Goal: Task Accomplishment & Management: Manage account settings

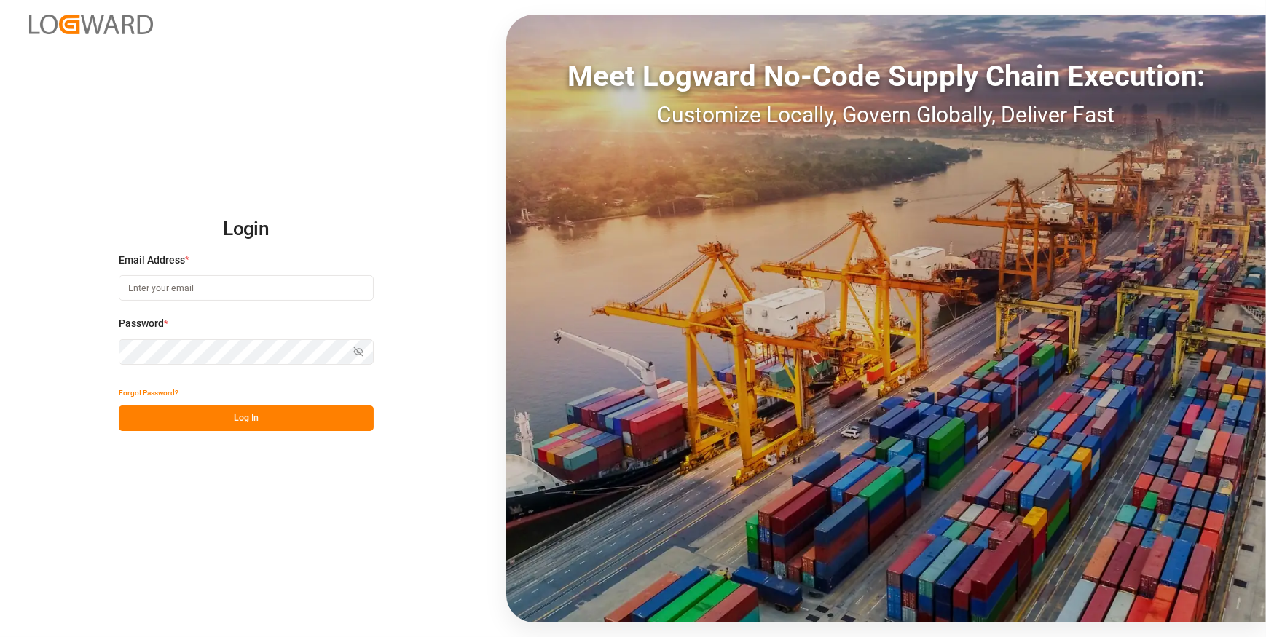
type input "[EMAIL_ADDRESS][DOMAIN_NAME]"
click at [273, 421] on button "Log In" at bounding box center [246, 418] width 255 height 25
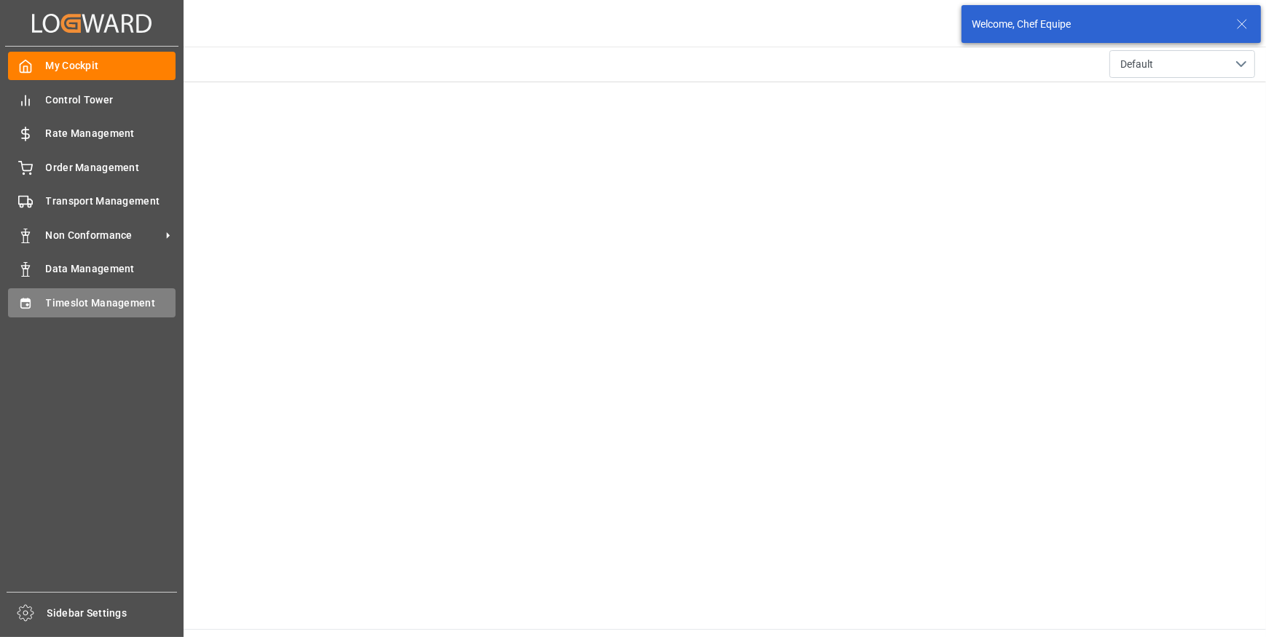
click at [88, 303] on span "Timeslot Management" at bounding box center [111, 303] width 130 height 15
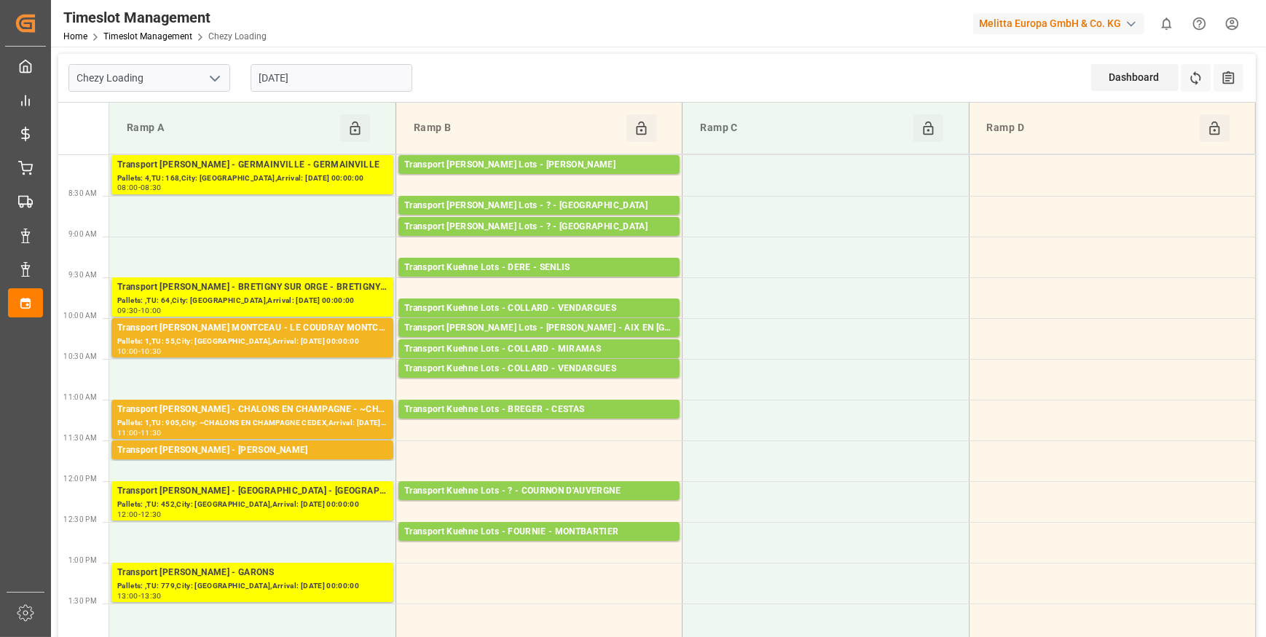
click at [216, 73] on icon "open menu" at bounding box center [214, 78] width 17 height 17
click at [119, 144] on div "Chezy Unloading" at bounding box center [149, 143] width 160 height 33
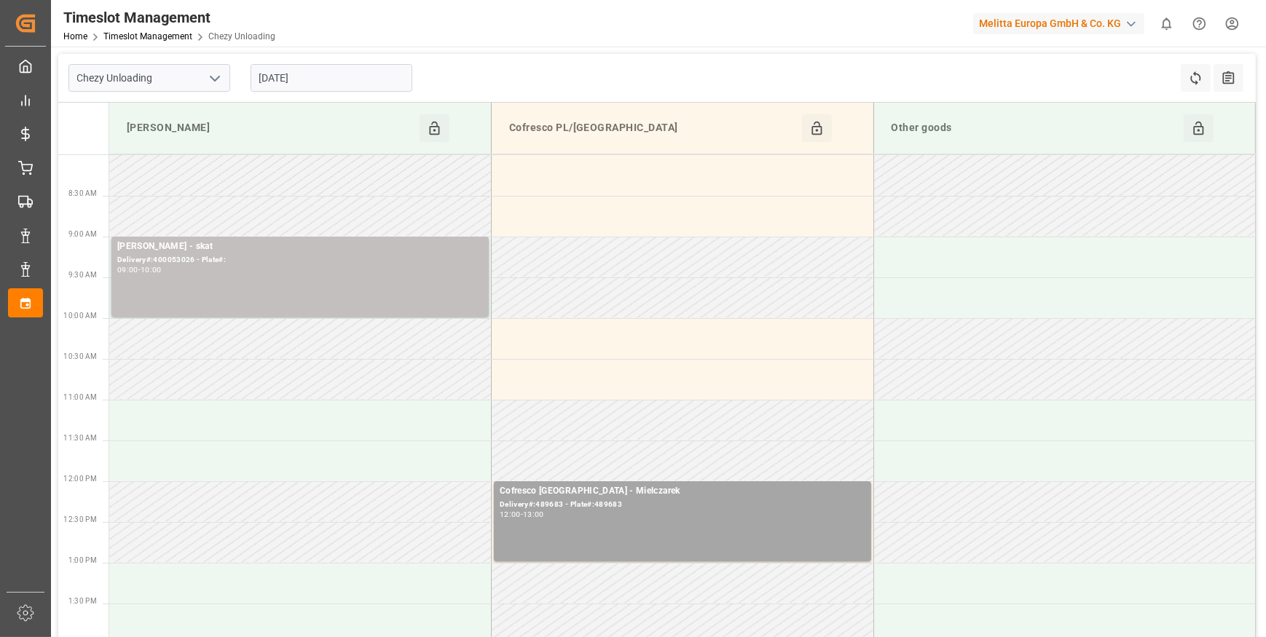
click at [336, 70] on input "[DATE]" at bounding box center [332, 78] width 162 height 28
click at [218, 70] on icon "open menu" at bounding box center [214, 78] width 17 height 17
click at [147, 108] on div "Chezy Loading" at bounding box center [149, 110] width 160 height 33
type input "Chezy Loading"
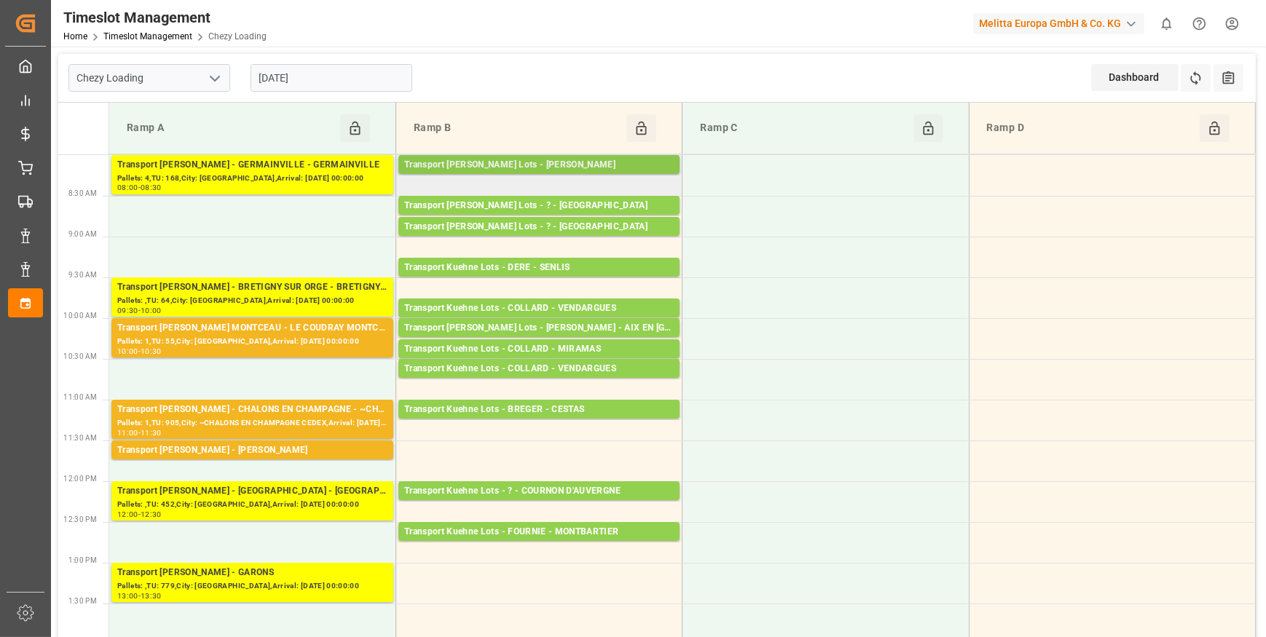
click at [635, 159] on div "Transport [PERSON_NAME] Lots - [PERSON_NAME]" at bounding box center [538, 165] width 269 height 15
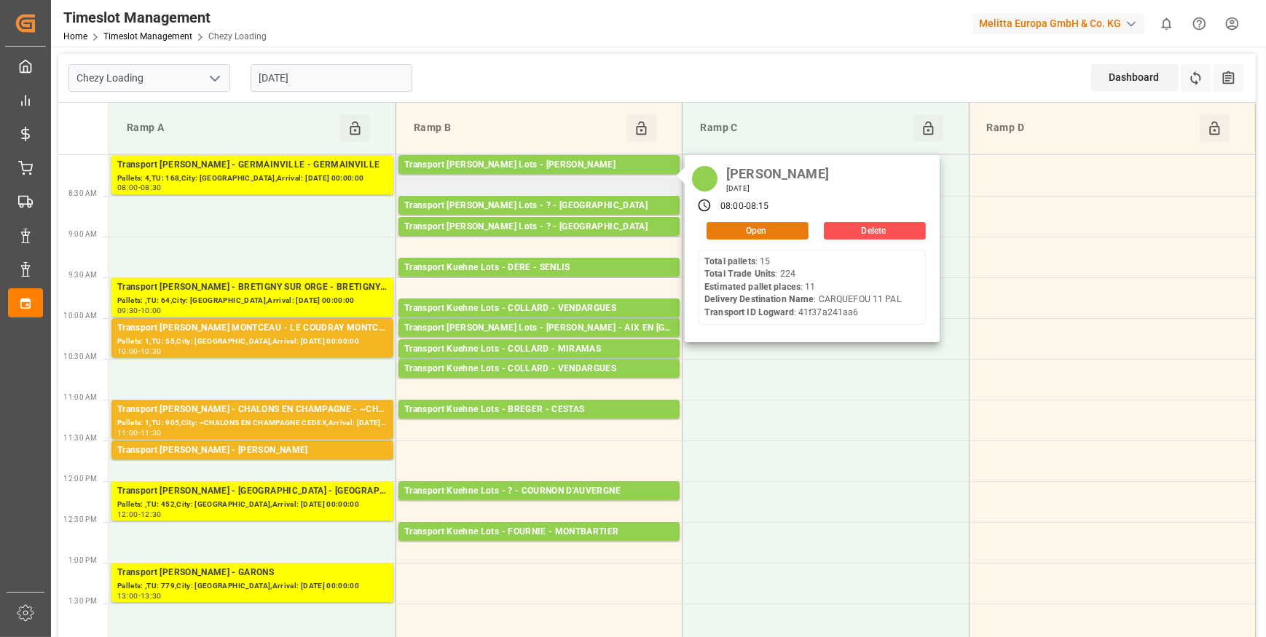
click at [775, 230] on button "Open" at bounding box center [757, 230] width 102 height 17
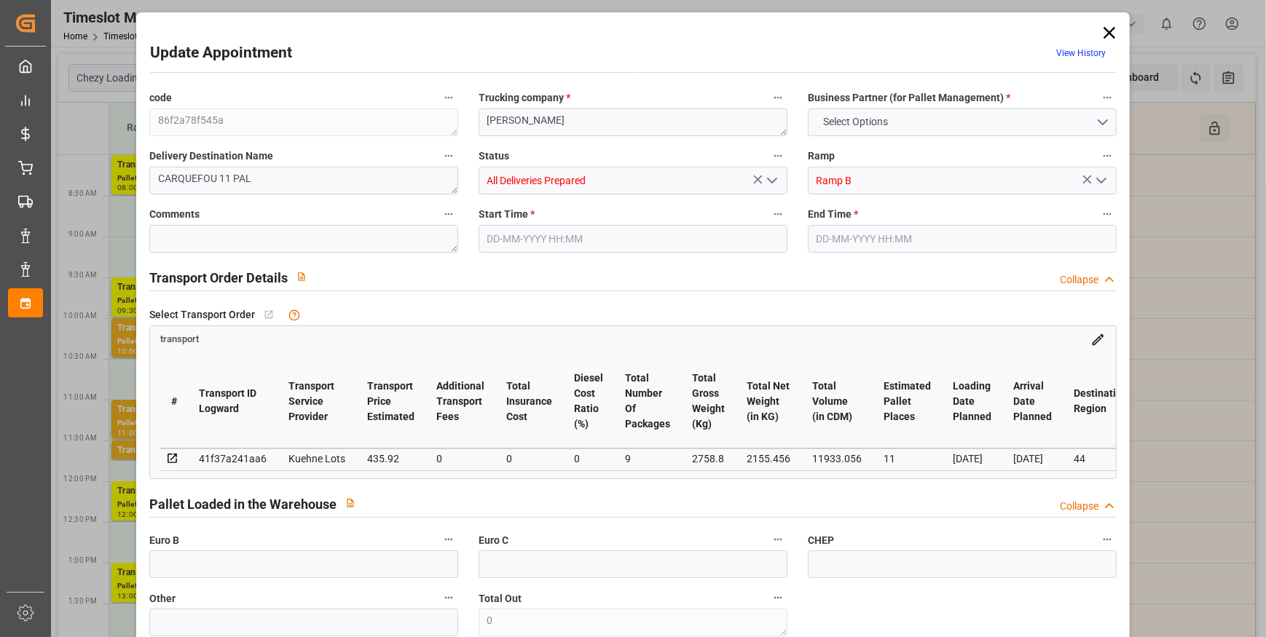
type input "11"
type input "435.92"
type input "0"
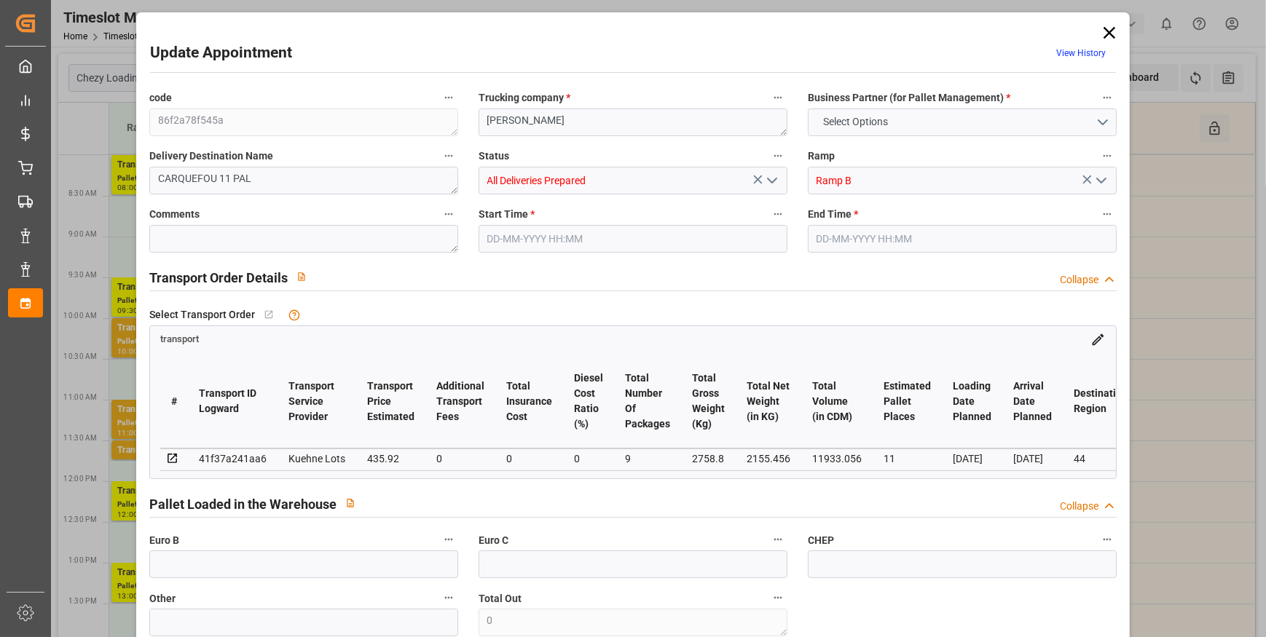
type input "435.92"
type input "0"
type input "9"
type input "2155.456"
type input "3293.08"
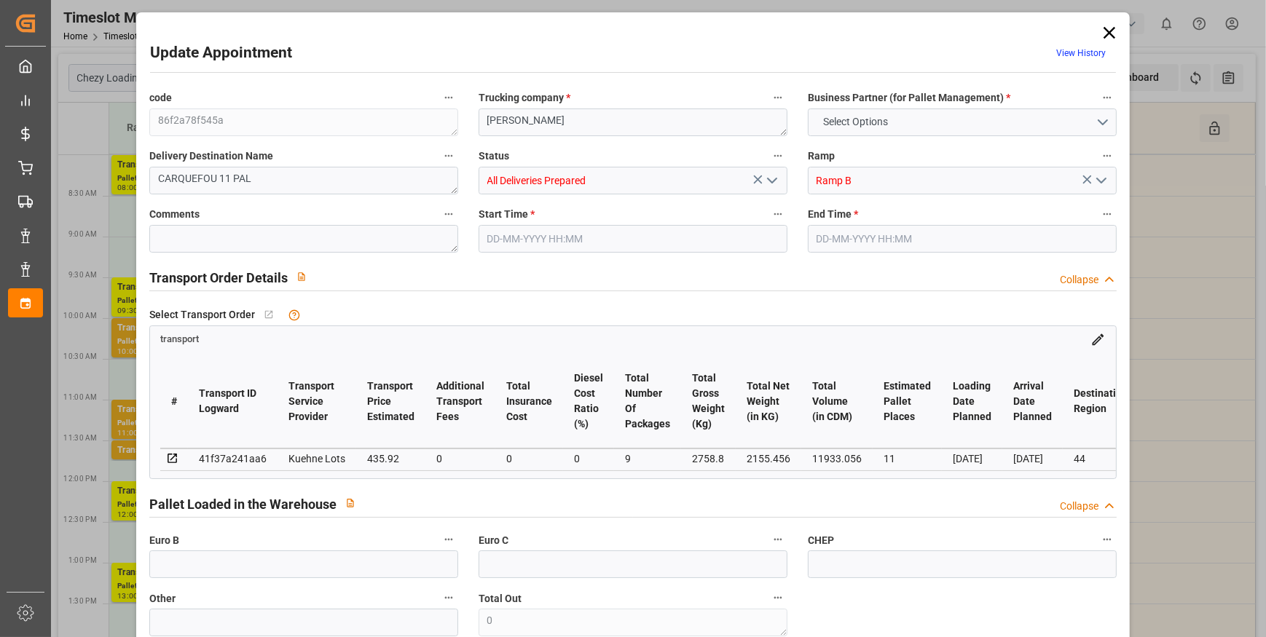
type input "11933.056"
type input "44"
type input "15"
type input "224"
type input "19"
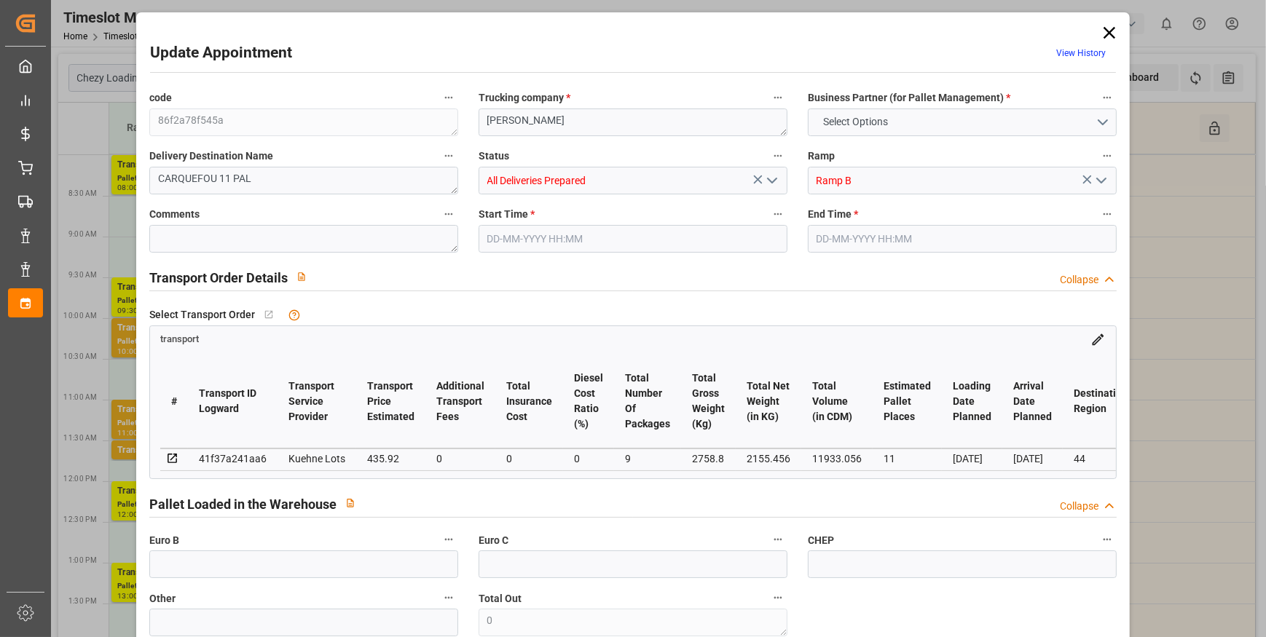
type input "101"
type input "2758.8"
type input "0"
type input "4710.8598"
type input "0"
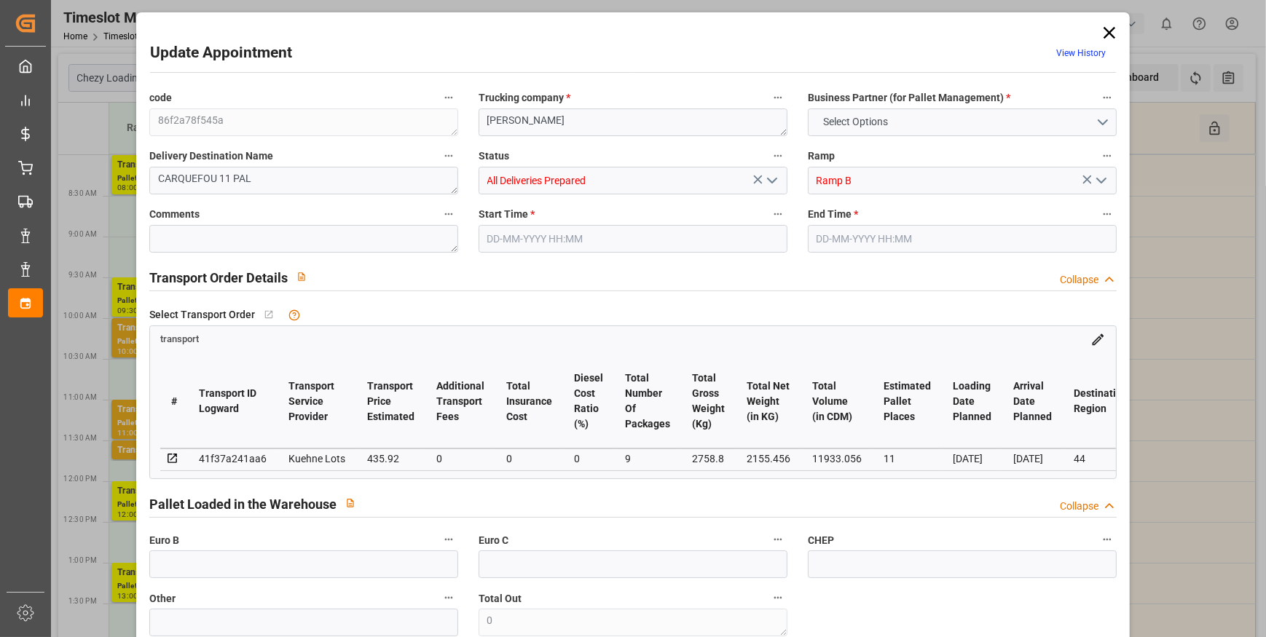
type input "0"
type input "21"
type input "35"
type input "[DATE] 08:00"
type input "[DATE] 08:15"
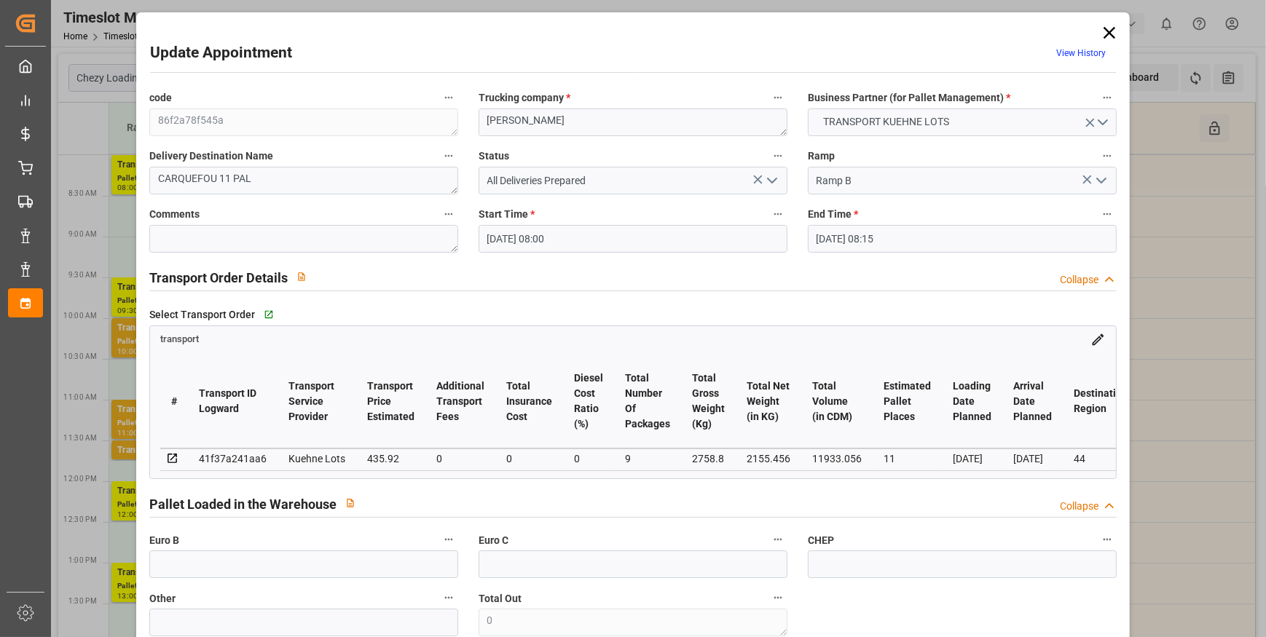
type input "[DATE] 12:46"
type input "[DATE] 11:25"
type input "[DATE]"
click at [1110, 31] on icon at bounding box center [1109, 33] width 20 height 20
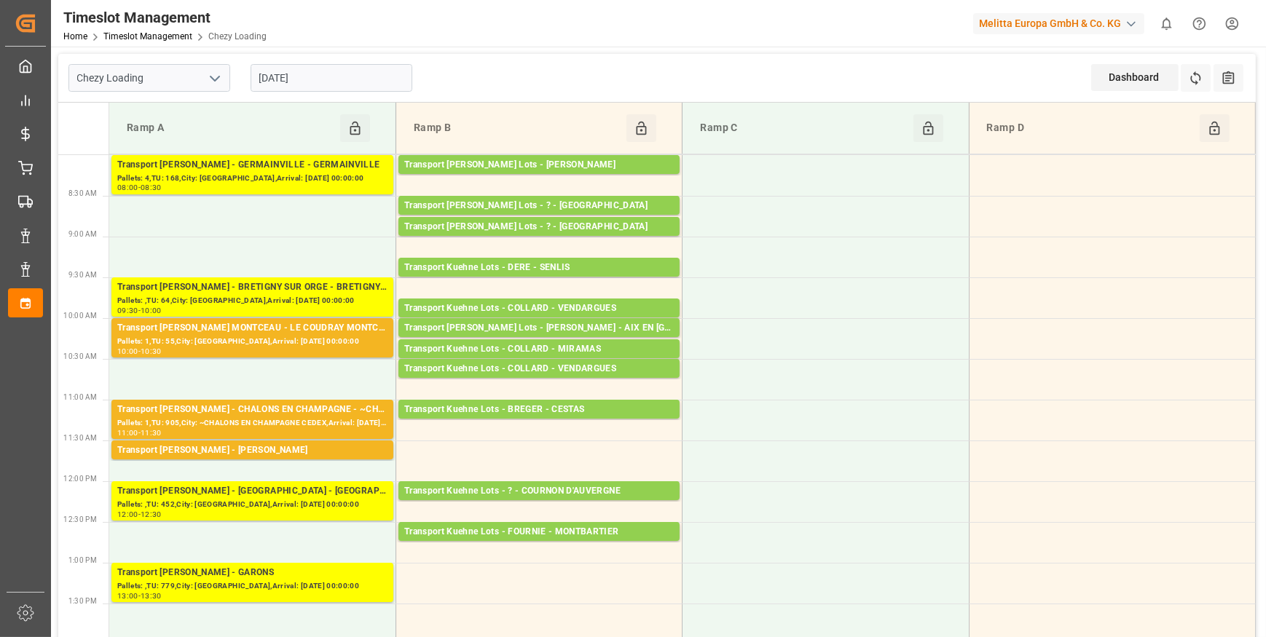
click at [345, 82] on input "[DATE]" at bounding box center [332, 78] width 162 height 28
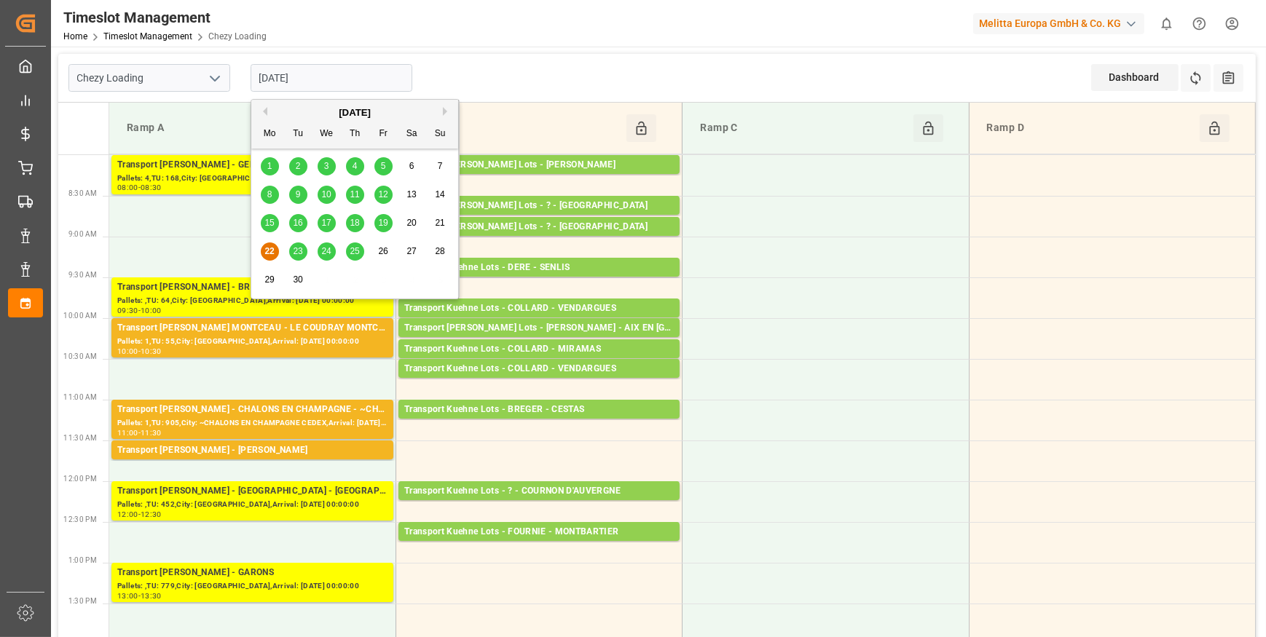
click at [301, 248] on span "23" at bounding box center [297, 251] width 9 height 10
type input "[DATE]"
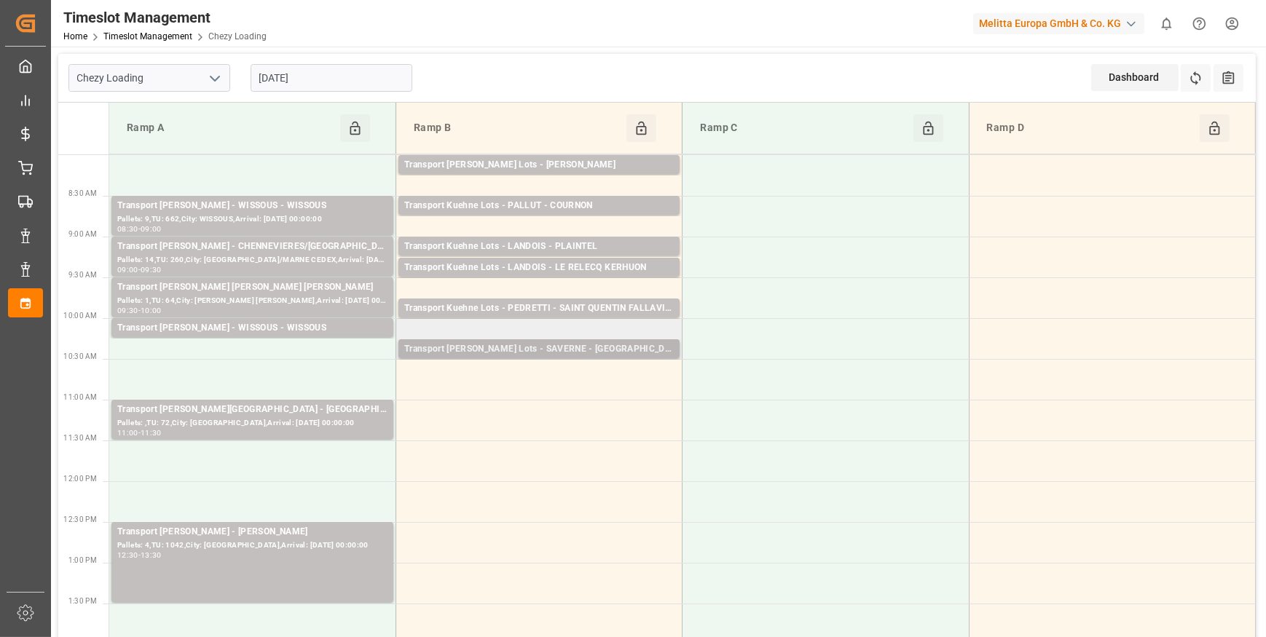
click at [588, 352] on div "Transport [PERSON_NAME] Lots - SAVERNE - [GEOGRAPHIC_DATA]" at bounding box center [538, 349] width 269 height 15
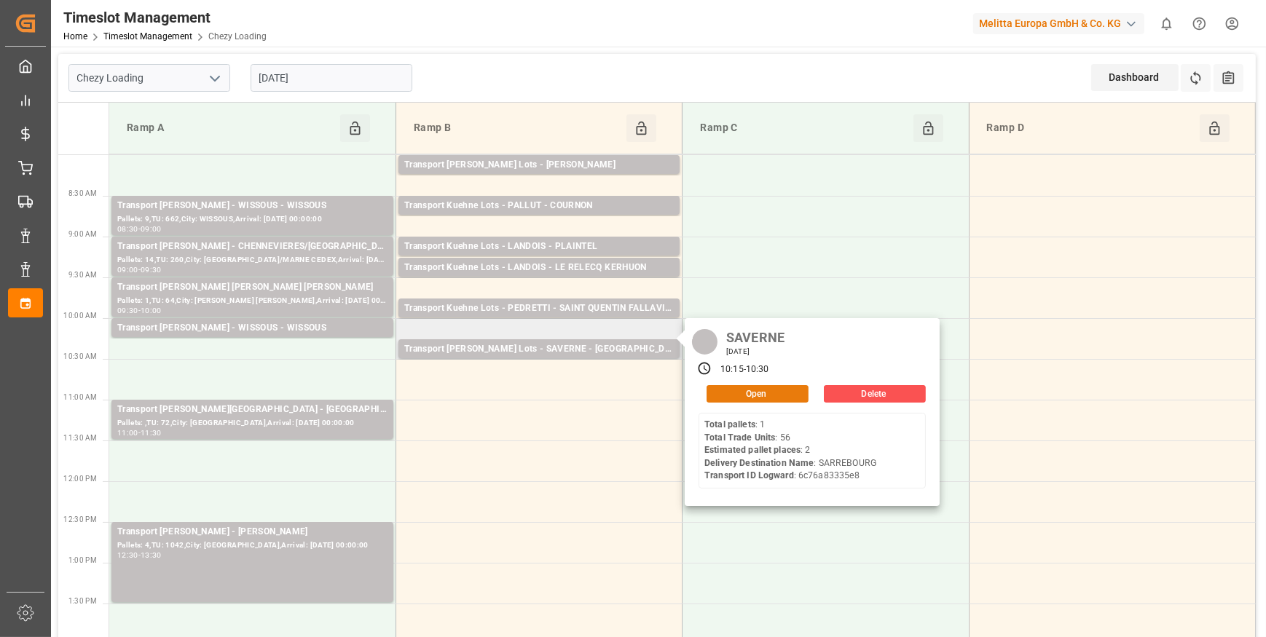
click at [748, 395] on button "Open" at bounding box center [757, 393] width 102 height 17
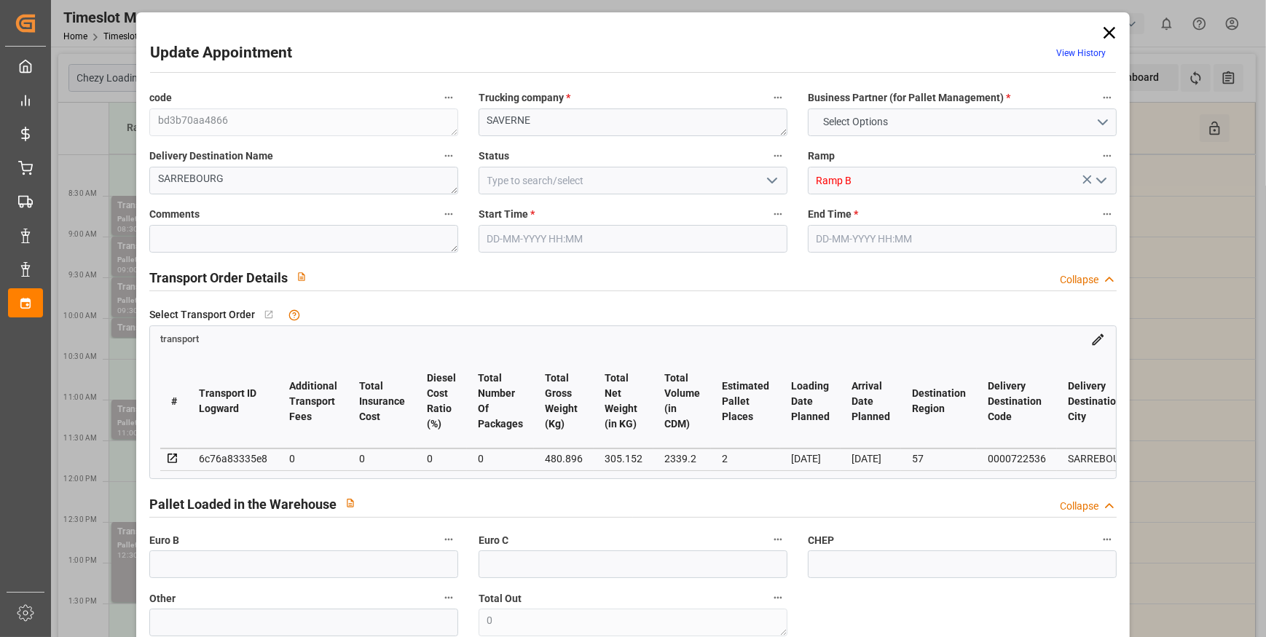
type input "2"
type input "0"
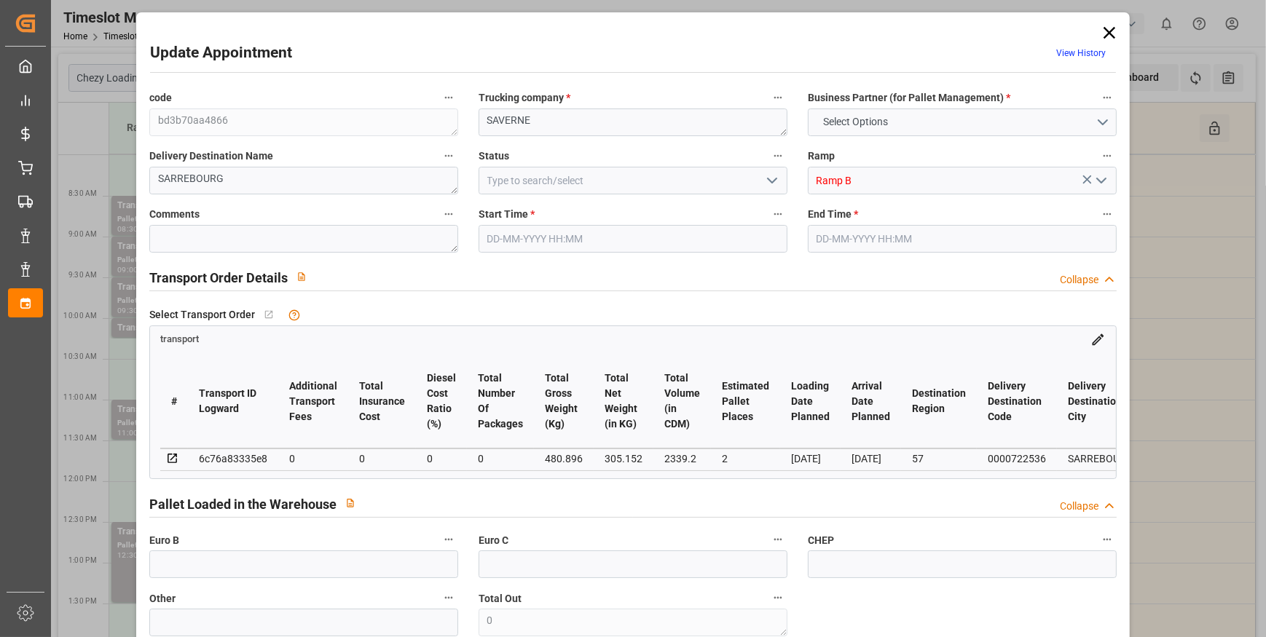
type input "0"
type input "305.152"
type input "561"
type input "2339.2"
type input "57"
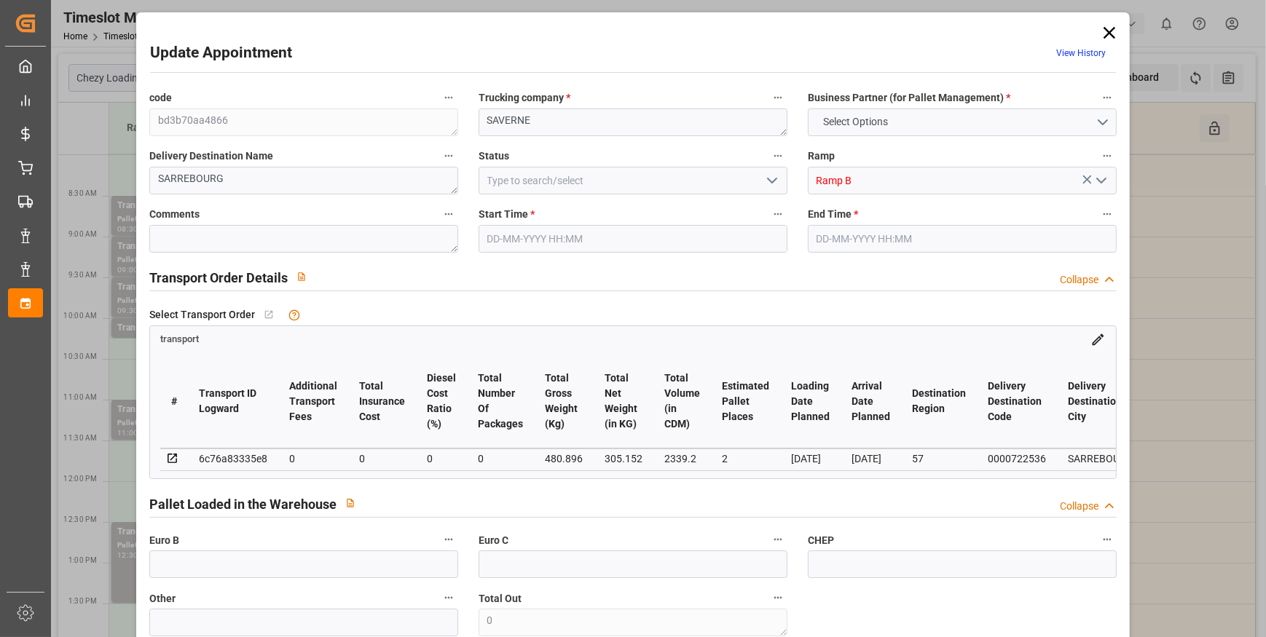
type input "1"
type input "56"
type input "2"
type input "101"
type input "480.896"
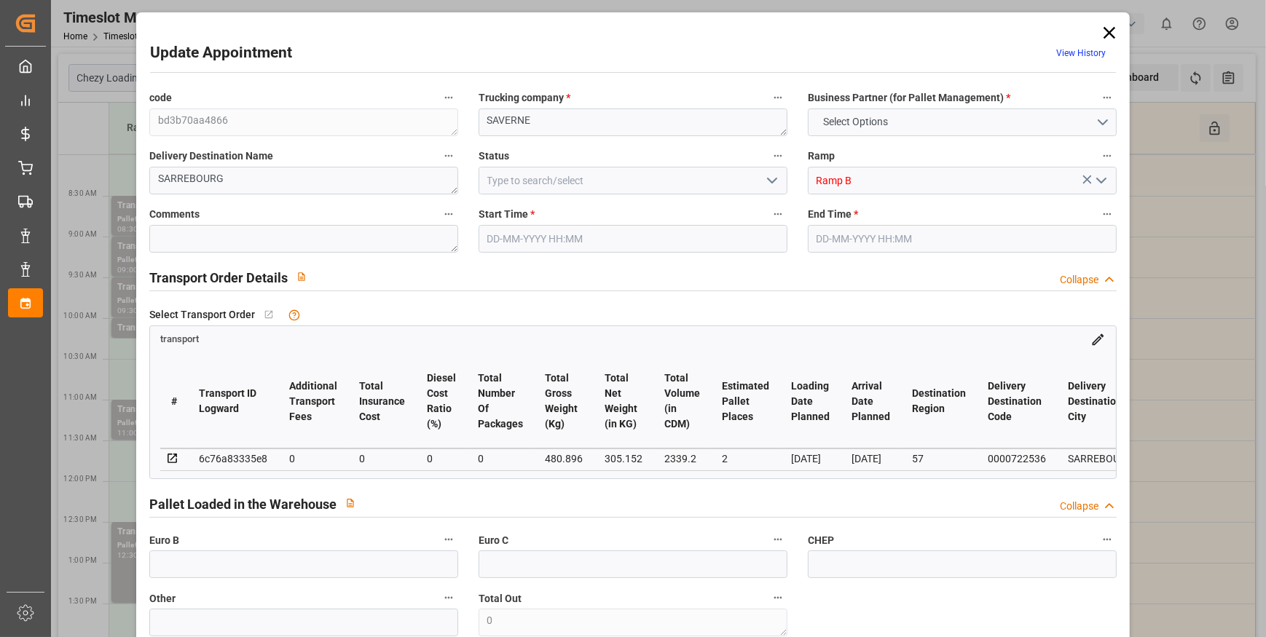
type input "0"
type input "4710.8598"
type input "0"
type input "21"
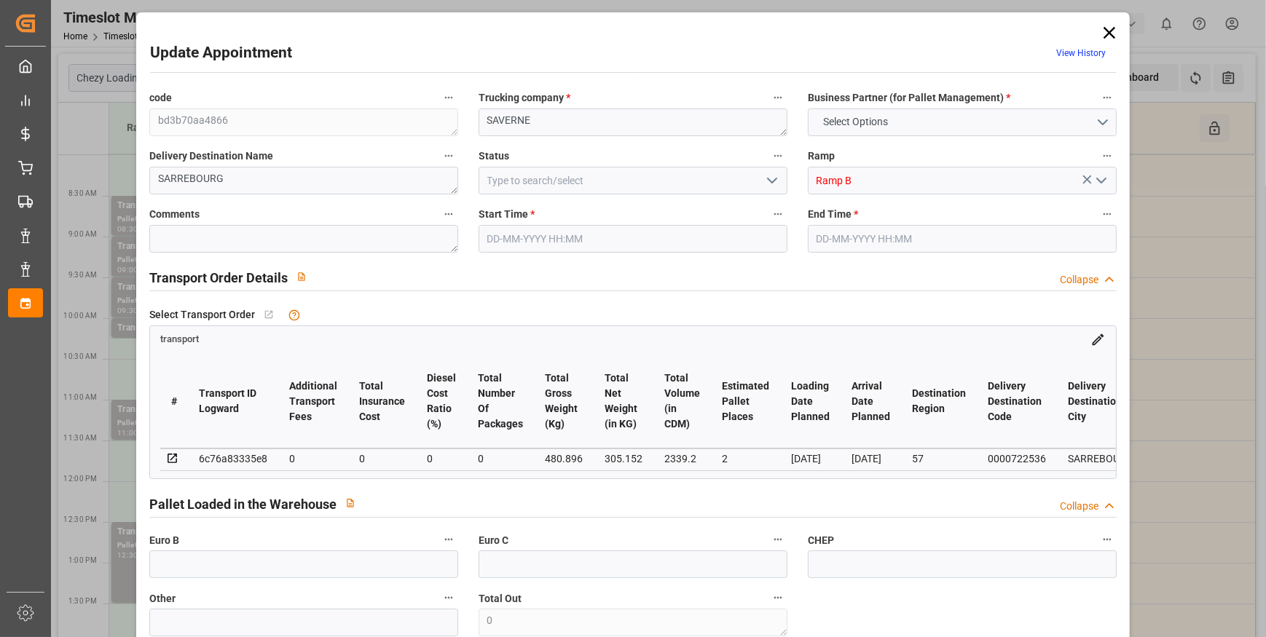
type input "35"
type input "[DATE] 10:15"
type input "[DATE] 10:30"
type input "[DATE] 14:57"
type input "[DATE] 11:15"
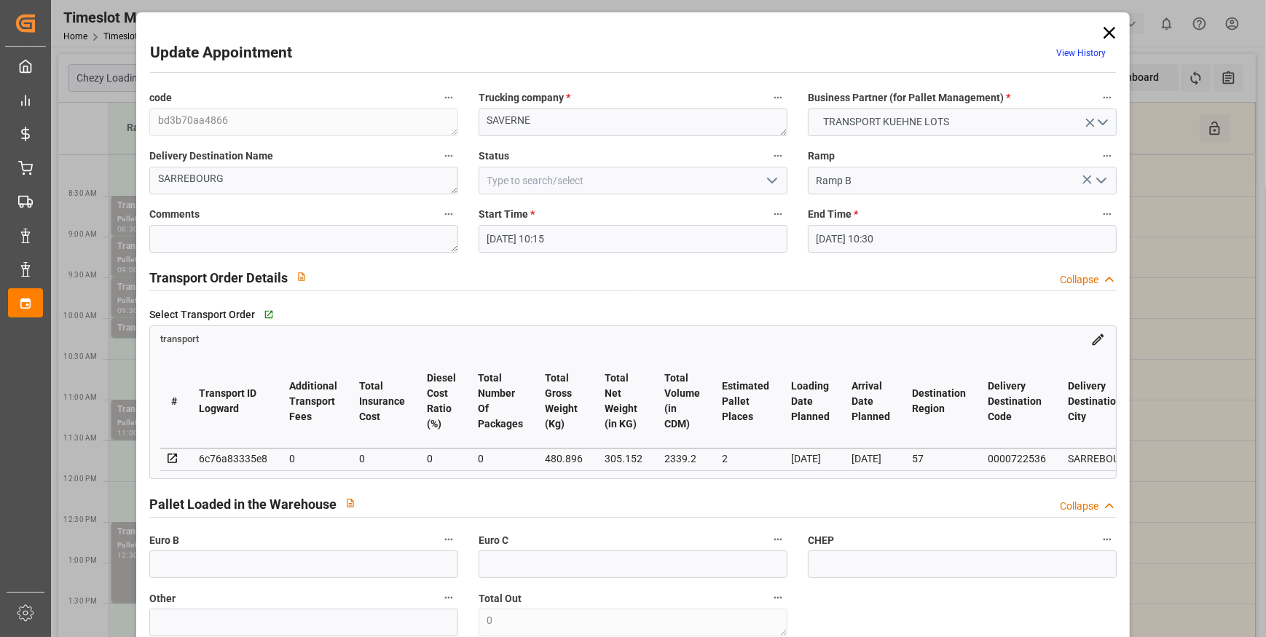
type input "[DATE]"
click at [772, 177] on icon "open menu" at bounding box center [771, 180] width 17 height 17
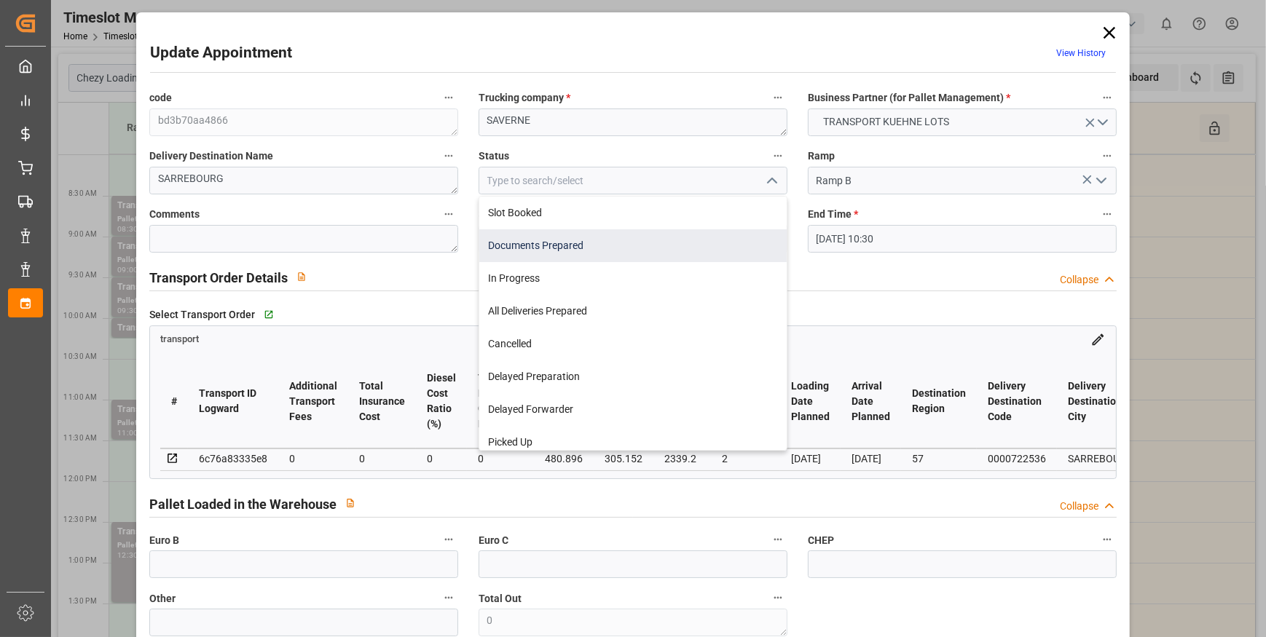
click at [562, 245] on div "Documents Prepared" at bounding box center [632, 245] width 307 height 33
type input "Documents Prepared"
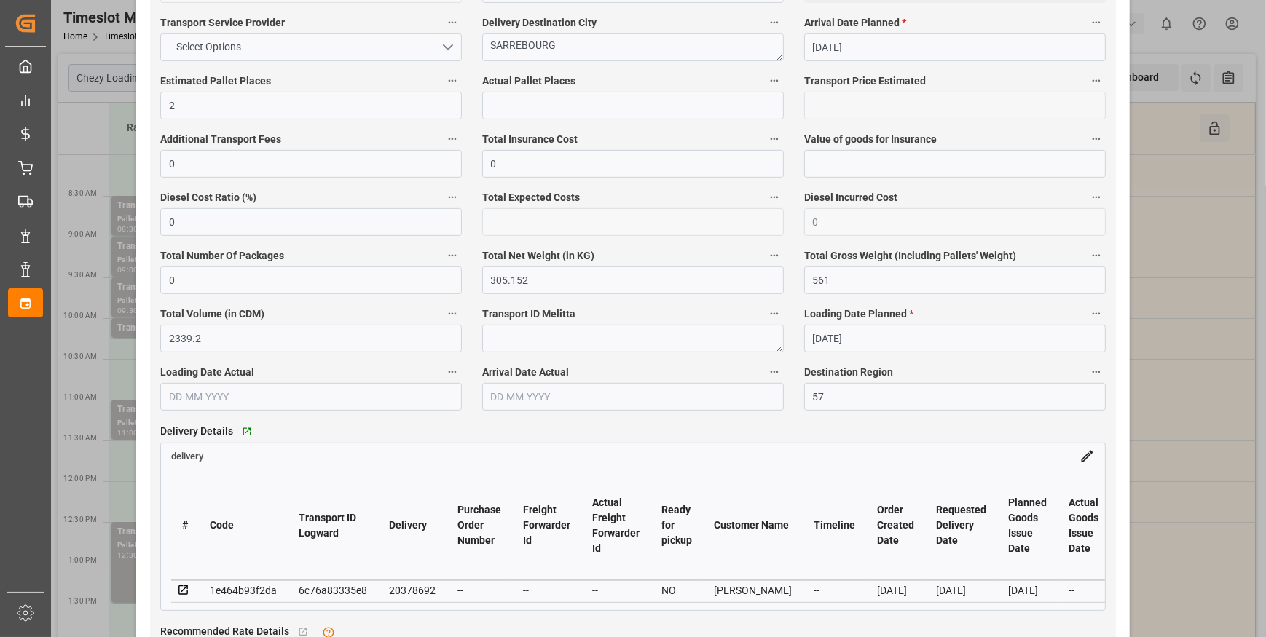
scroll to position [1059, 0]
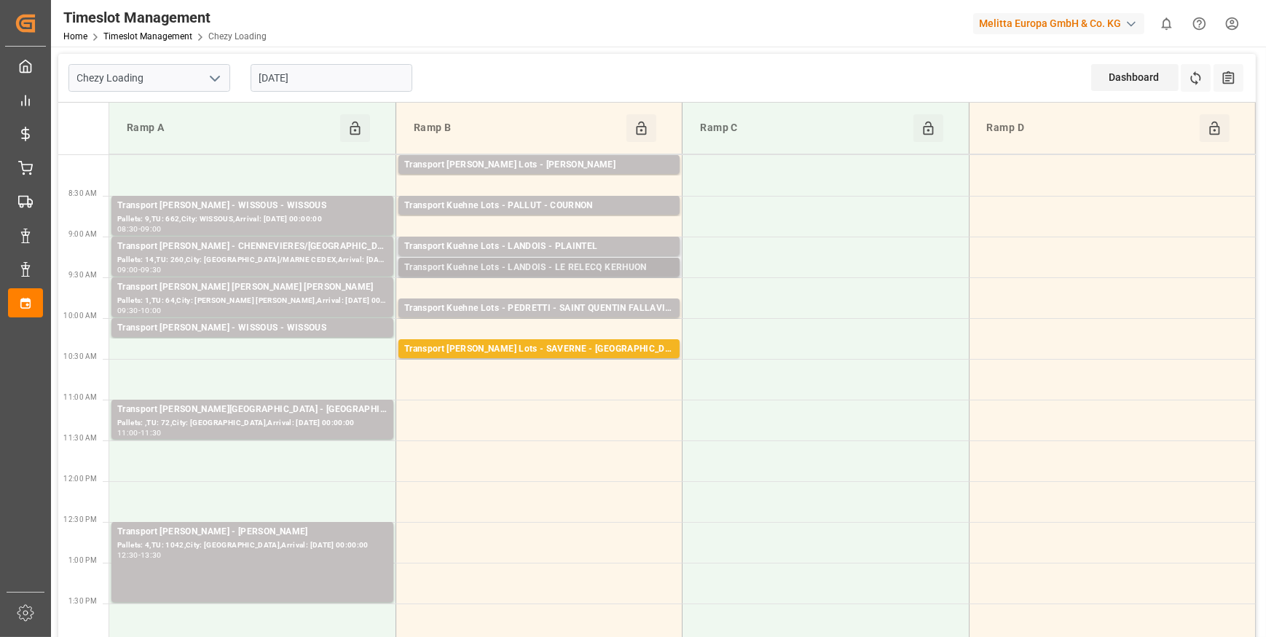
click at [594, 267] on div "Transport Kuehne Lots - LANDOIS - LE RELECQ KERHUON" at bounding box center [538, 268] width 269 height 15
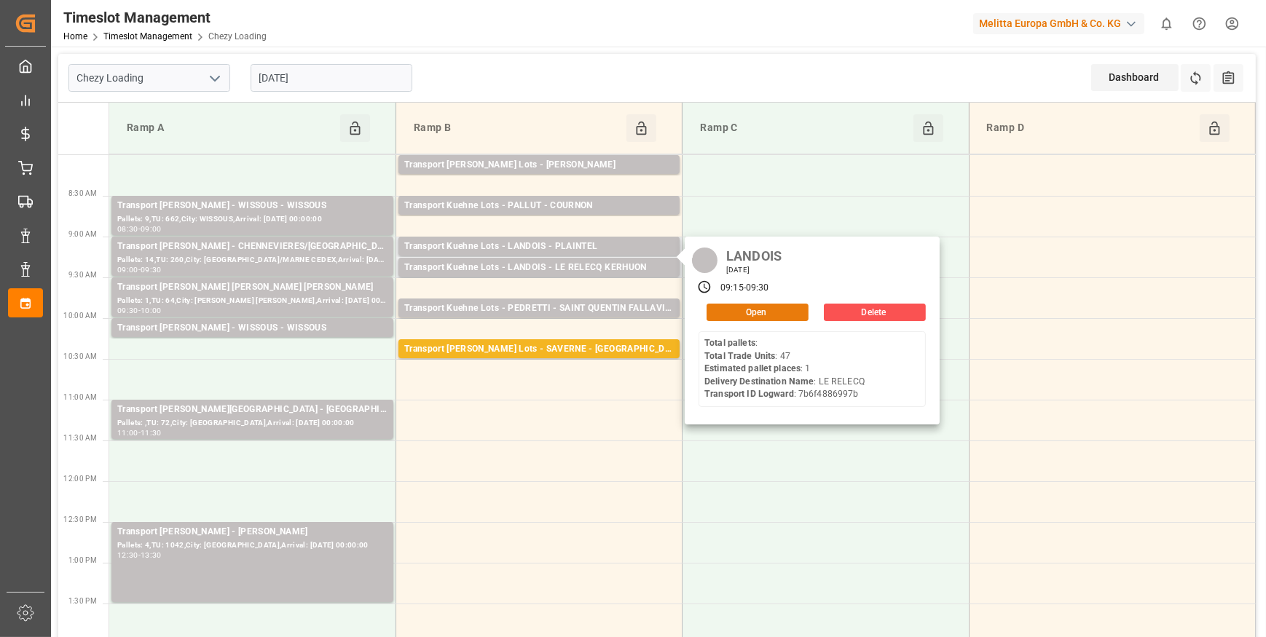
click at [756, 312] on button "Open" at bounding box center [757, 312] width 102 height 17
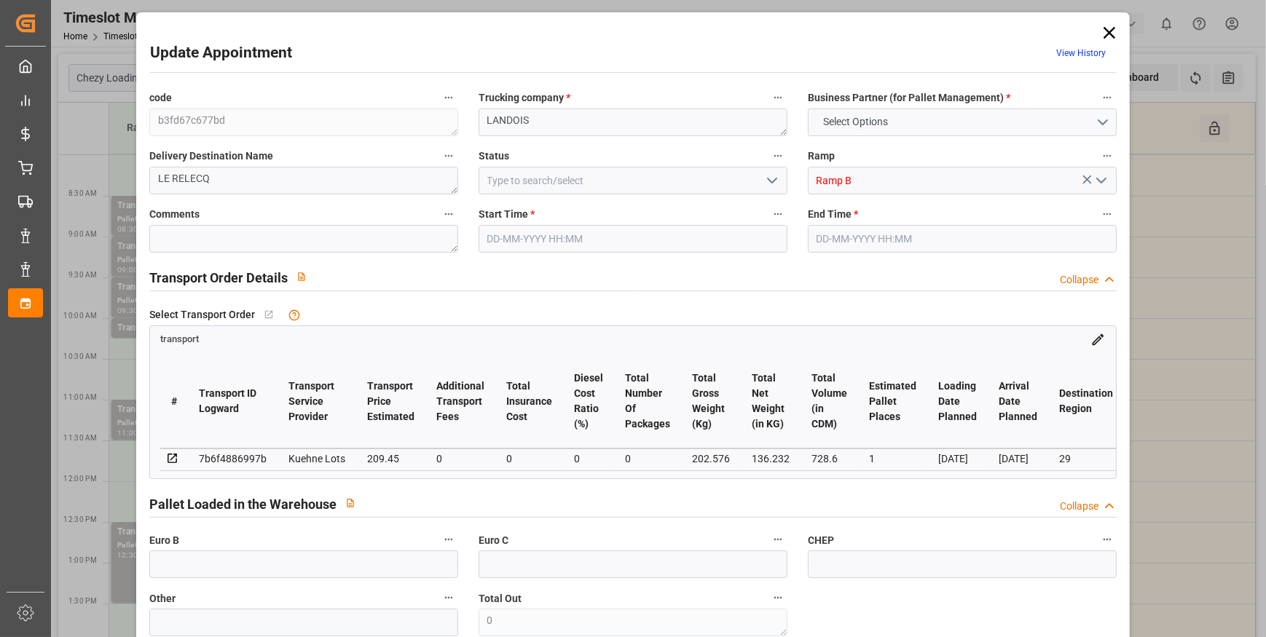
type input "1"
type input "209.45"
type input "0"
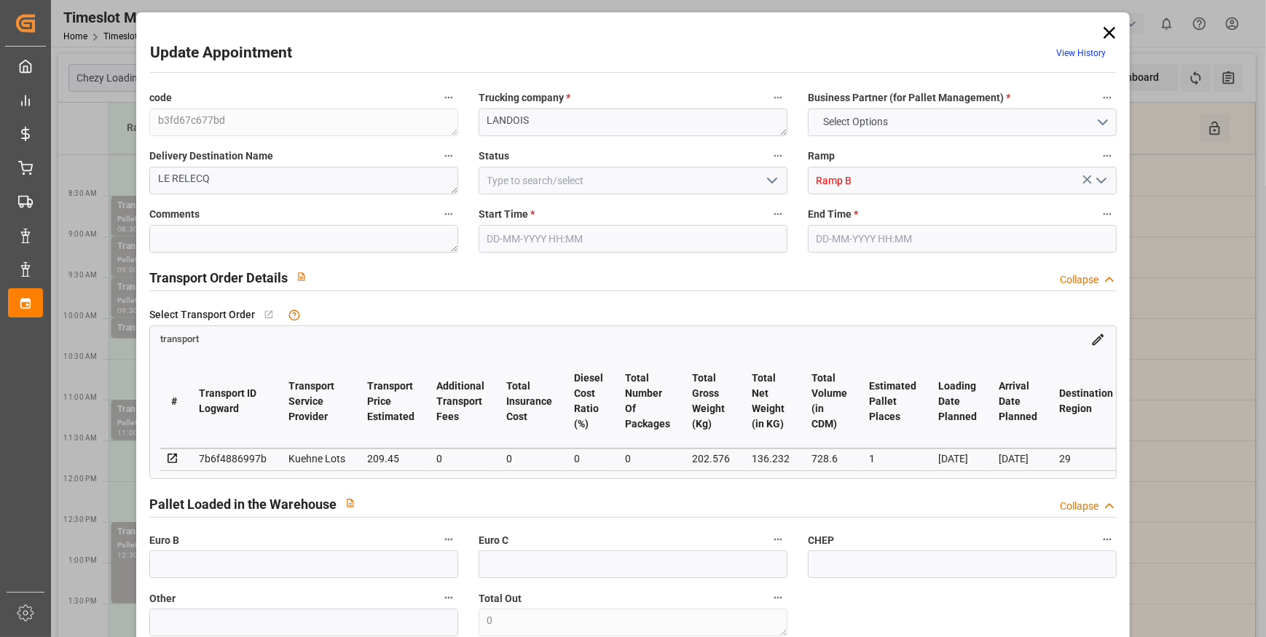
type input "209.45"
type input "0"
type input "136.232"
type input "225.576"
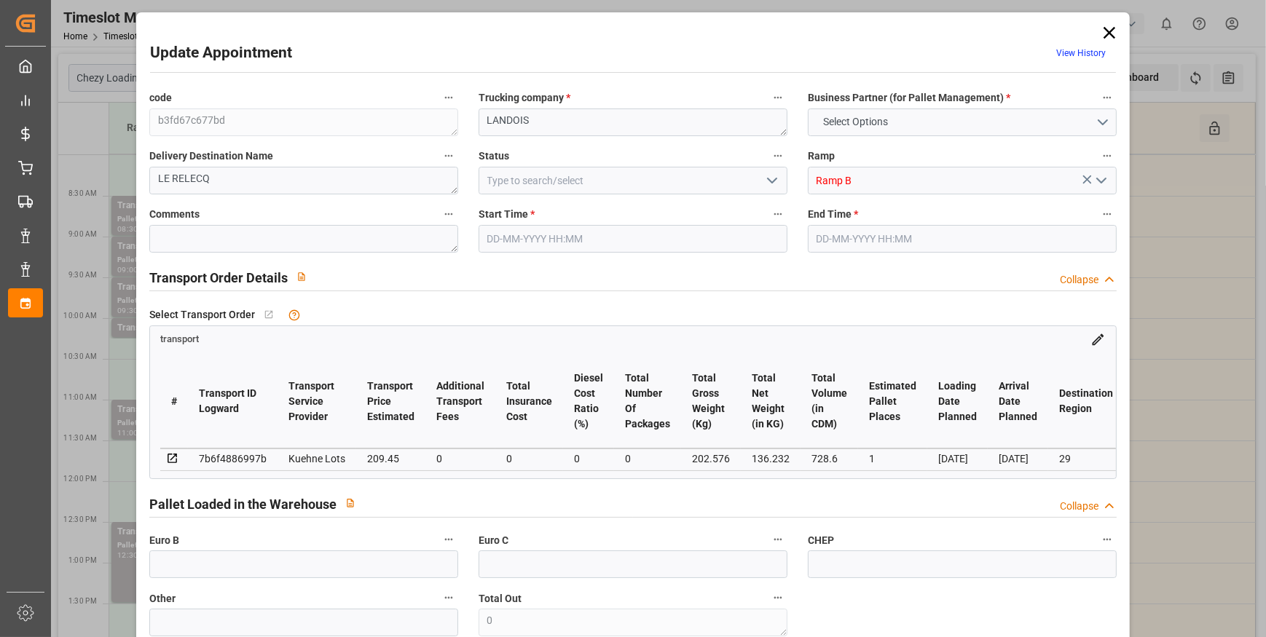
type input "728.6"
type input "29"
type input "0"
type input "47"
type input "1"
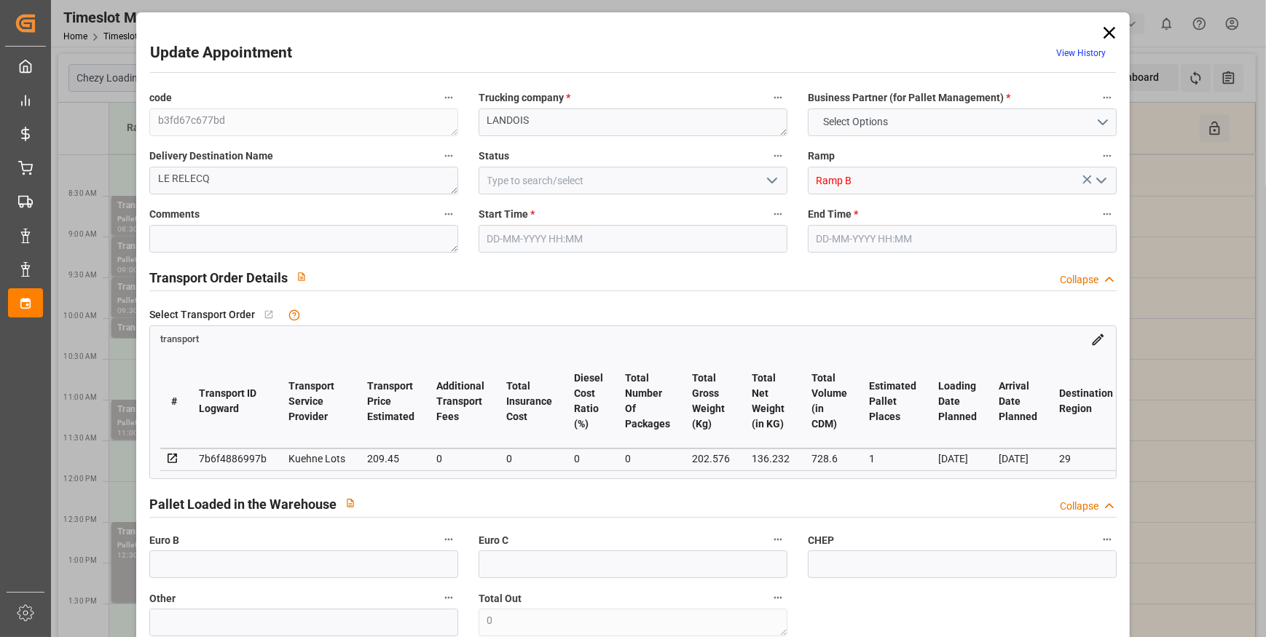
type input "101"
type input "202.576"
type input "0"
type input "4710.8598"
type input "0"
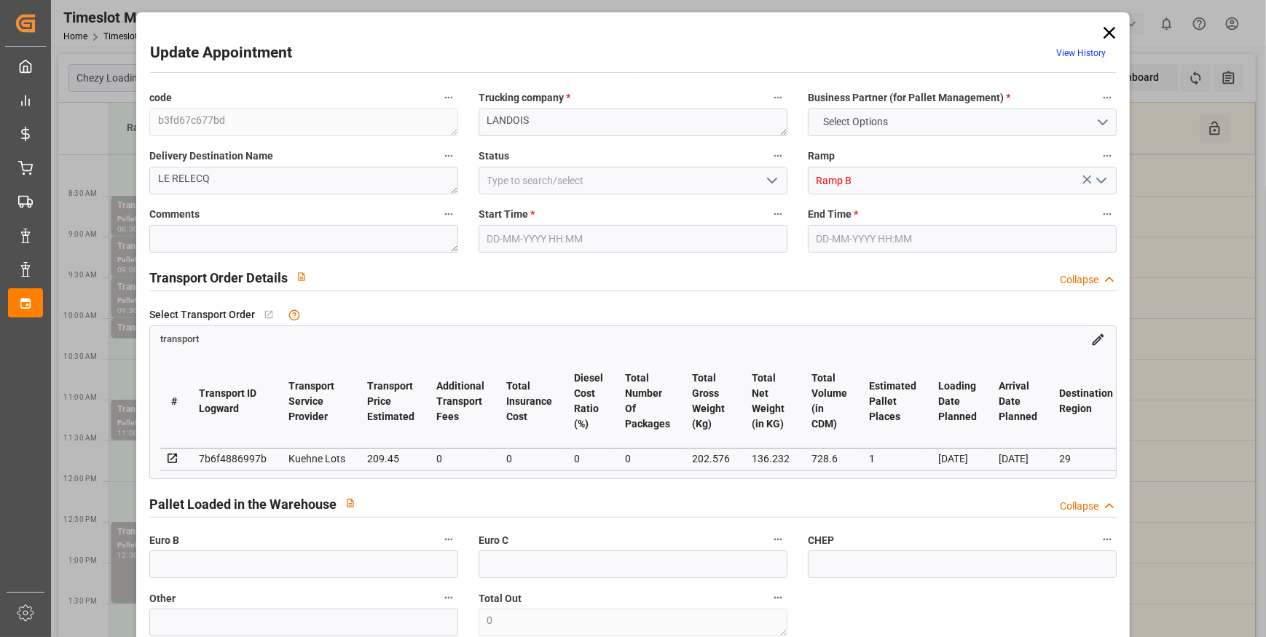
type input "0"
type input "21"
type input "35"
type input "[DATE] 09:15"
type input "[DATE] 09:30"
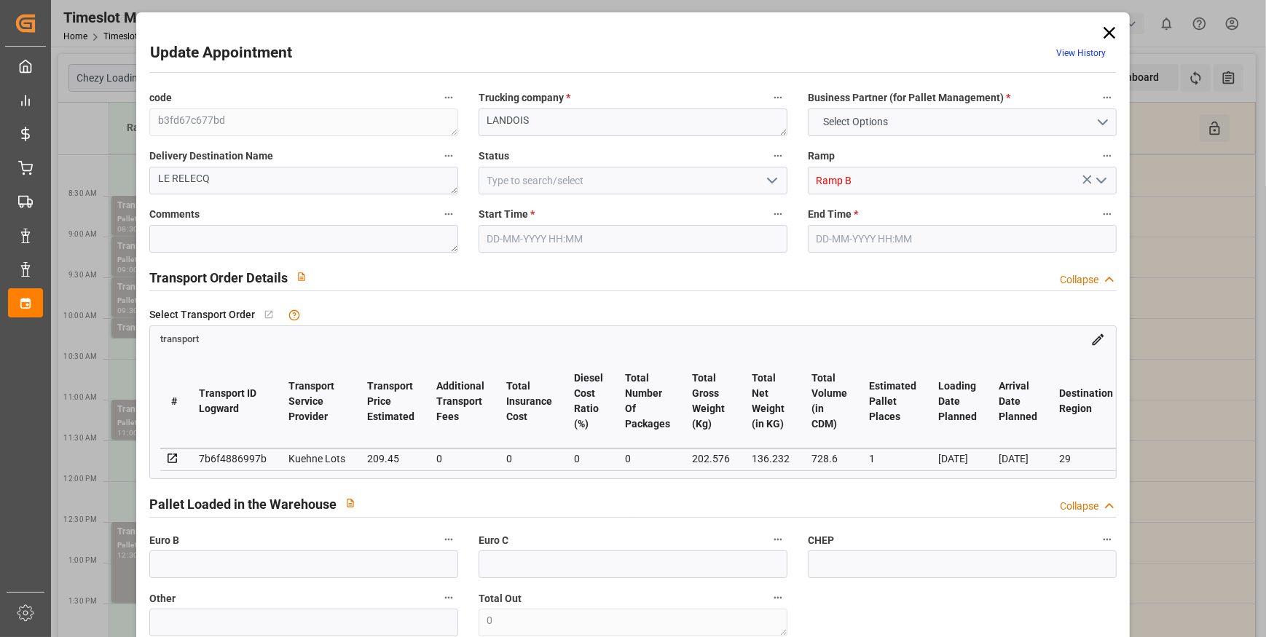
type input "[DATE] 14:56"
type input "[DATE] 11:16"
type input "[DATE]"
click at [773, 178] on polyline "open menu" at bounding box center [772, 180] width 9 height 4
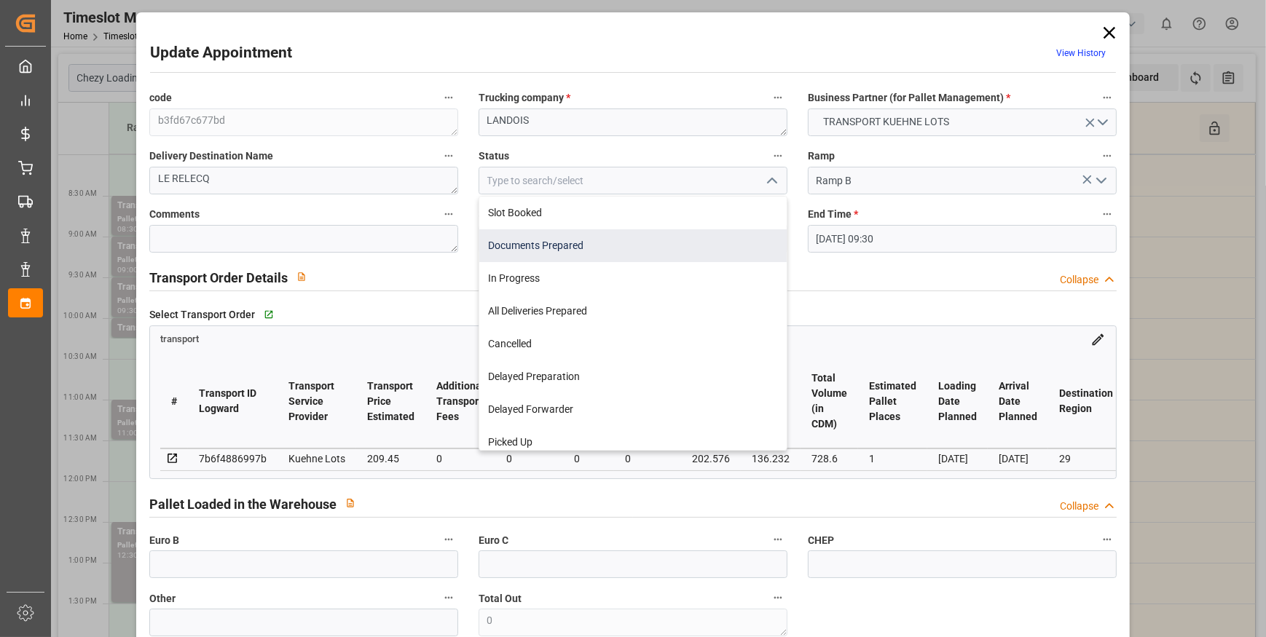
click at [551, 248] on div "Documents Prepared" at bounding box center [632, 245] width 307 height 33
type input "Documents Prepared"
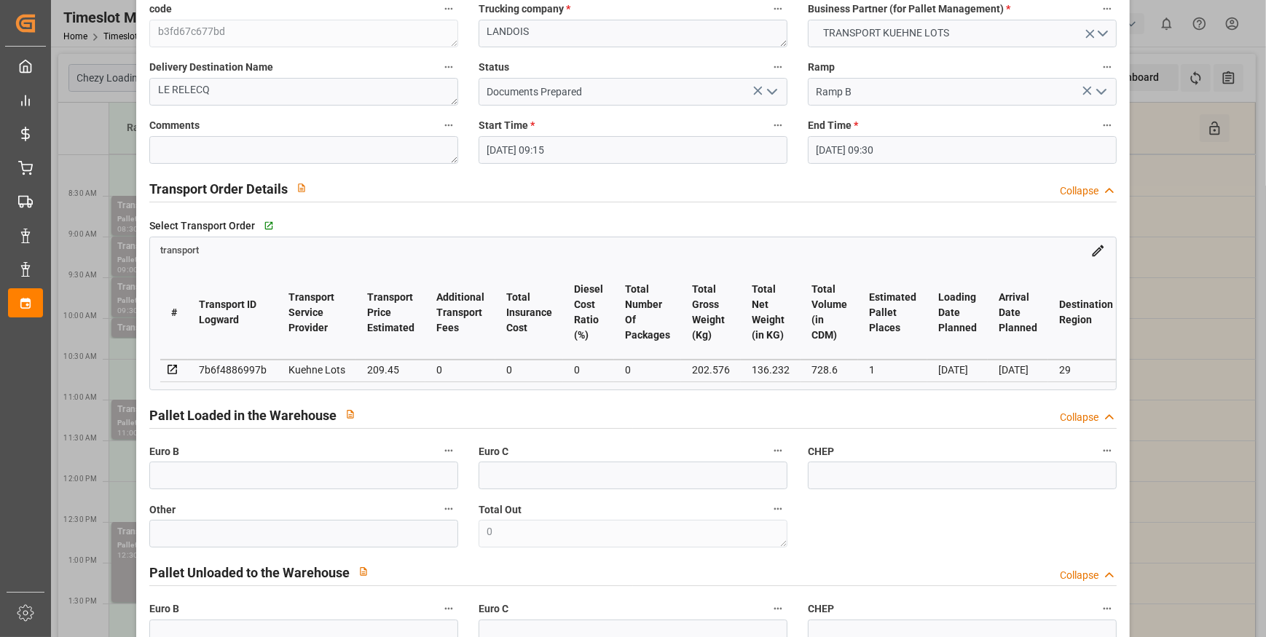
scroll to position [0, 0]
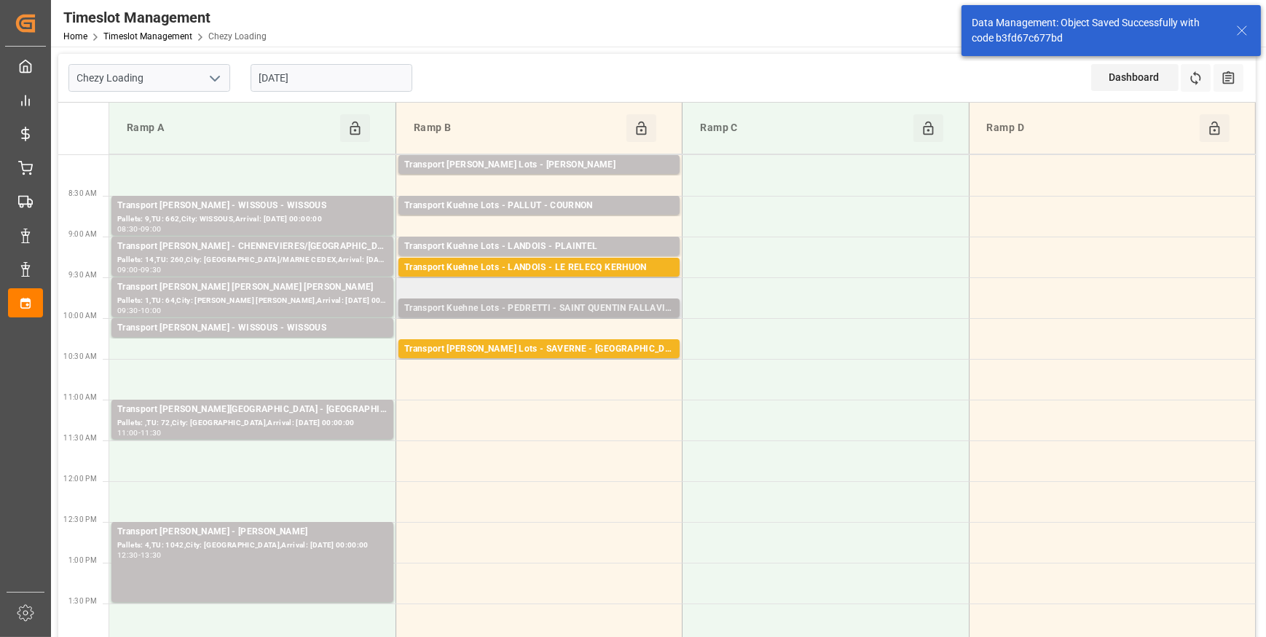
click at [613, 304] on div "Transport Kuehne Lots - PEDRETTI - SAINT QUENTIN FALLAVIER" at bounding box center [538, 309] width 269 height 15
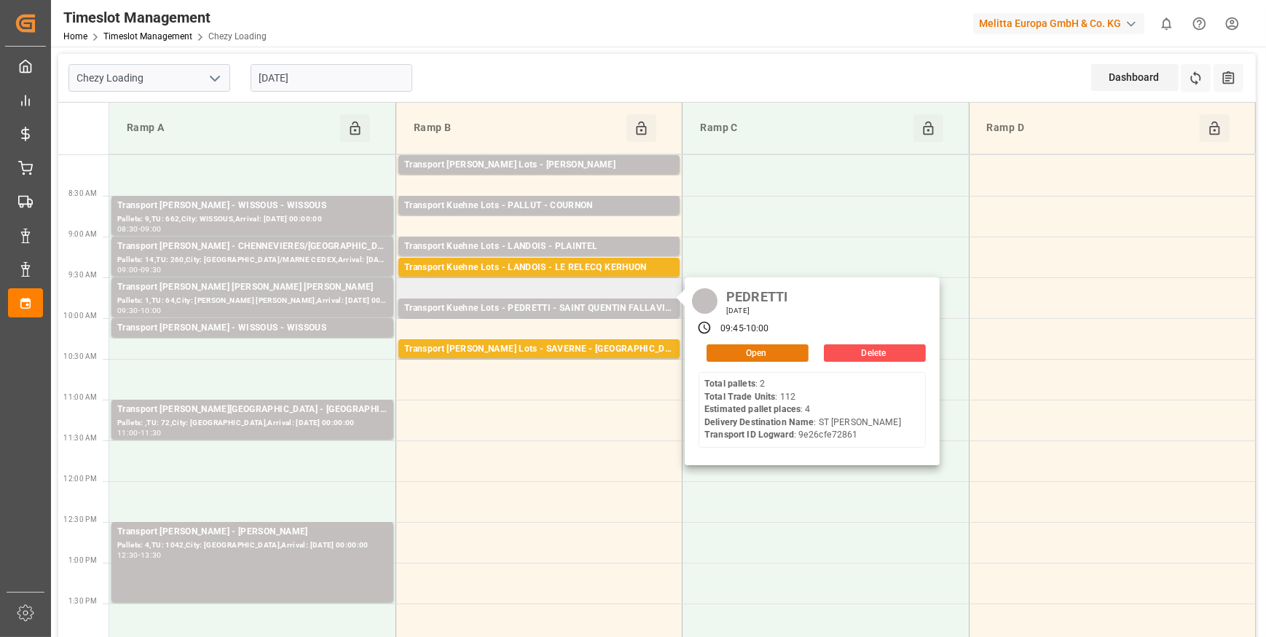
click at [746, 352] on button "Open" at bounding box center [757, 352] width 102 height 17
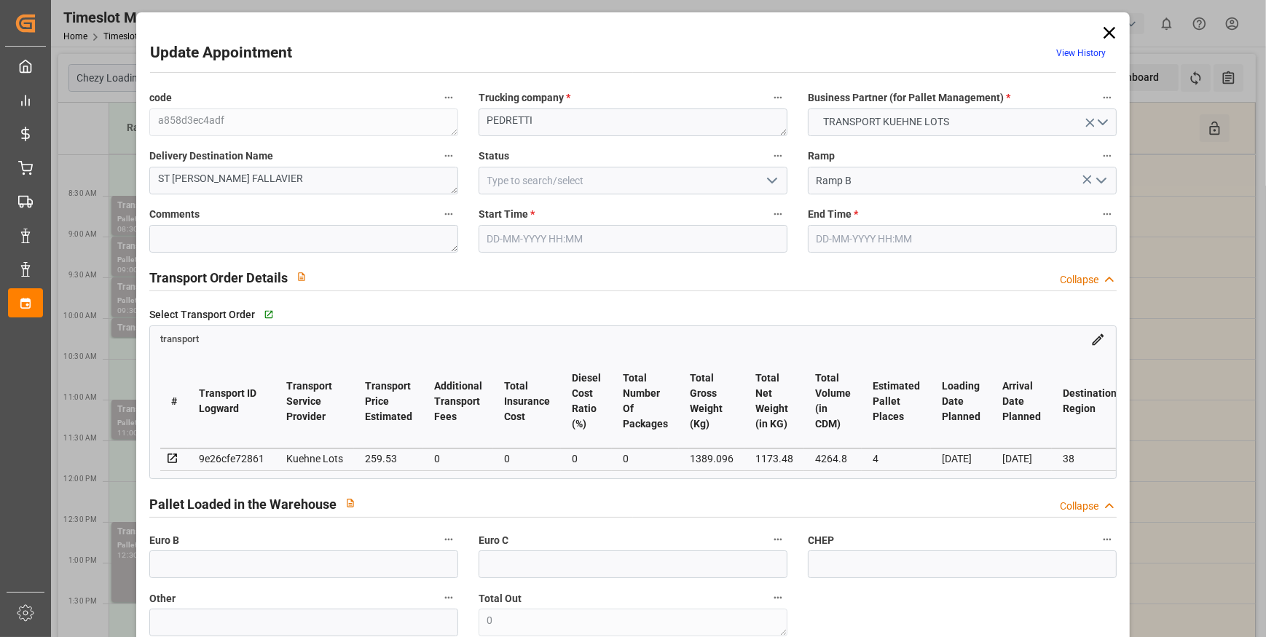
type input "4"
type input "259.53"
type input "0"
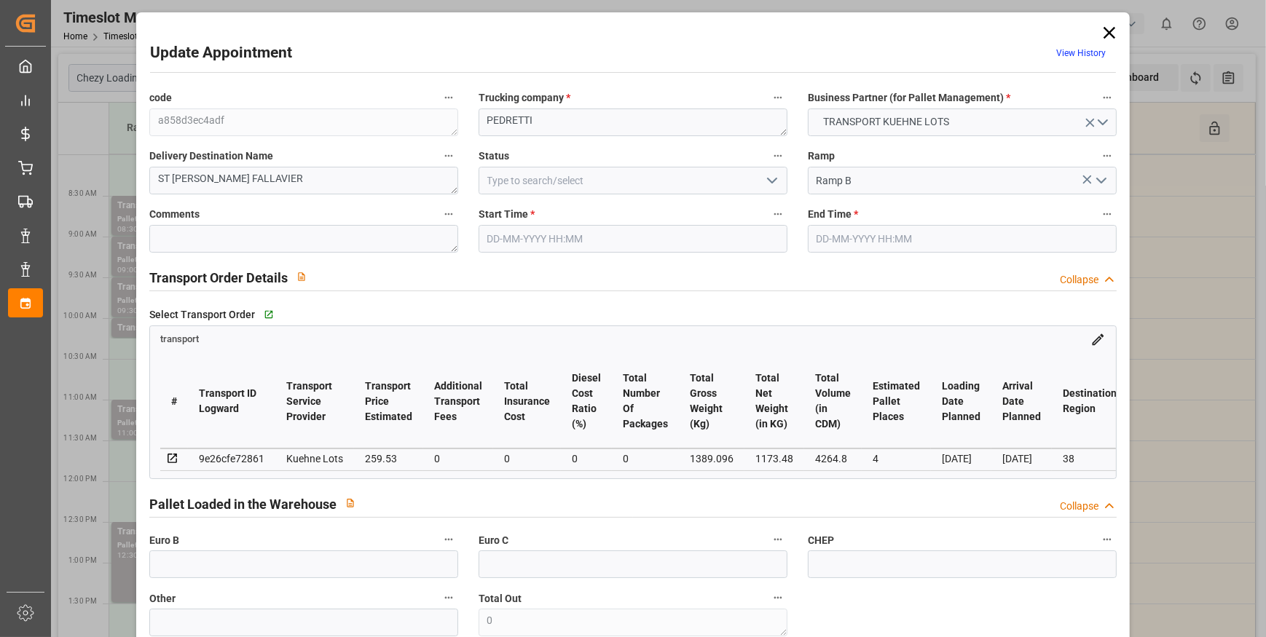
type input "259.53"
type input "0"
type input "1173.48"
type input "1565"
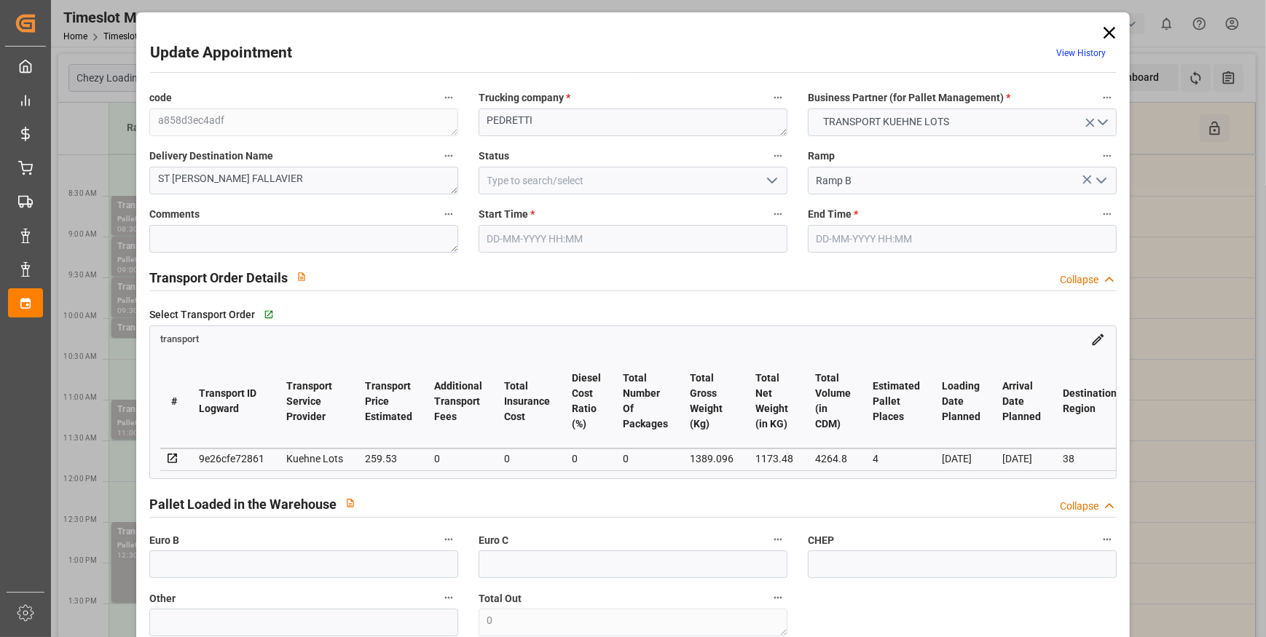
type input "4264.8"
type input "38"
type input "2"
type input "112"
type input "4"
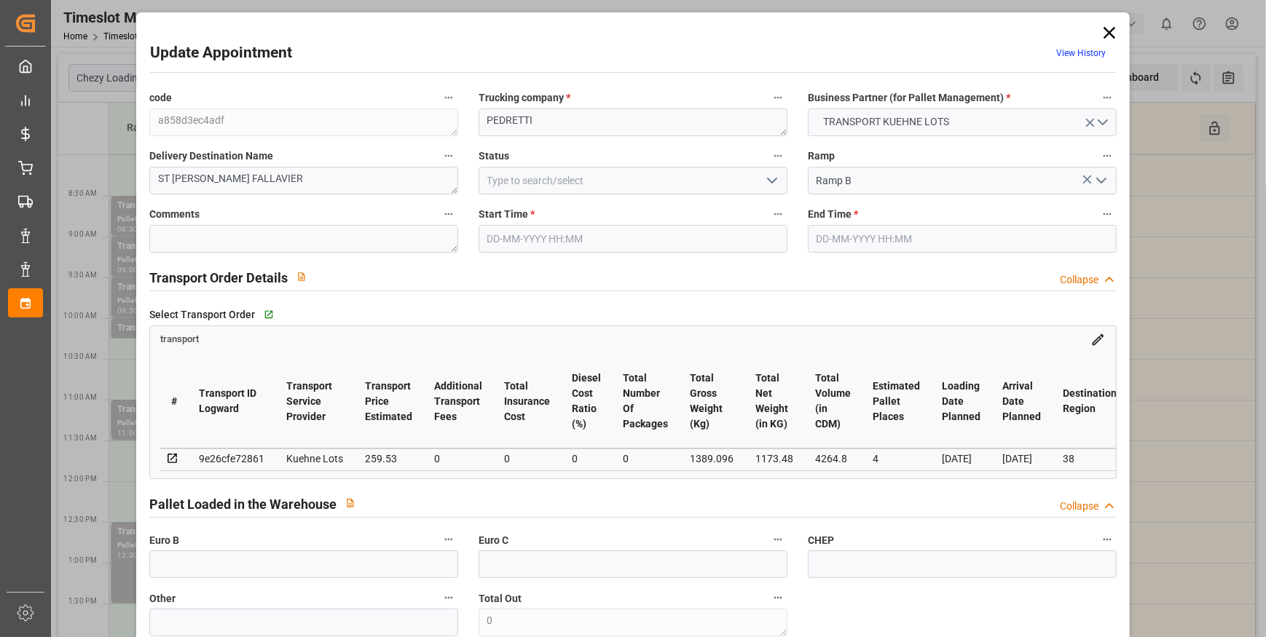
type input "101"
type input "1389.096"
type input "0"
type input "4710.8598"
type input "0"
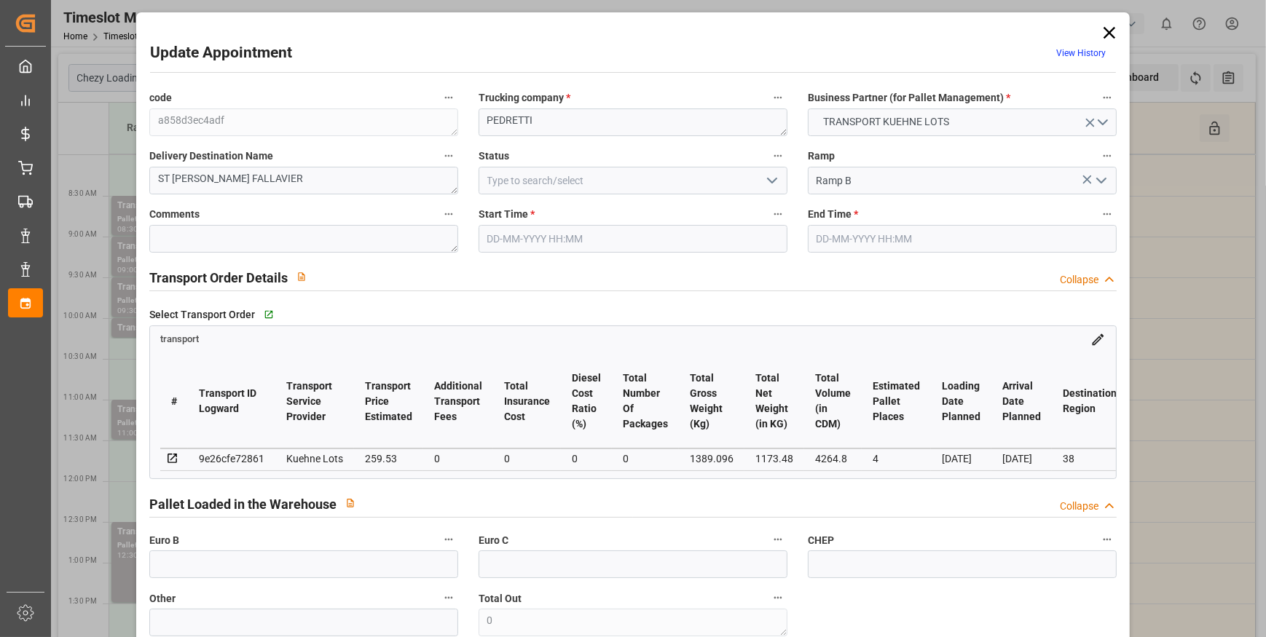
type input "0"
type input "21"
type input "35"
type input "[DATE] 09:45"
type input "[DATE] 10:00"
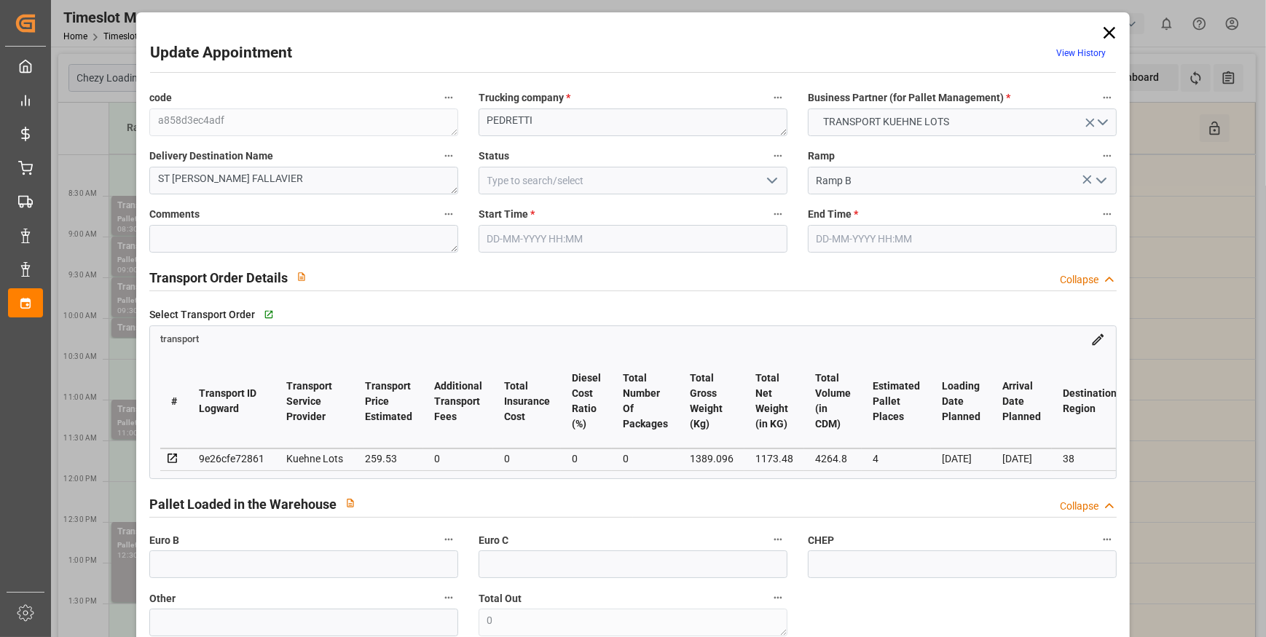
type input "[DATE] 15:56"
type input "[DATE] 11:36"
type input "[DATE]"
click at [773, 176] on icon "open menu" at bounding box center [771, 180] width 17 height 17
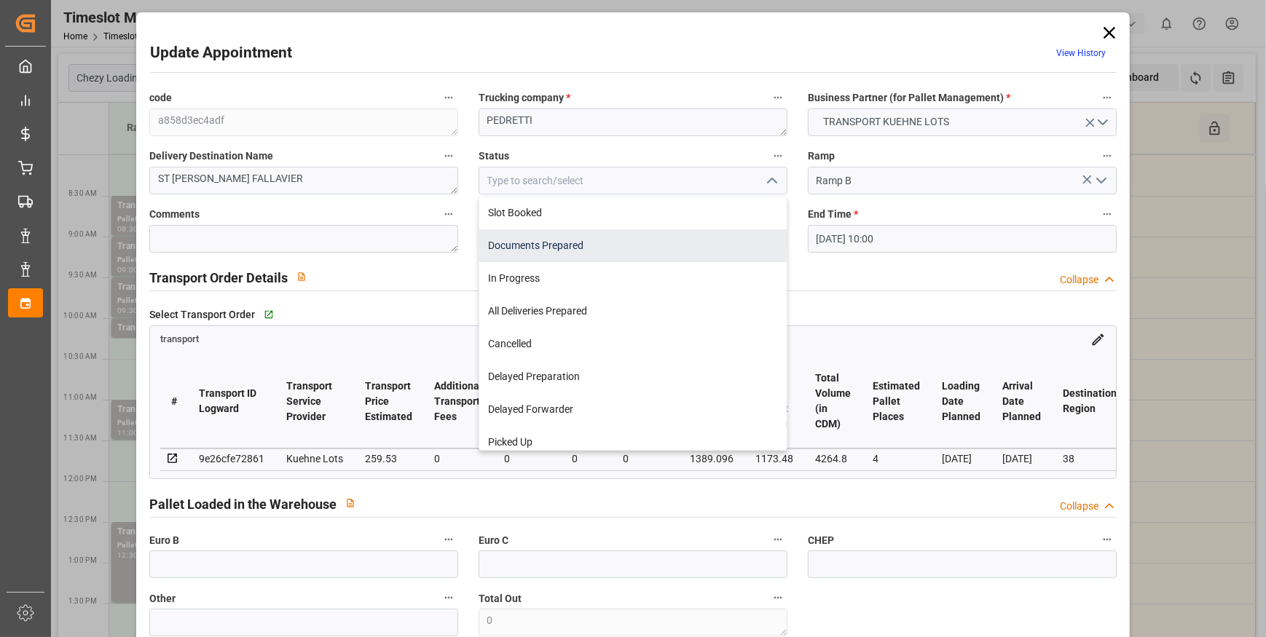
click at [570, 247] on div "Documents Prepared" at bounding box center [632, 245] width 307 height 33
type input "Documents Prepared"
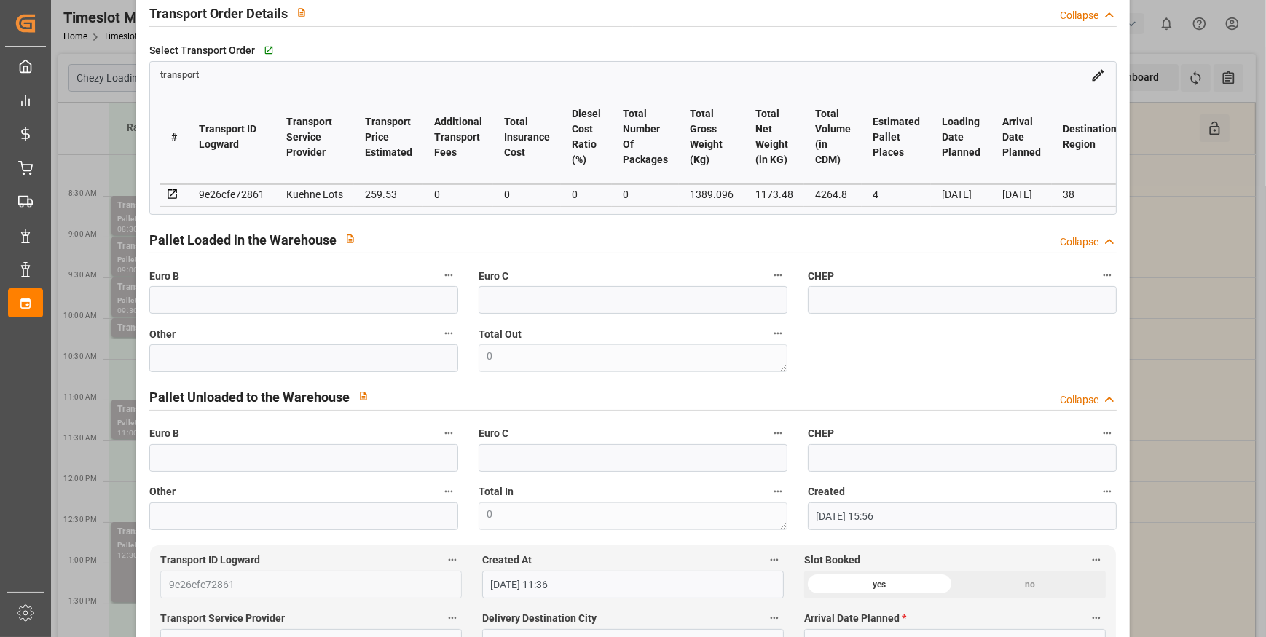
scroll to position [463, 0]
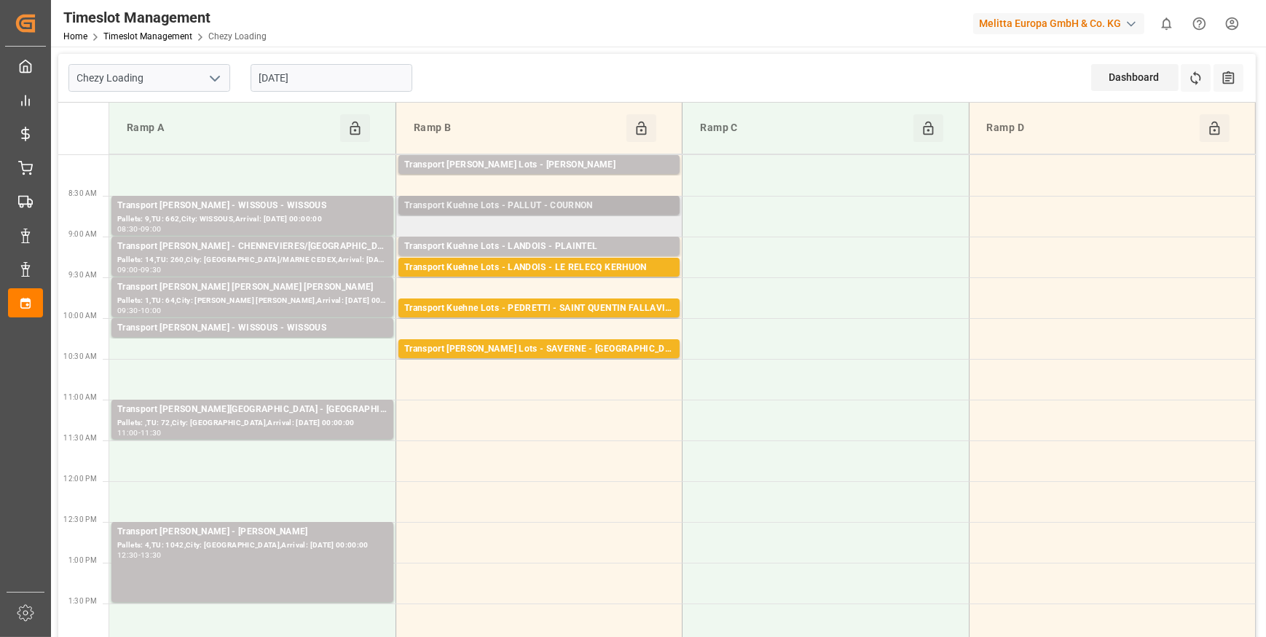
click at [623, 205] on div "Transport Kuehne Lots - PALLUT - COURNON" at bounding box center [538, 206] width 269 height 15
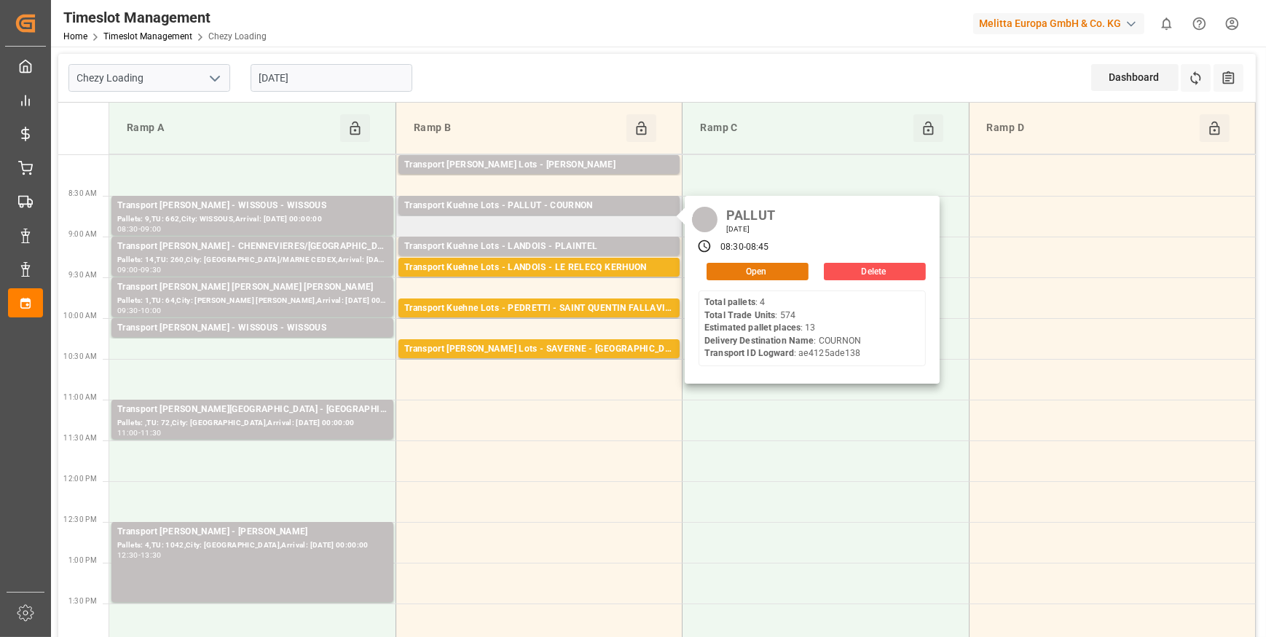
click at [765, 273] on button "Open" at bounding box center [757, 271] width 102 height 17
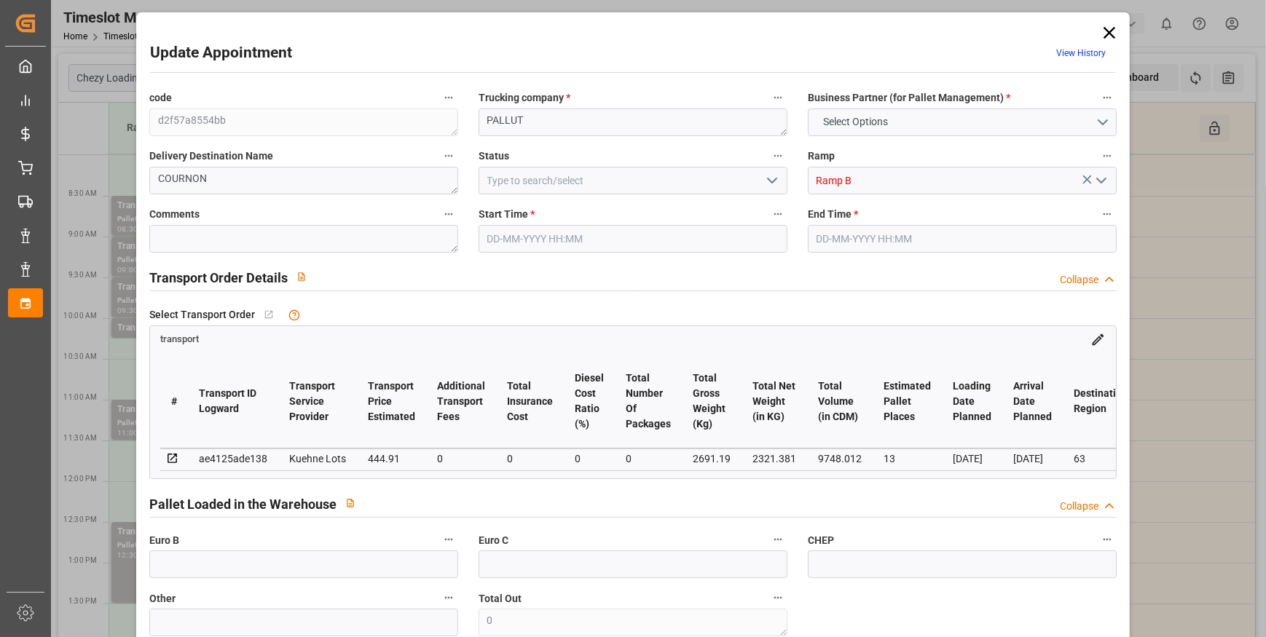
type input "13"
type input "444.91"
type input "0"
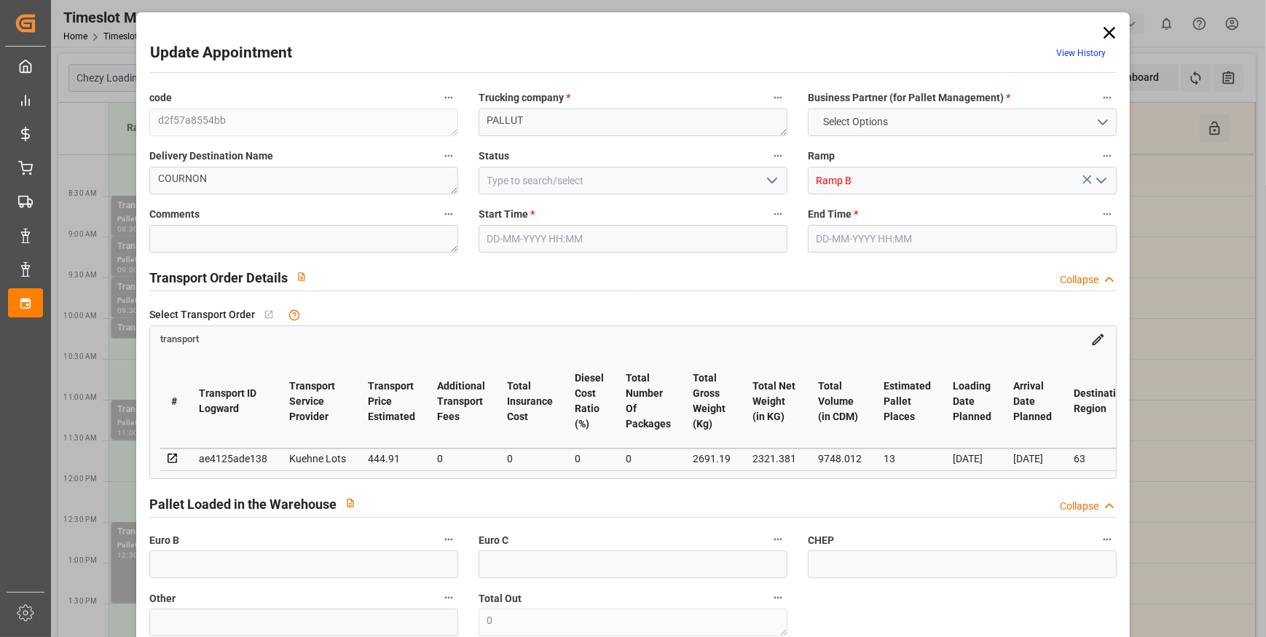
type input "444.91"
type input "0"
type input "2321.381"
type input "3653.786"
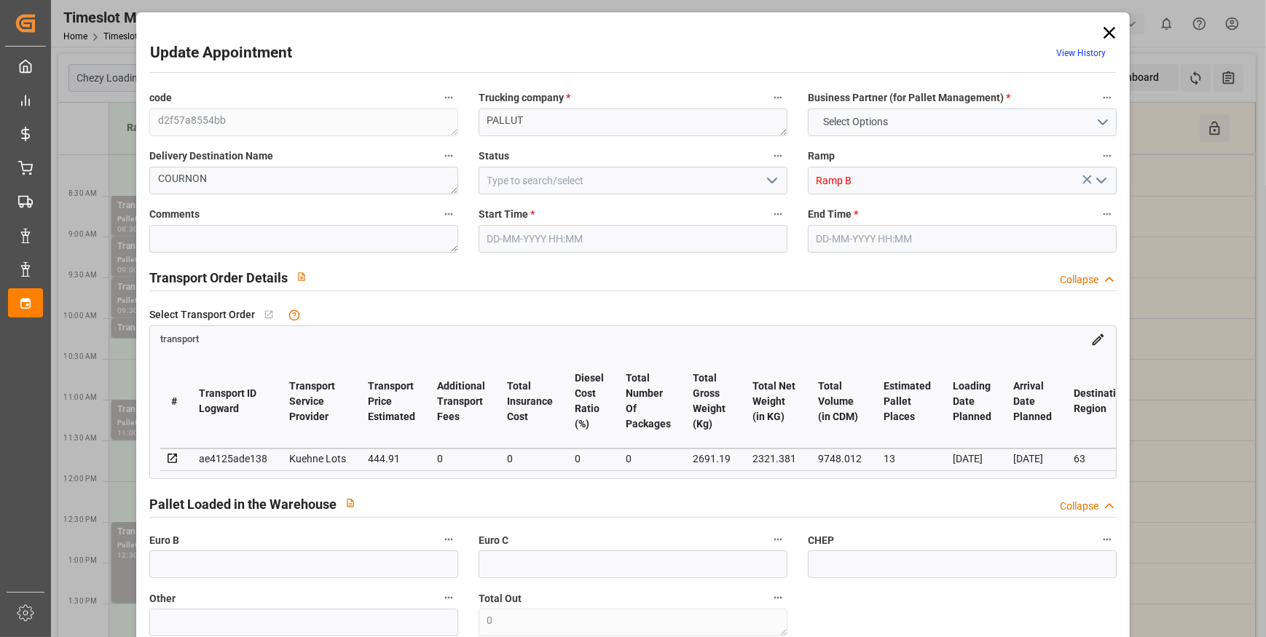
type input "9748.012"
type input "63"
type input "4"
type input "574"
type input "40"
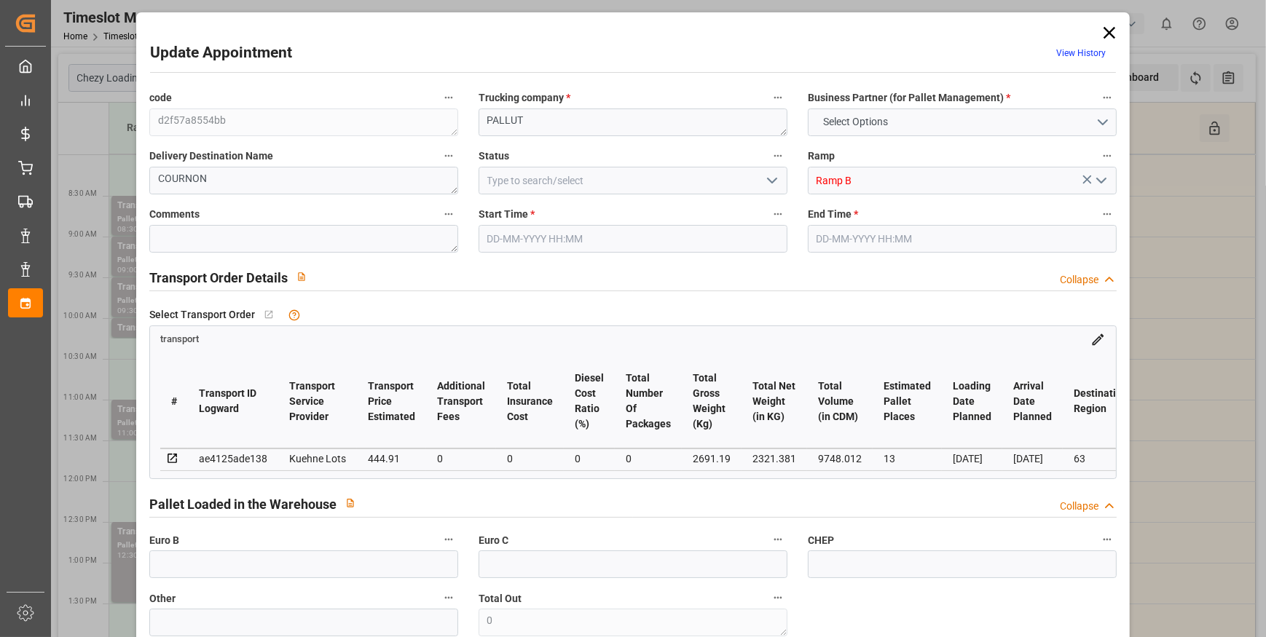
type input "101"
type input "2691.19"
type input "0"
type input "4710.8598"
type input "0"
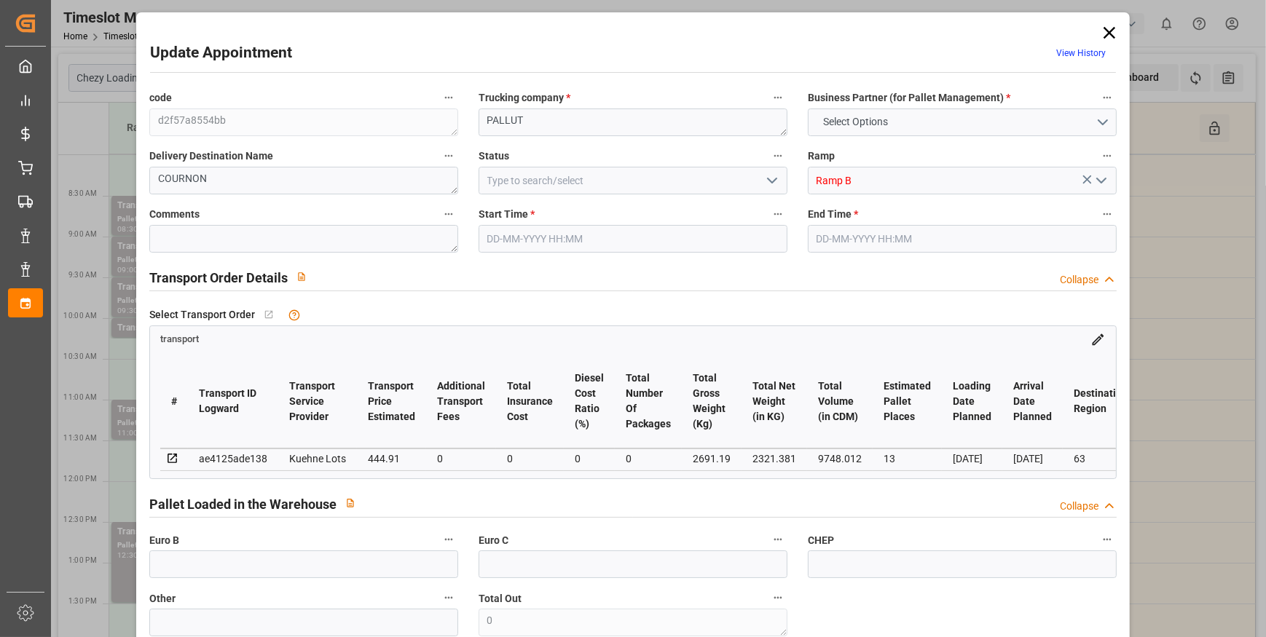
type input "0"
type input "21"
type input "35"
type input "[DATE] 08:30"
type input "[DATE] 08:45"
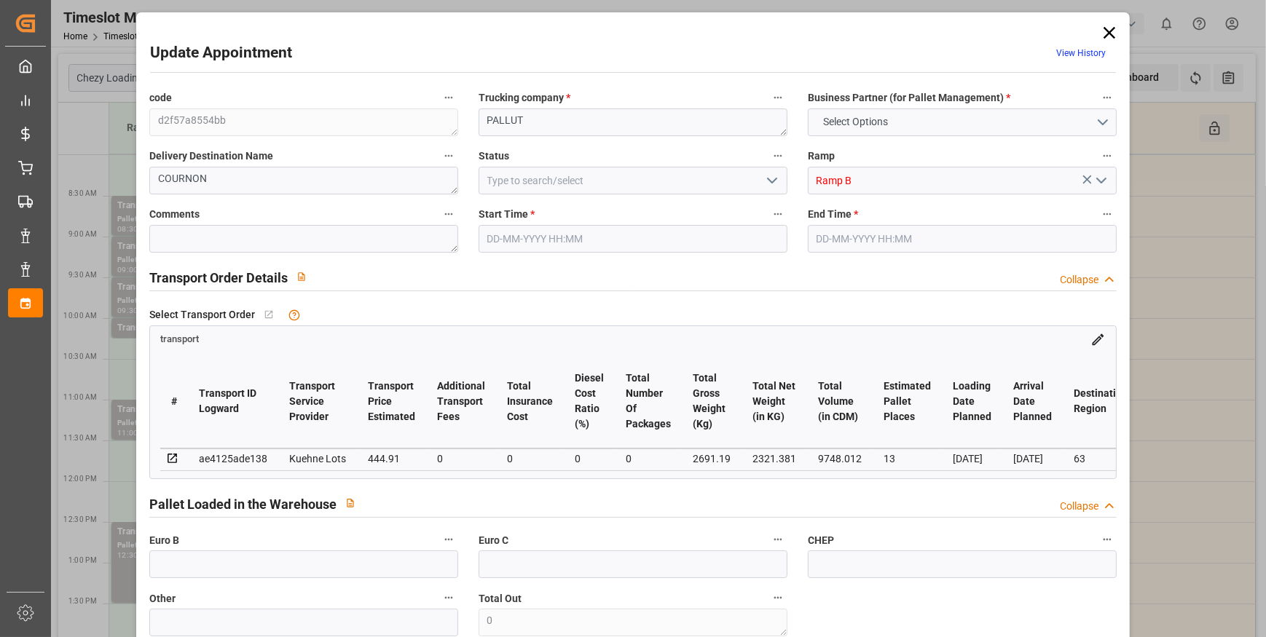
type input "[DATE] 12:58"
type input "[DATE] 11:29"
type input "[DATE]"
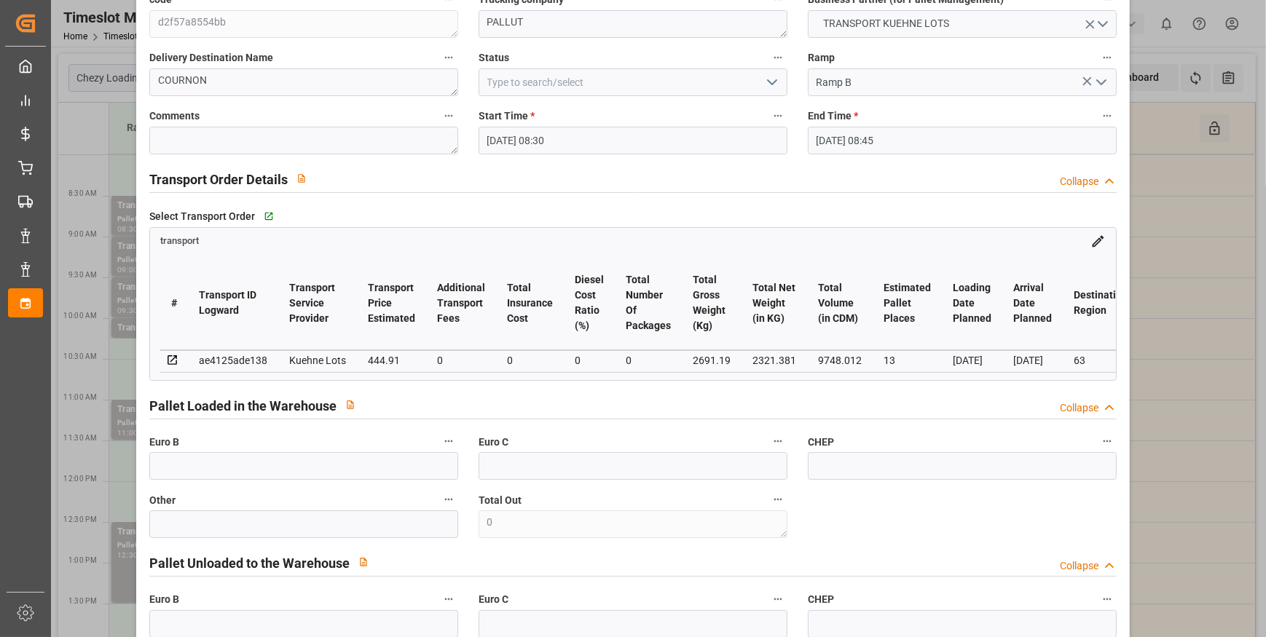
scroll to position [0, 0]
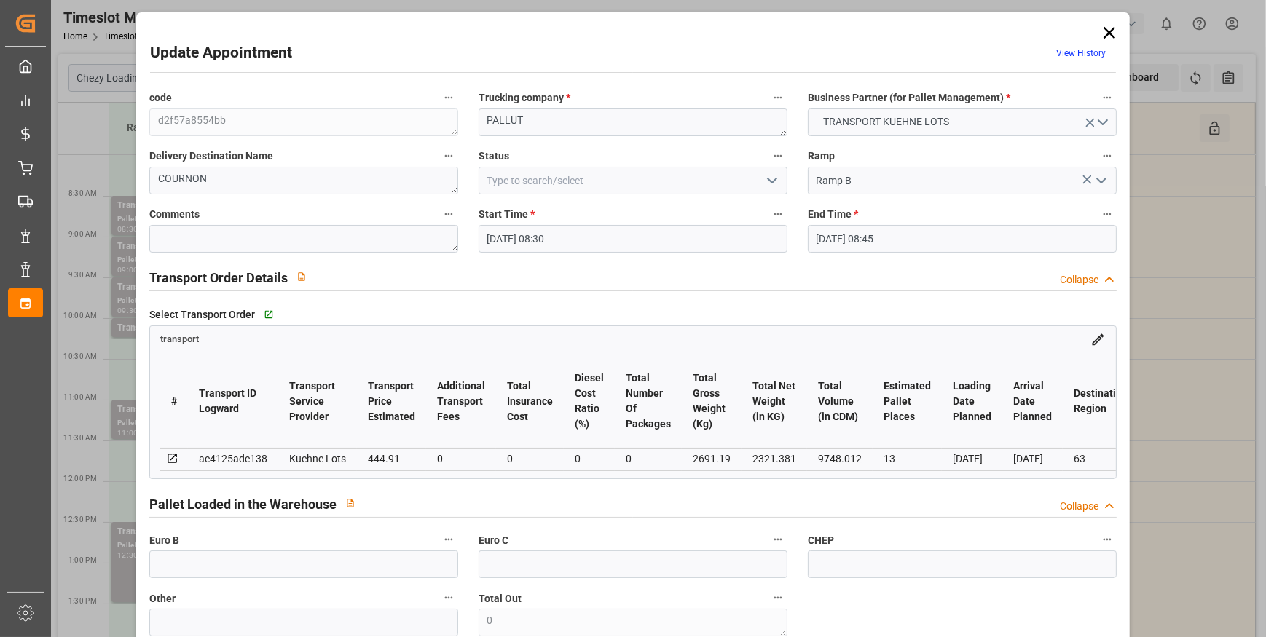
click at [769, 177] on icon "open menu" at bounding box center [771, 180] width 17 height 17
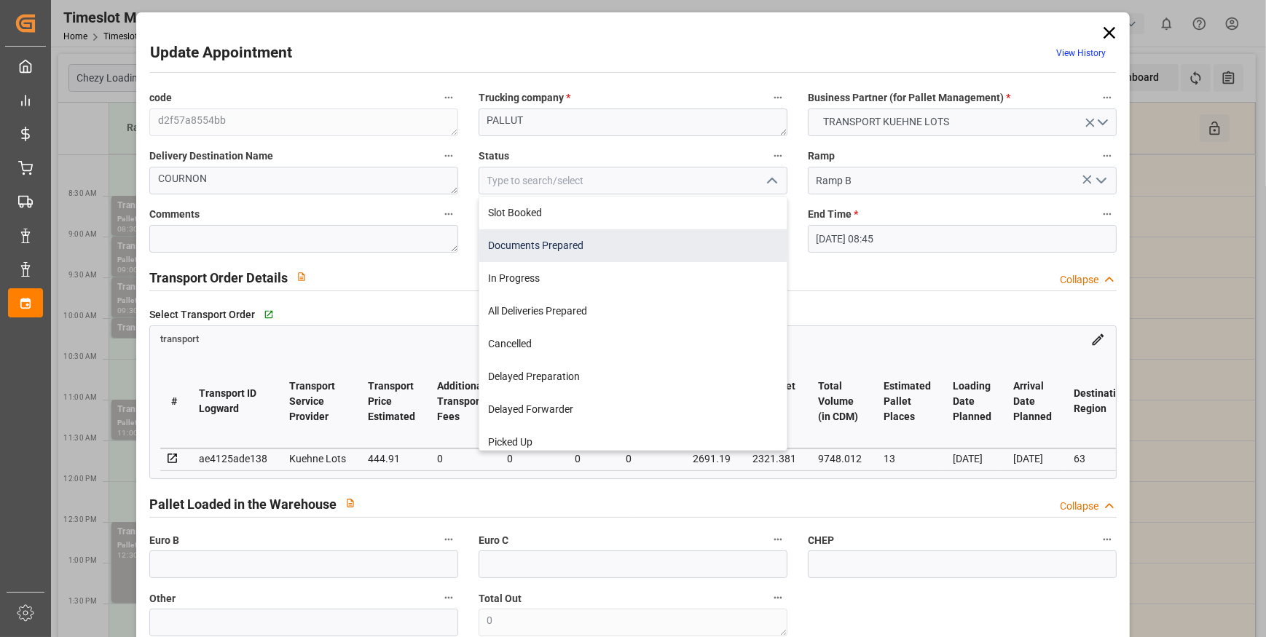
click at [565, 250] on div "Documents Prepared" at bounding box center [632, 245] width 307 height 33
type input "Documents Prepared"
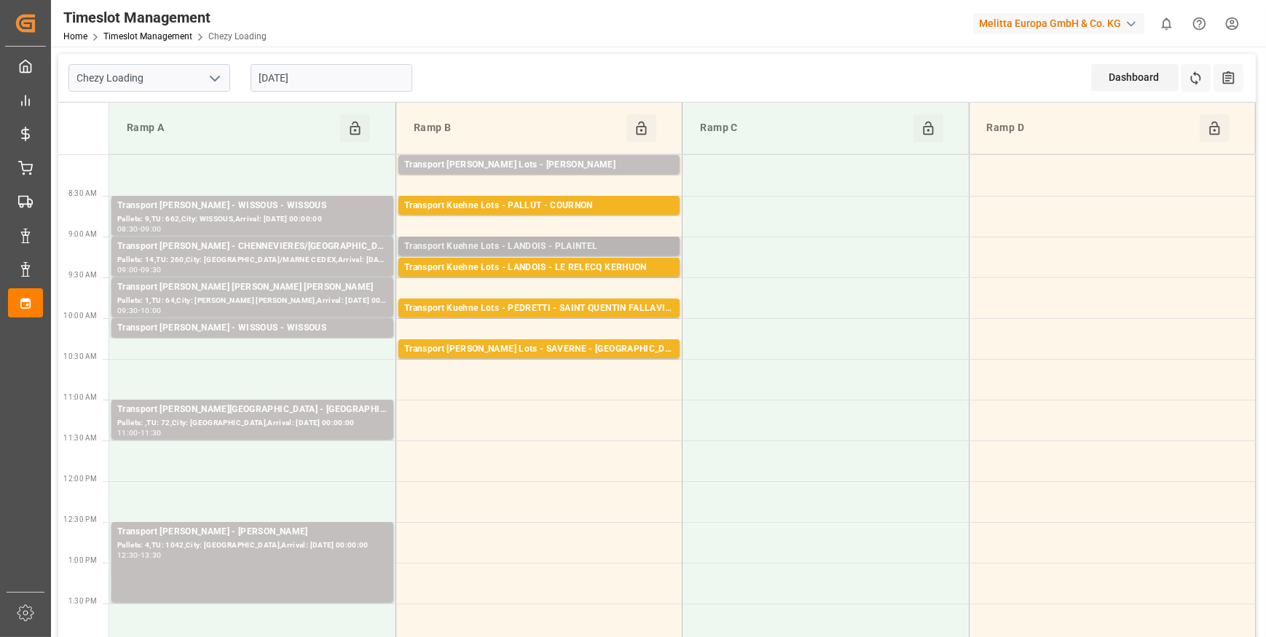
click at [596, 245] on div "Transport Kuehne Lots - LANDOIS - PLAINTEL" at bounding box center [538, 247] width 269 height 15
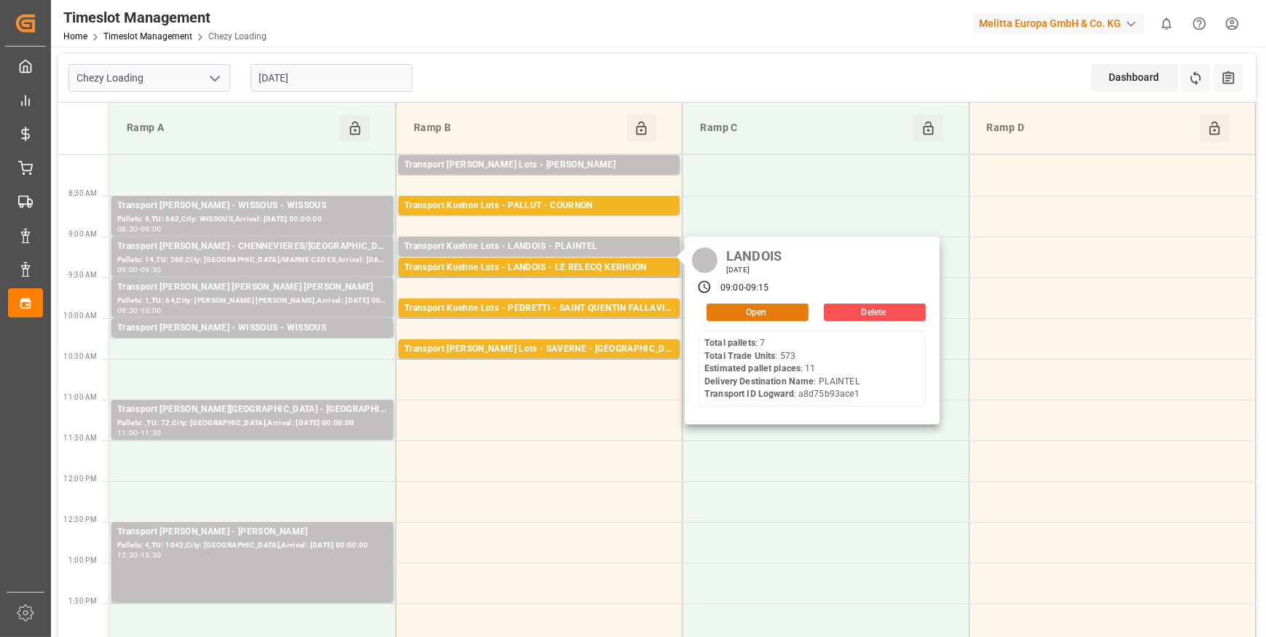
click at [755, 313] on button "Open" at bounding box center [757, 312] width 102 height 17
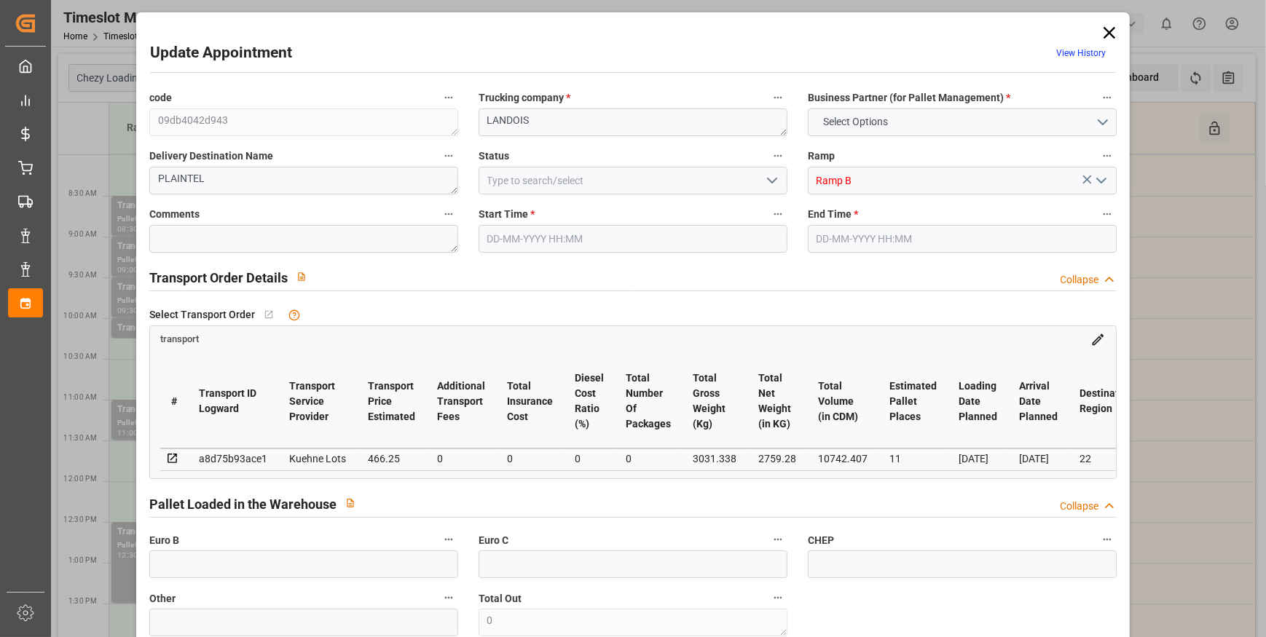
type input "11"
type input "466.25"
type input "0"
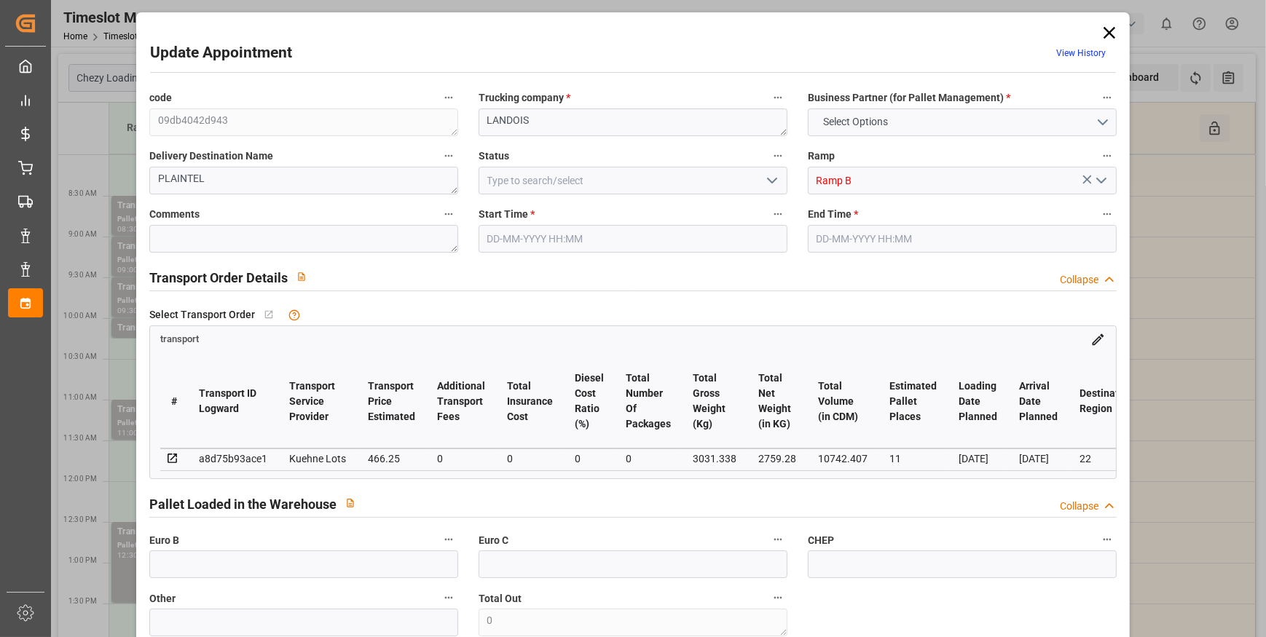
type input "466.25"
type input "0"
type input "2759.28"
type input "3753.594"
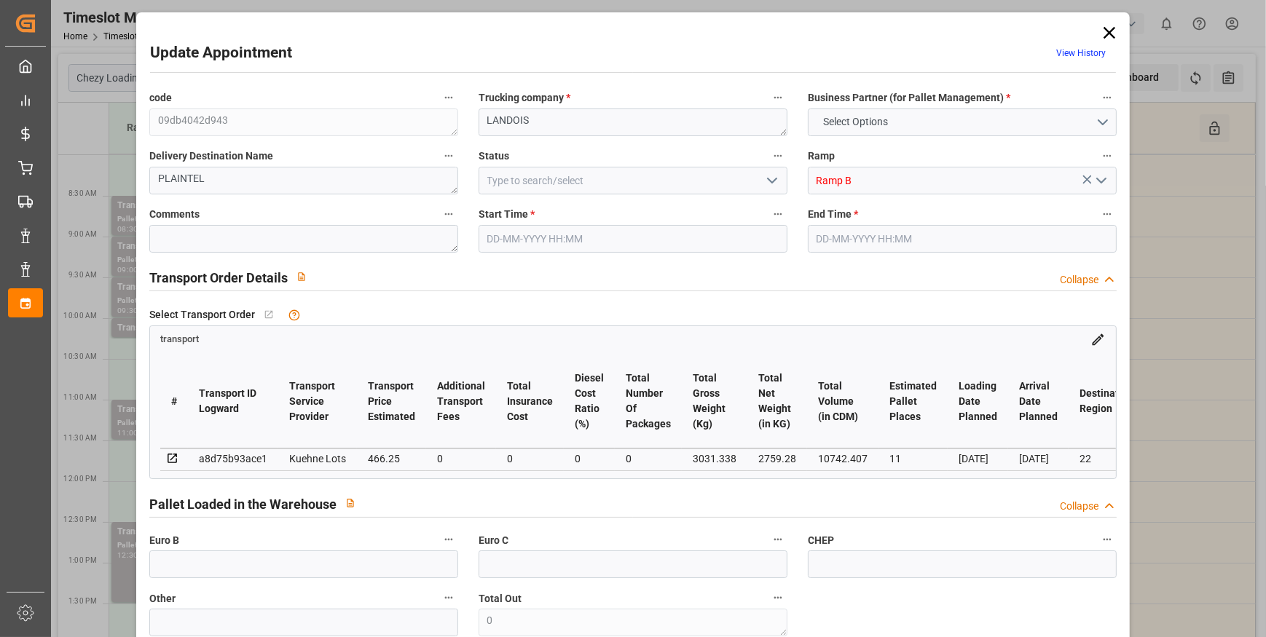
type input "10742.407"
type input "22"
type input "7"
type input "573"
type input "26"
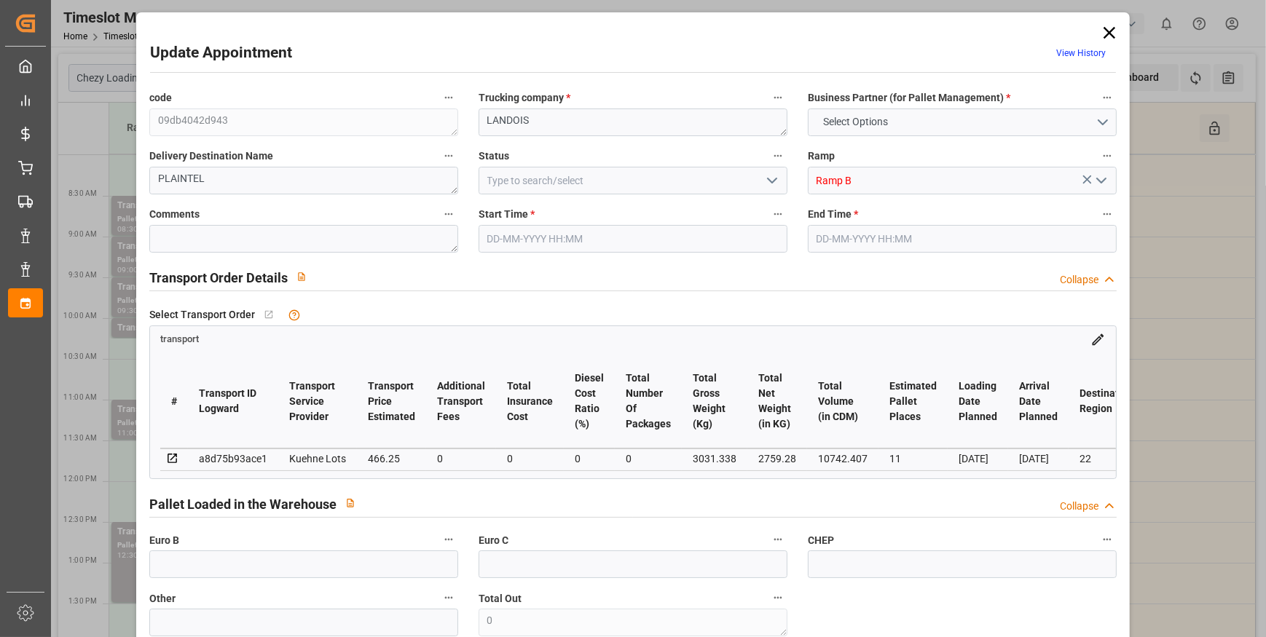
type input "101"
type input "3031.338"
type input "0"
type input "4710.8598"
type input "0"
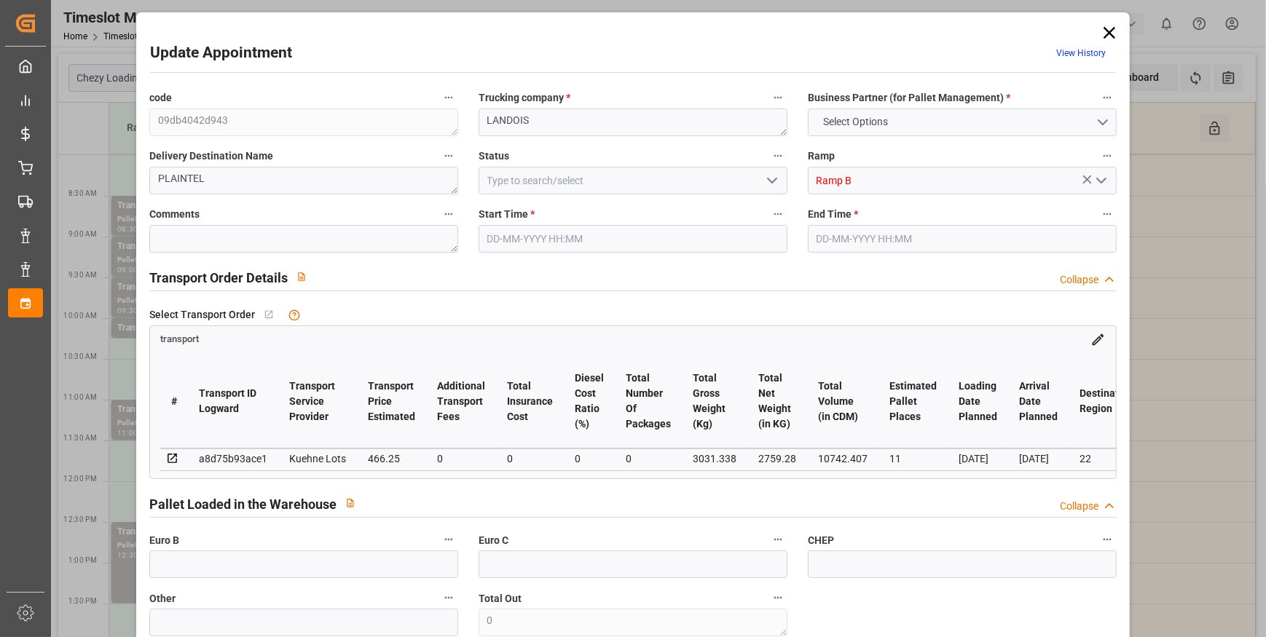
type input "0"
type input "21"
type input "35"
type input "[DATE] 09:00"
type input "[DATE] 09:15"
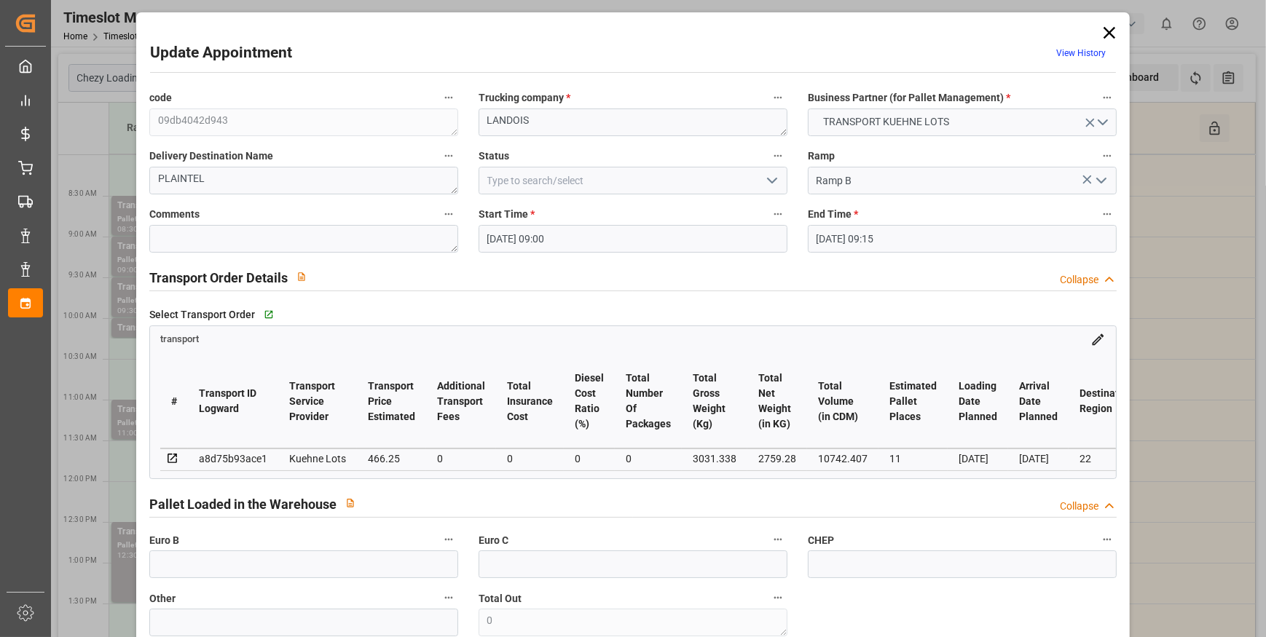
type input "[DATE] 13:02"
type input "[DATE] 11:27"
type input "[DATE]"
click at [769, 173] on icon "open menu" at bounding box center [771, 180] width 17 height 17
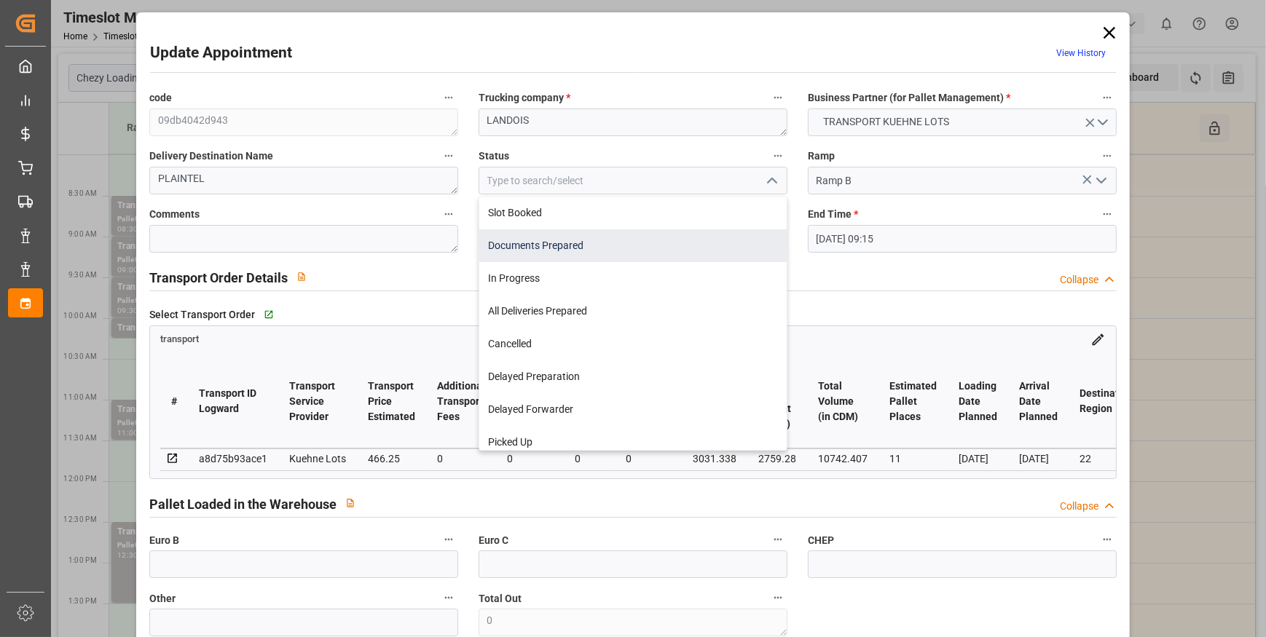
click at [557, 243] on div "Documents Prepared" at bounding box center [632, 245] width 307 height 33
type input "Documents Prepared"
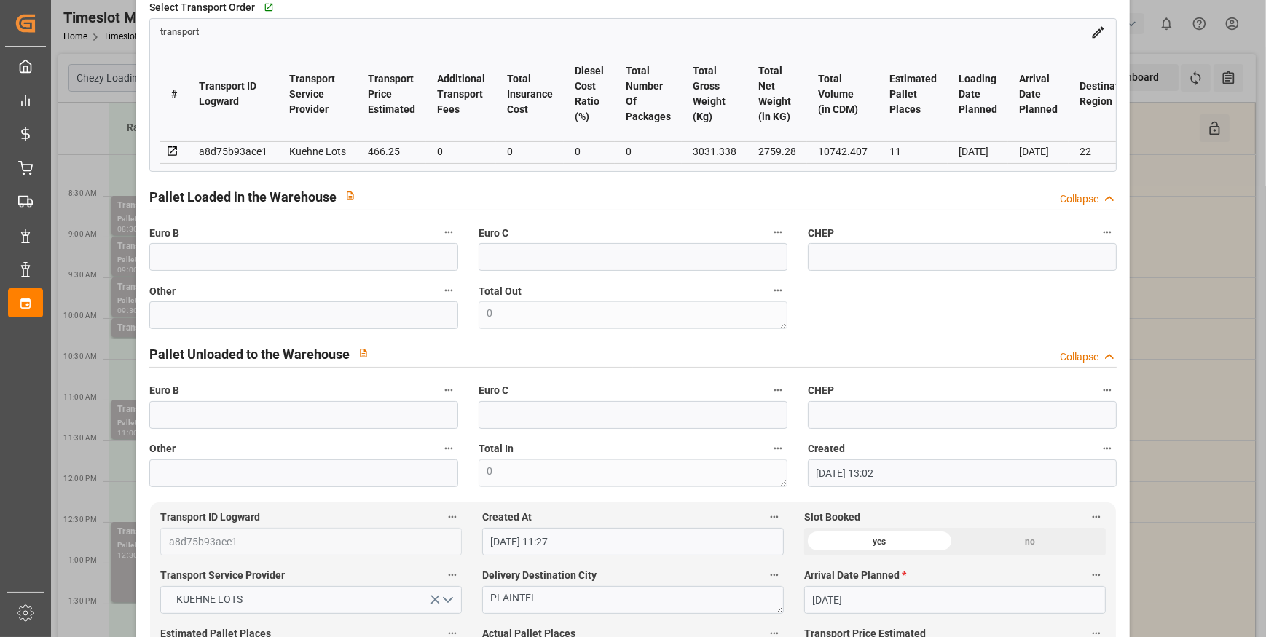
scroll to position [132, 0]
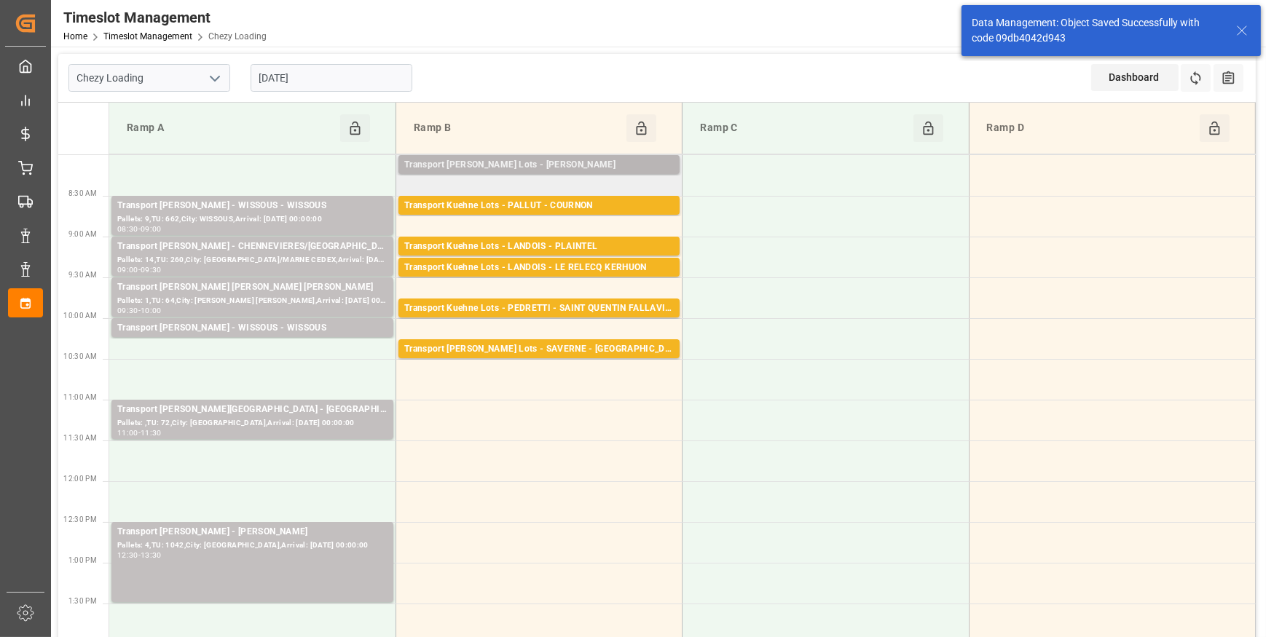
click at [615, 160] on div "Transport [PERSON_NAME] Lots - [PERSON_NAME]" at bounding box center [538, 165] width 269 height 15
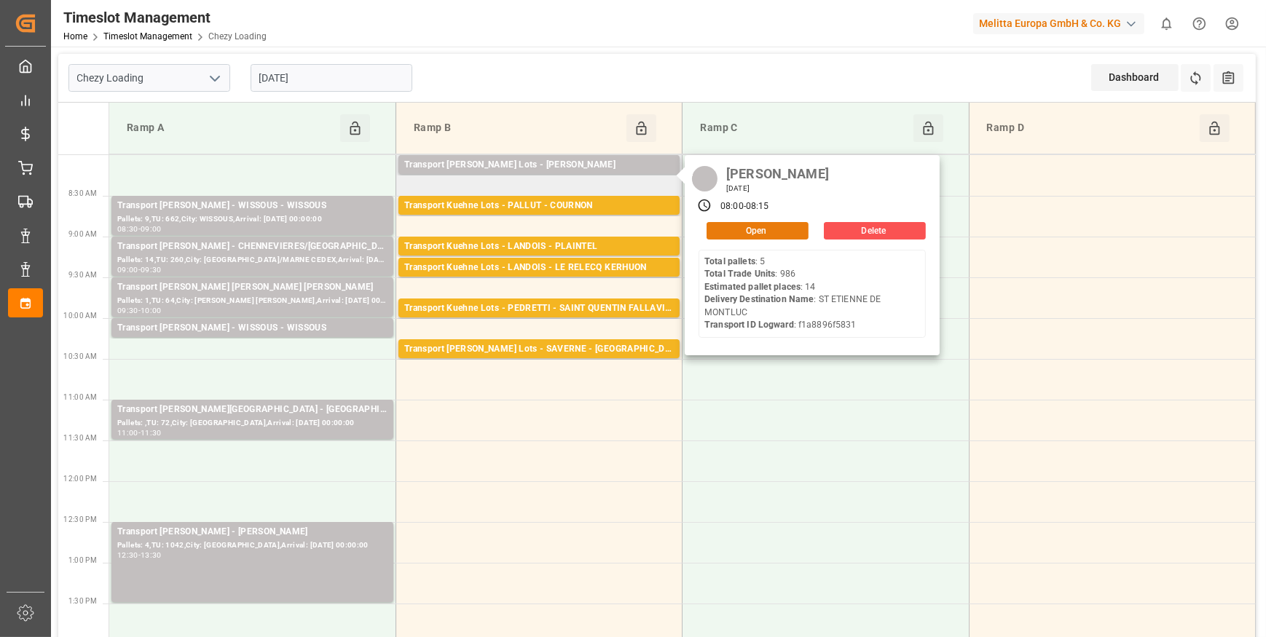
click at [728, 233] on button "Open" at bounding box center [757, 230] width 102 height 17
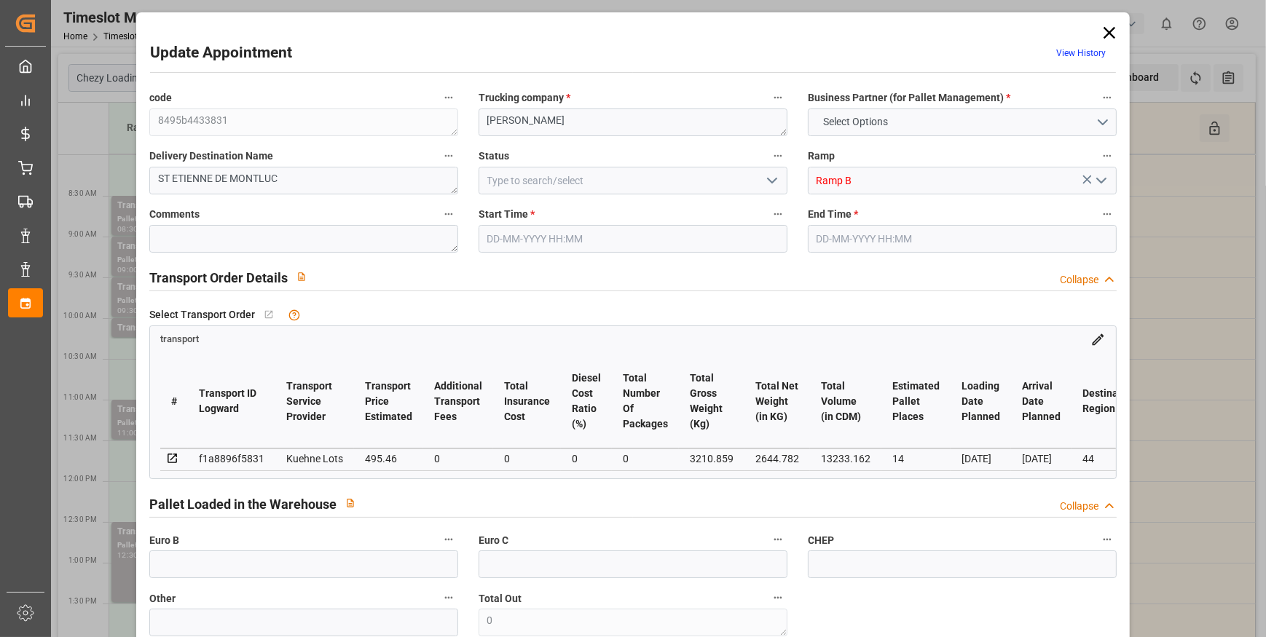
type input "14"
type input "495.46"
type input "0"
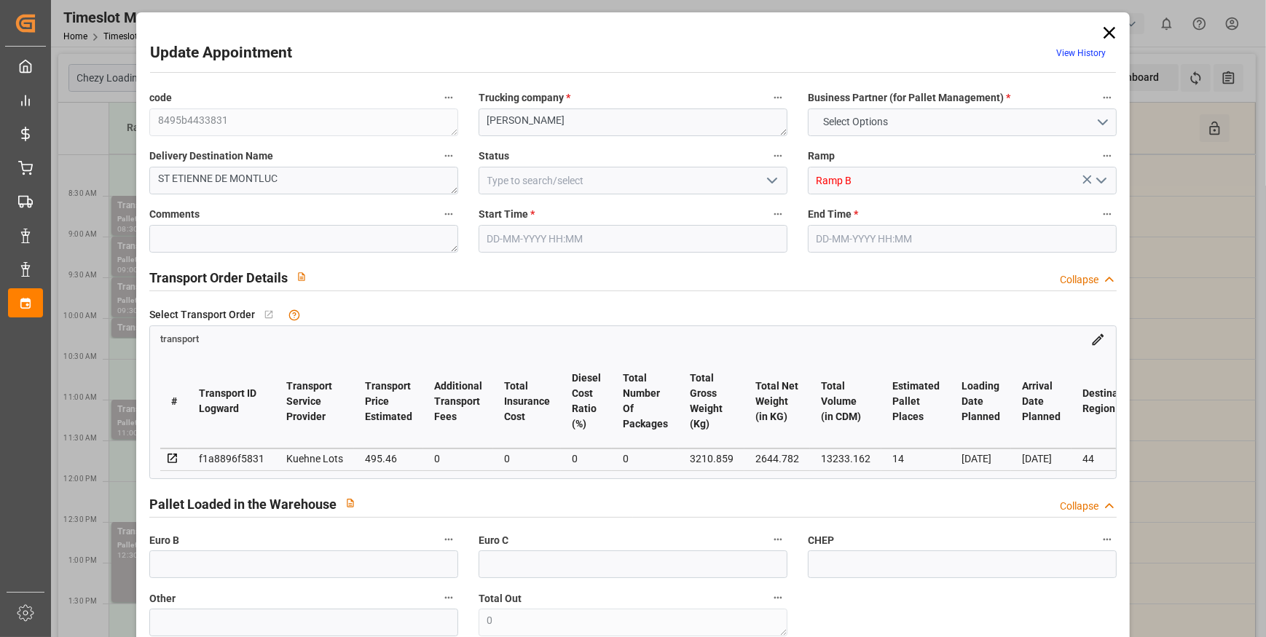
type input "495.46"
type input "0"
type input "2644.782"
type input "4104.851"
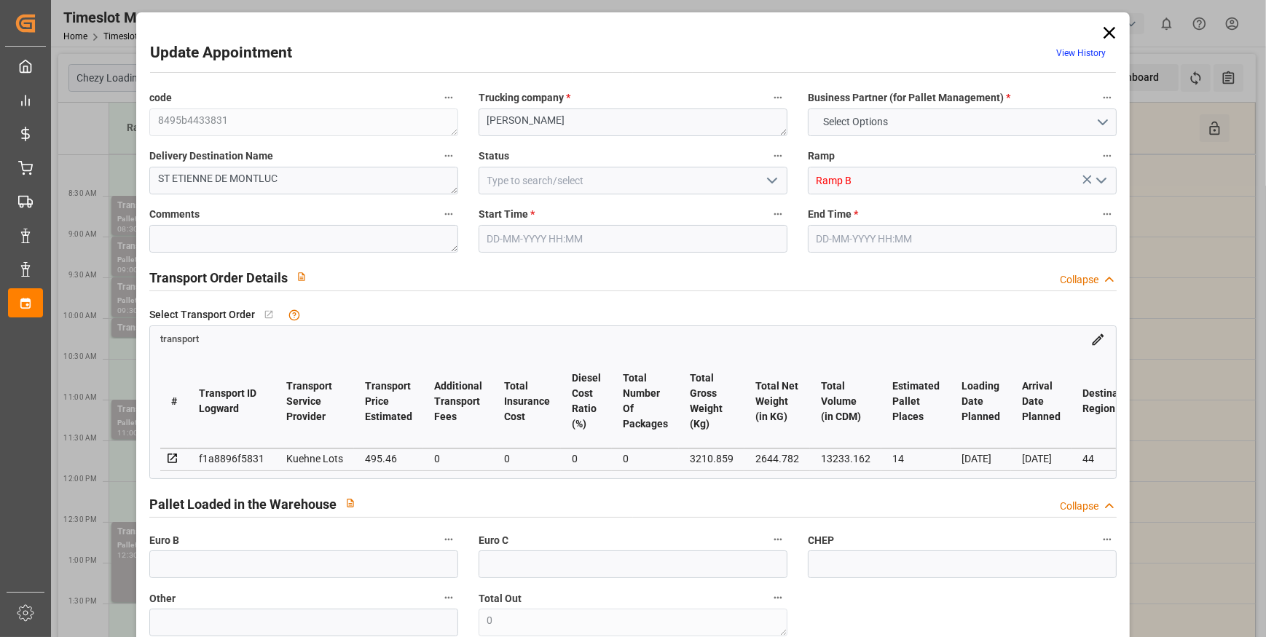
type input "13233.162"
type input "44"
type input "5"
type input "986"
type input "37"
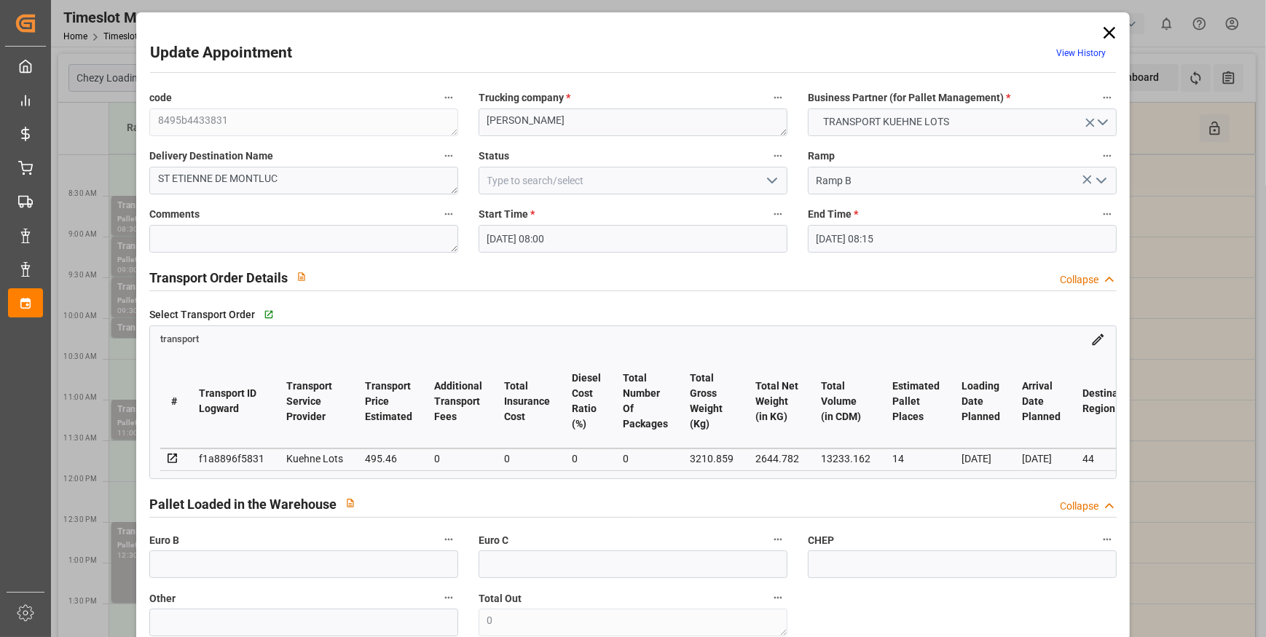
click at [768, 175] on icon "open menu" at bounding box center [771, 180] width 17 height 17
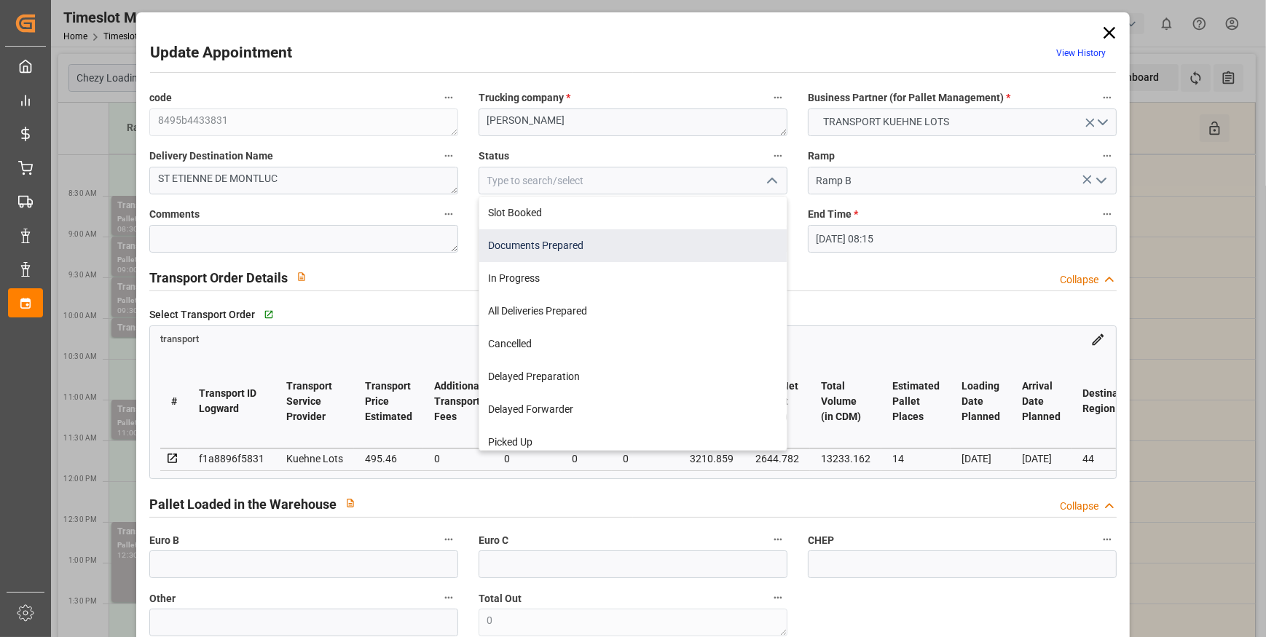
click at [572, 247] on div "Documents Prepared" at bounding box center [632, 245] width 307 height 33
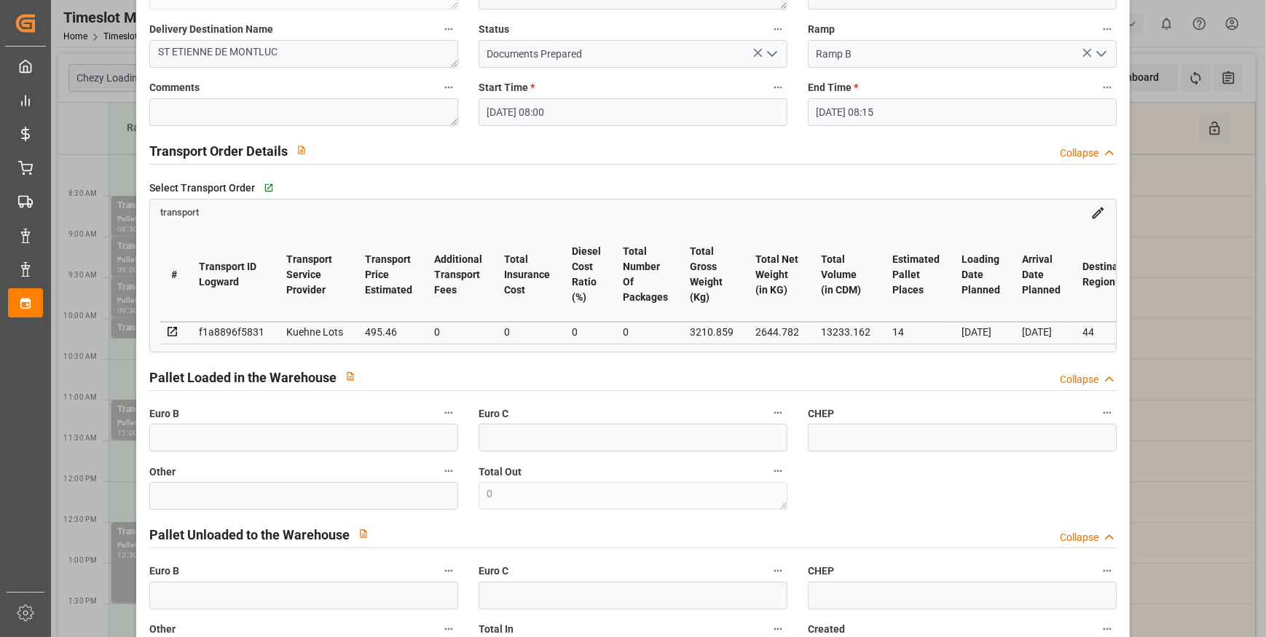
scroll to position [0, 0]
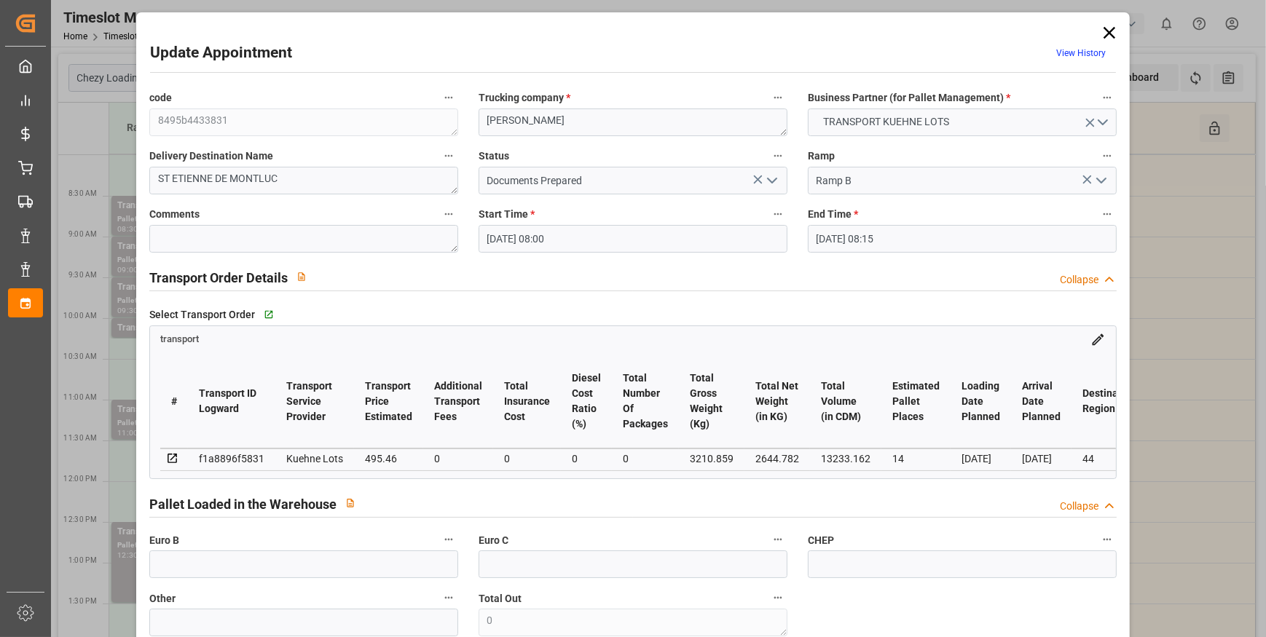
click at [772, 183] on icon "open menu" at bounding box center [771, 180] width 17 height 17
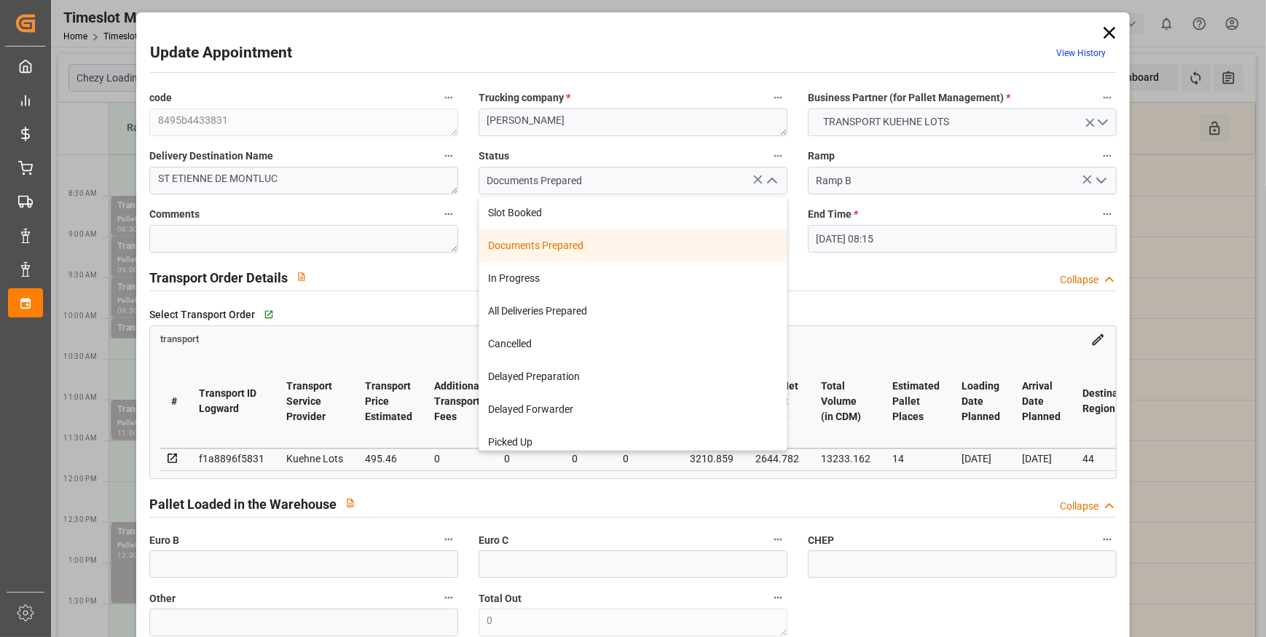
click at [552, 245] on div "Documents Prepared" at bounding box center [632, 245] width 307 height 33
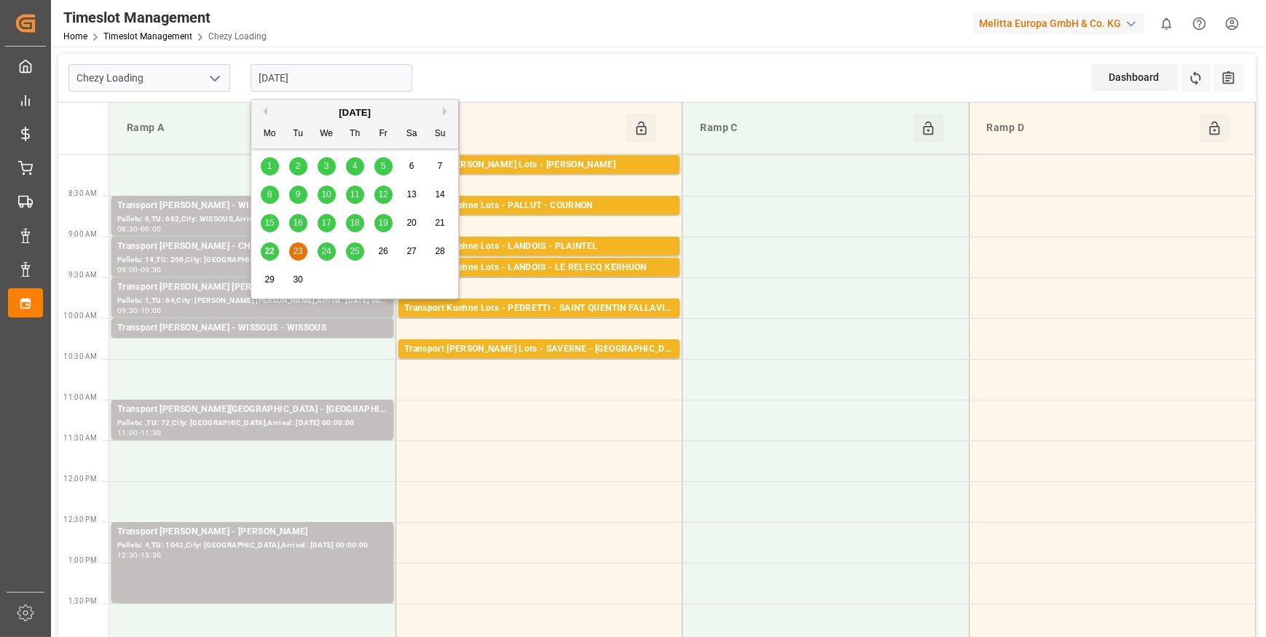
click at [339, 81] on input "[DATE]" at bounding box center [332, 78] width 162 height 28
click at [270, 253] on span "22" at bounding box center [268, 251] width 9 height 10
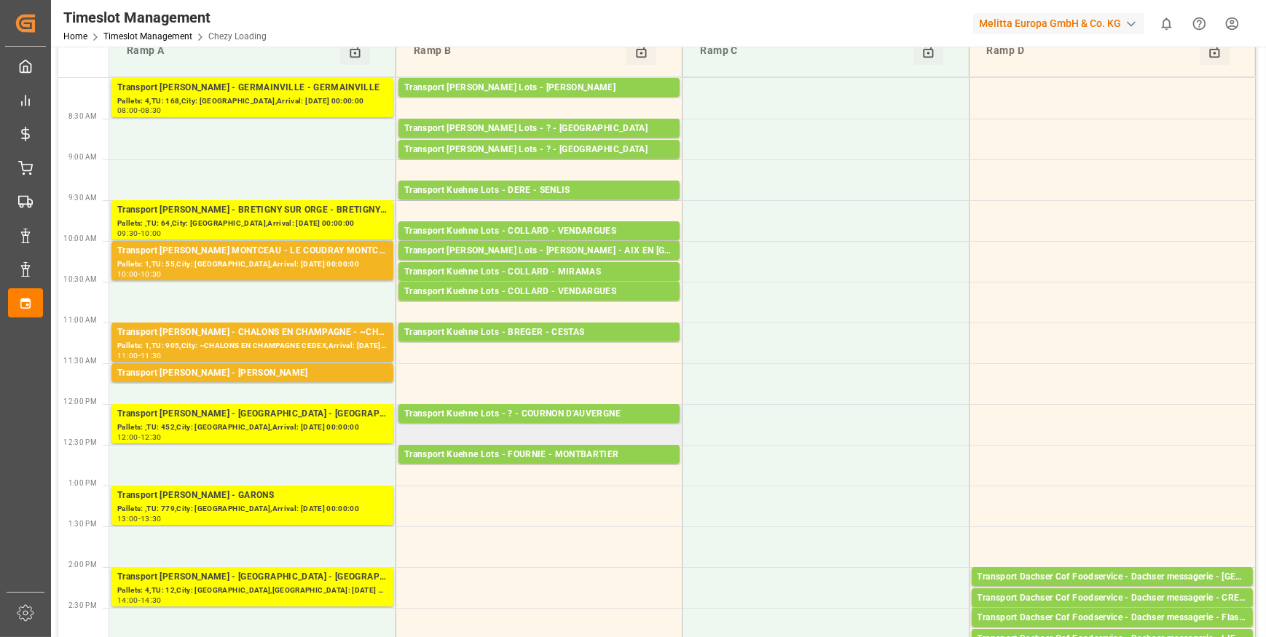
scroll to position [66, 0]
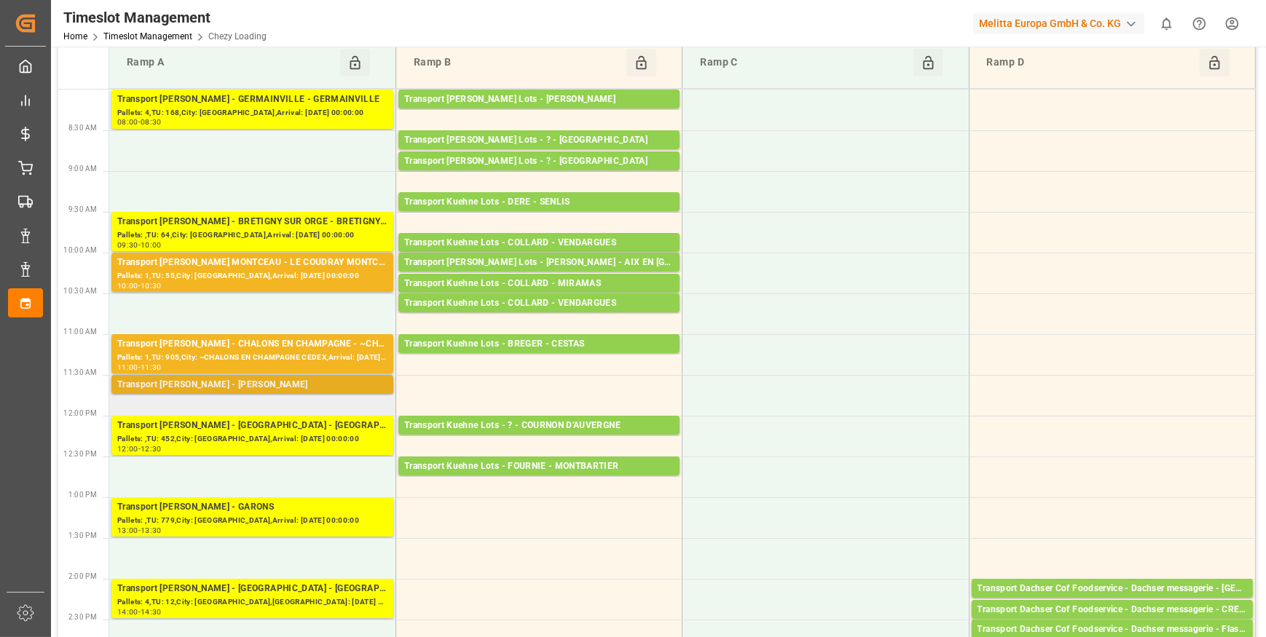
click at [258, 381] on div "Transport [PERSON_NAME] - [PERSON_NAME]" at bounding box center [252, 385] width 270 height 15
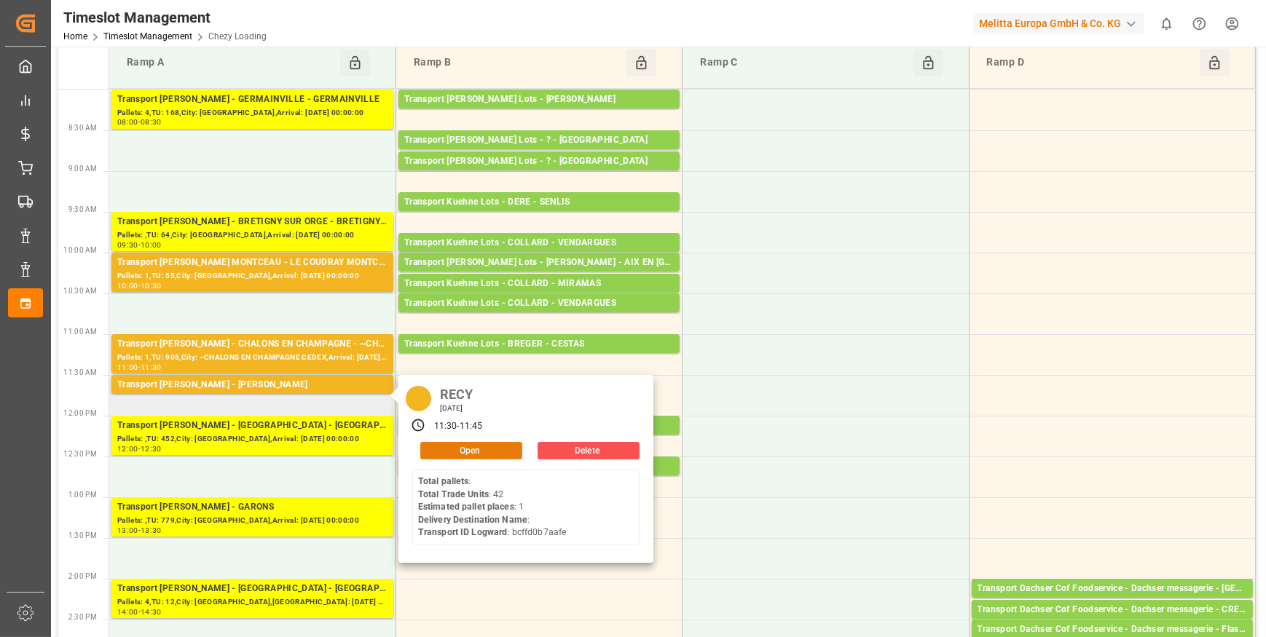
click at [482, 452] on button "Open" at bounding box center [471, 450] width 102 height 17
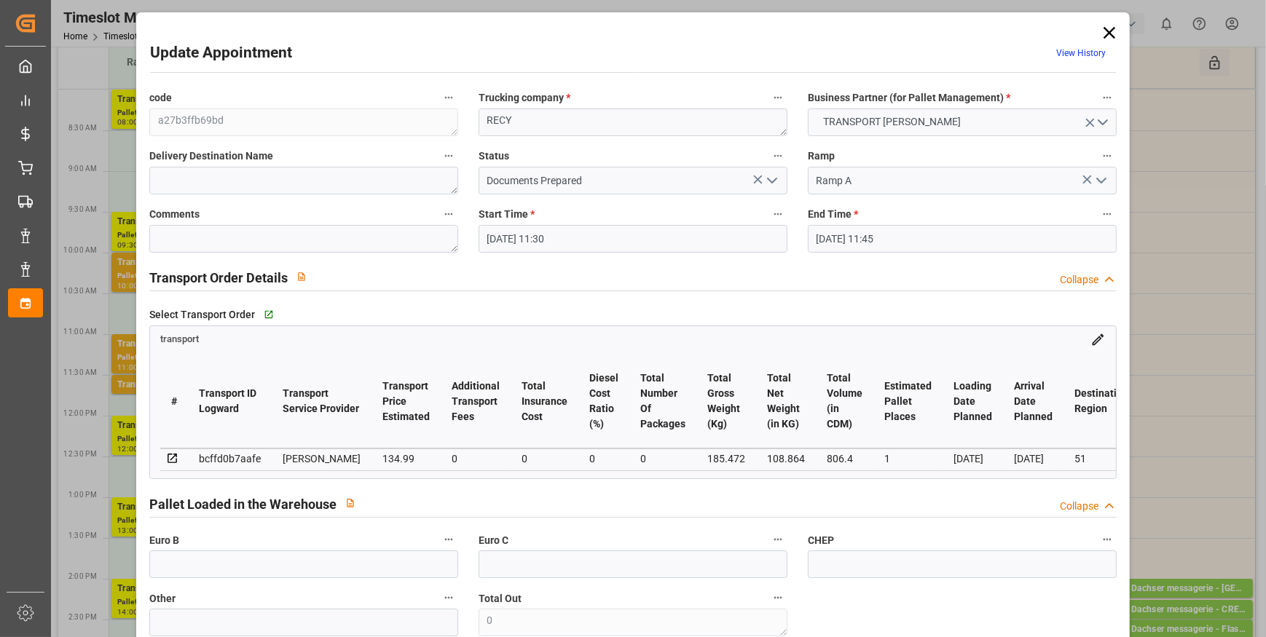
click at [772, 174] on icon "open menu" at bounding box center [771, 180] width 17 height 17
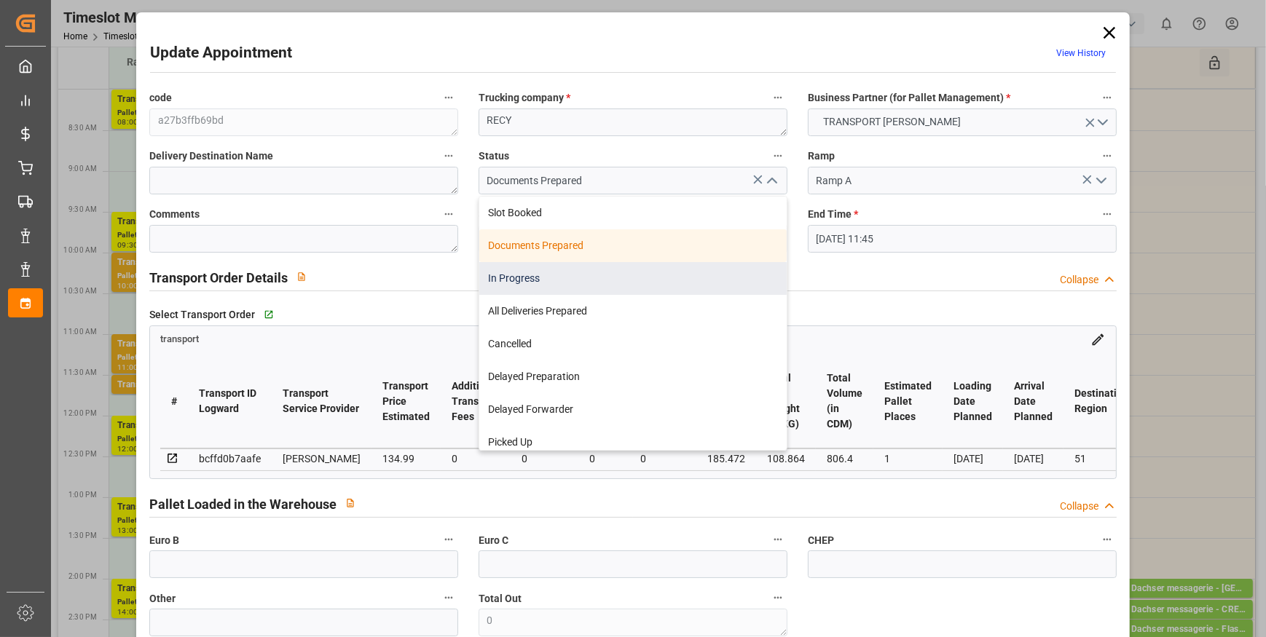
click at [524, 277] on div "In Progress" at bounding box center [632, 278] width 307 height 33
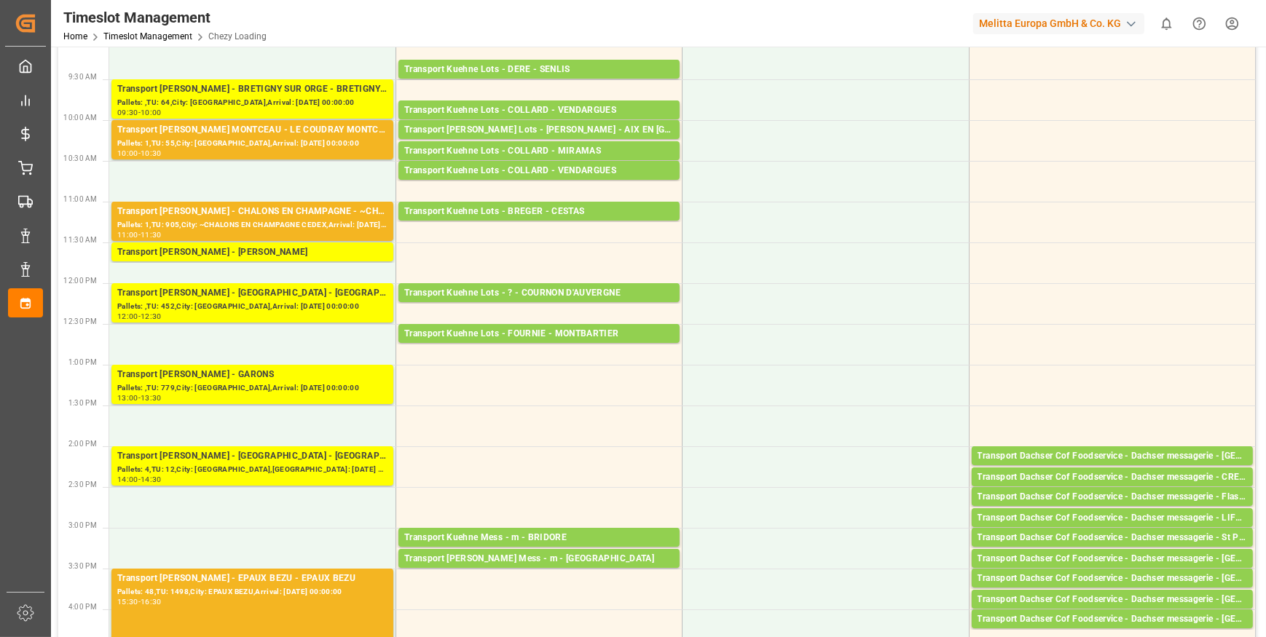
scroll to position [0, 0]
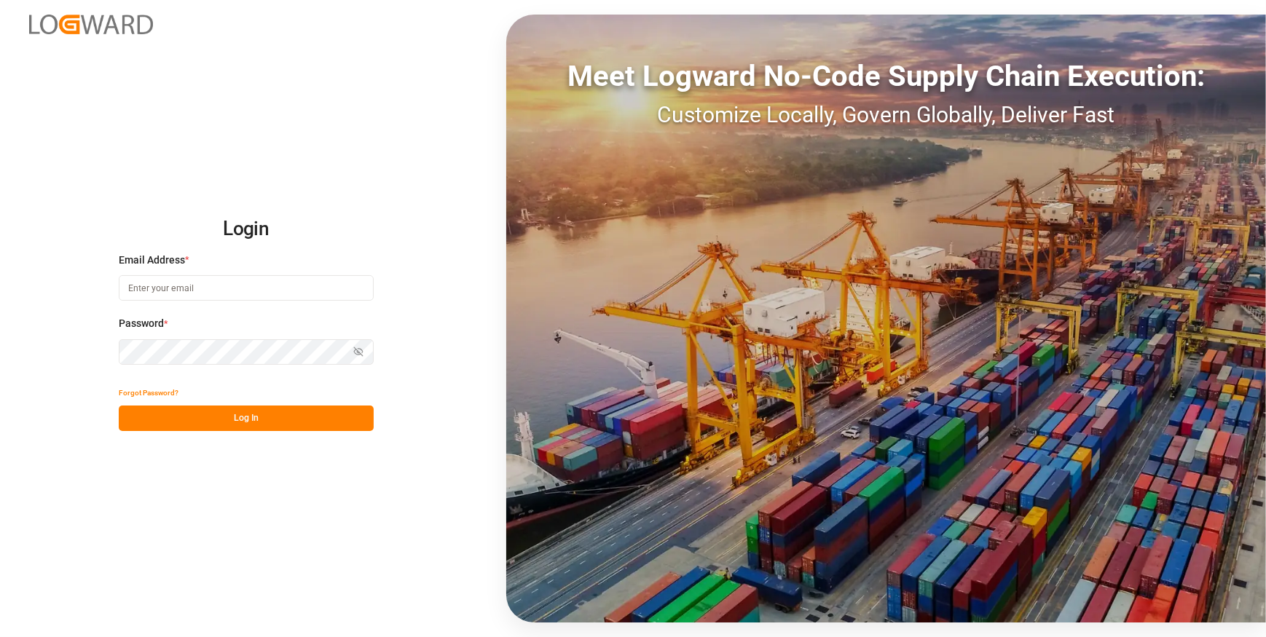
type input "[EMAIL_ADDRESS][DOMAIN_NAME]"
click at [283, 413] on button "Log In" at bounding box center [246, 418] width 255 height 25
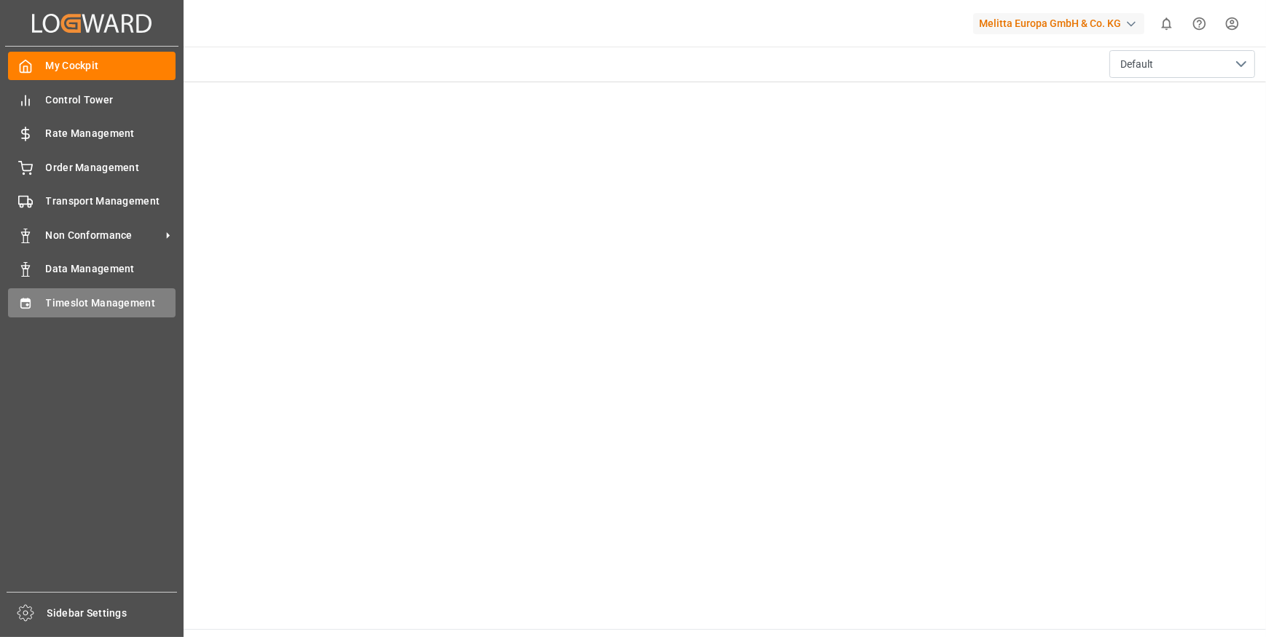
click at [72, 311] on span "Timeslot Management" at bounding box center [111, 303] width 130 height 15
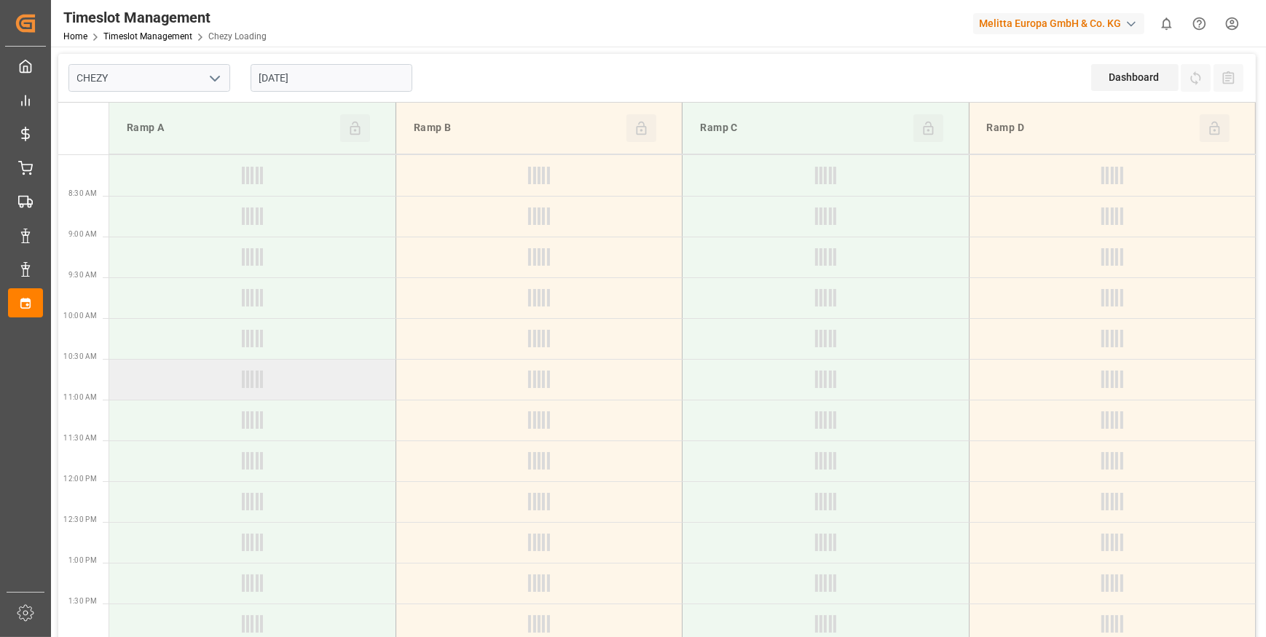
type input "Chezy Loading"
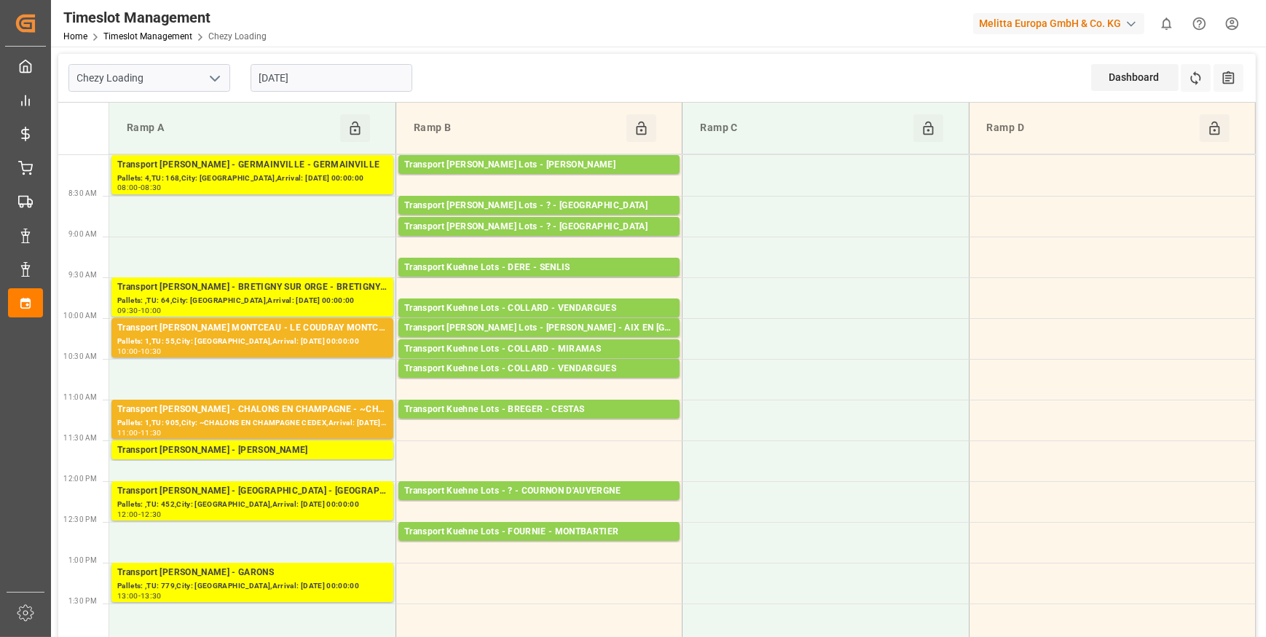
click at [328, 77] on input "[DATE]" at bounding box center [332, 78] width 162 height 28
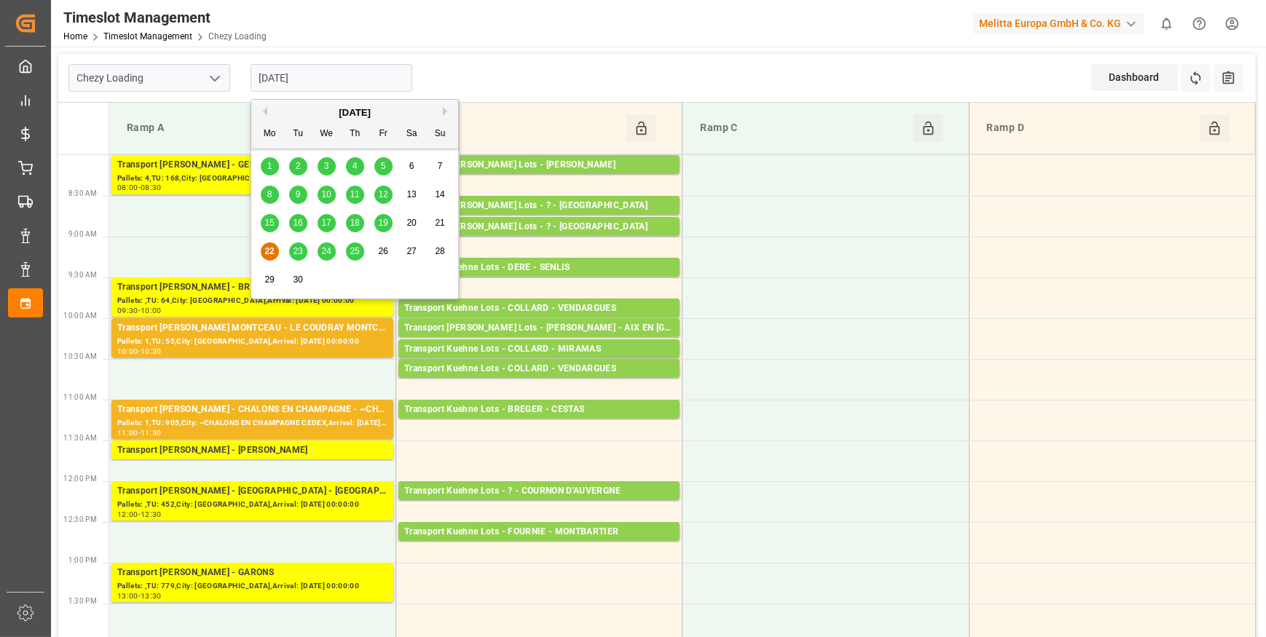
click at [385, 222] on span "19" at bounding box center [382, 223] width 9 height 10
type input "[DATE]"
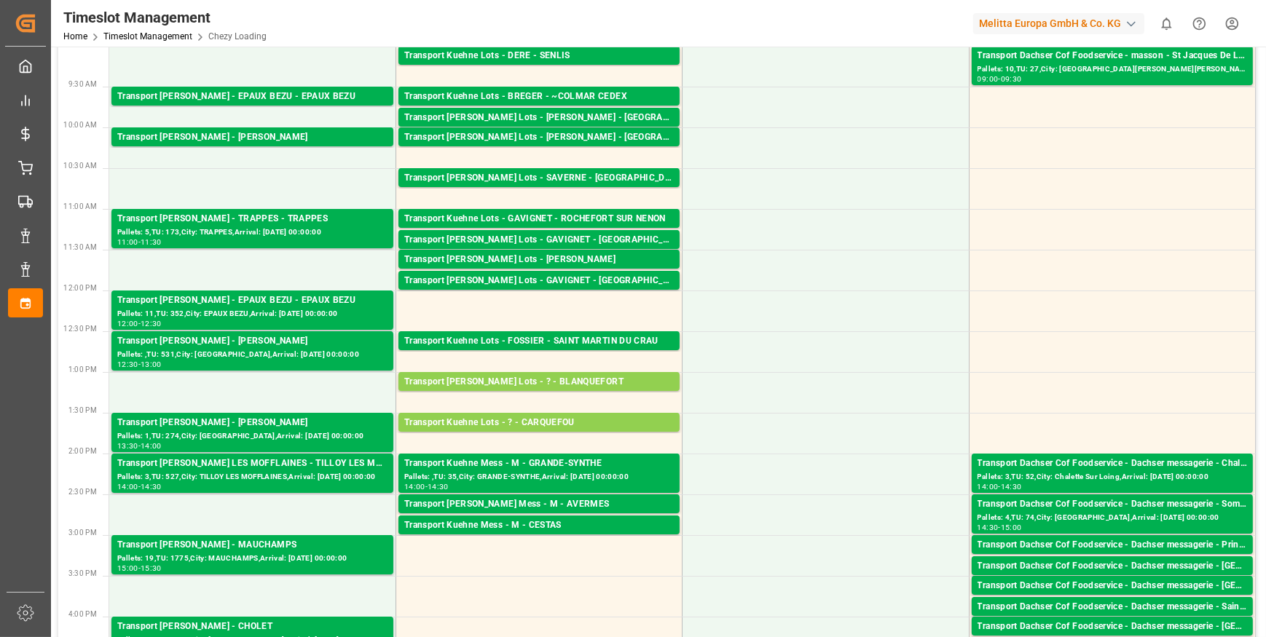
scroll to position [198, 0]
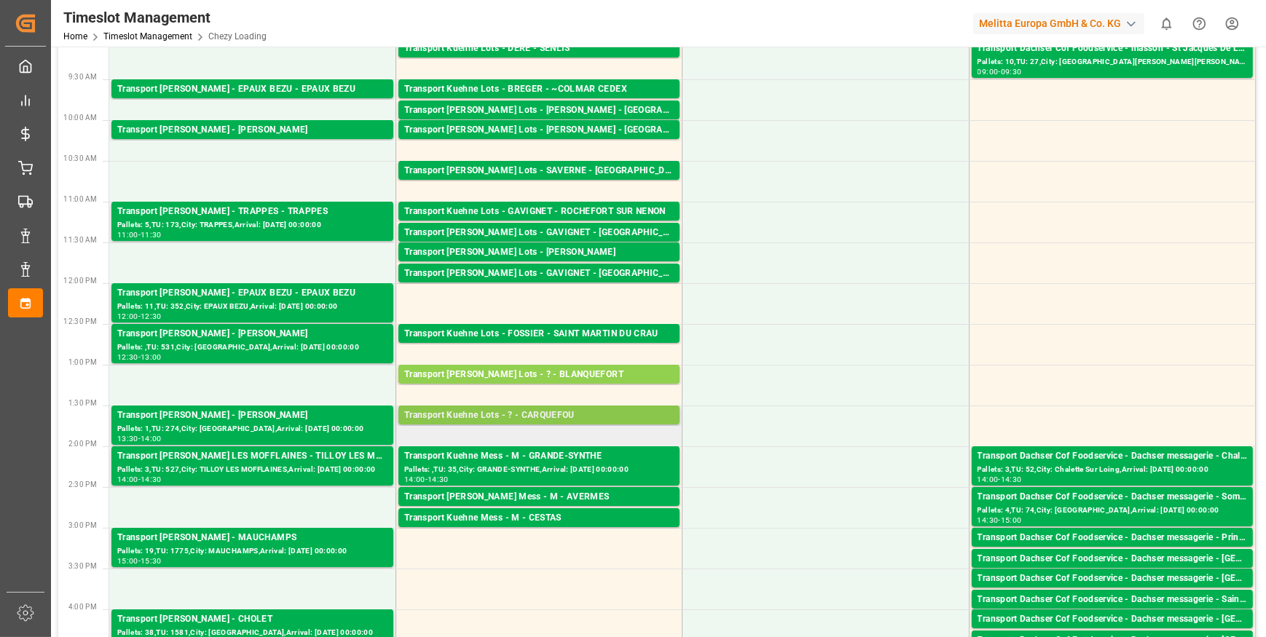
click at [550, 415] on div "Transport Kuehne Lots - ? - CARQUEFOU" at bounding box center [538, 416] width 269 height 15
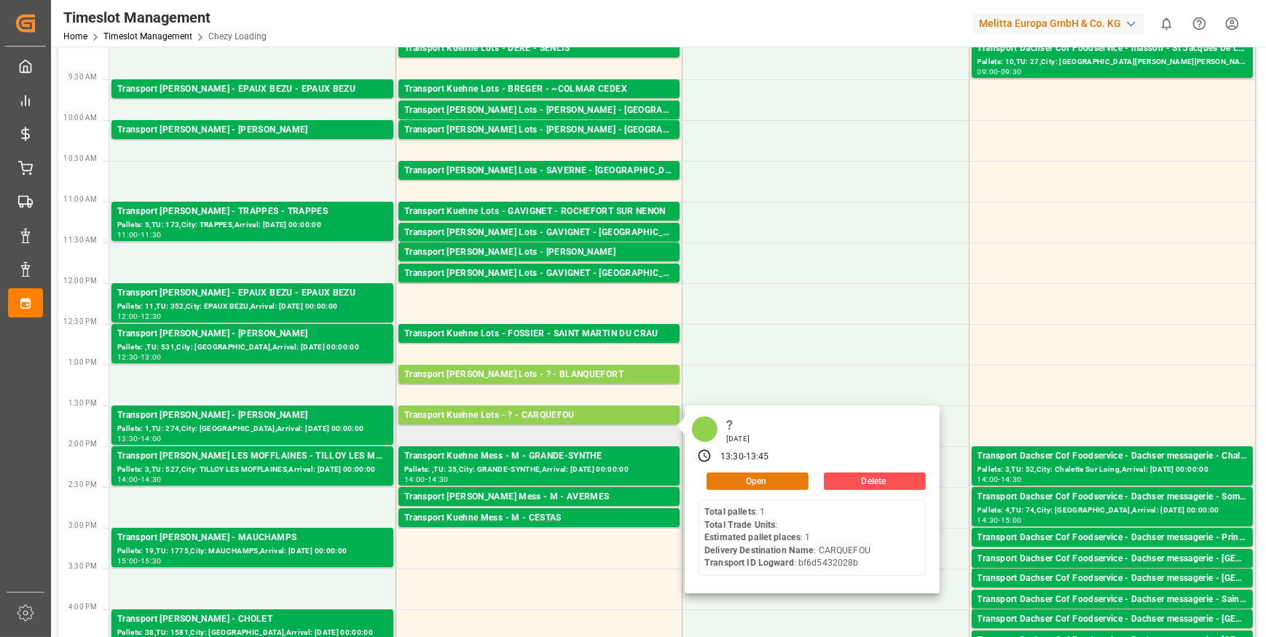
click at [742, 478] on button "Open" at bounding box center [757, 481] width 102 height 17
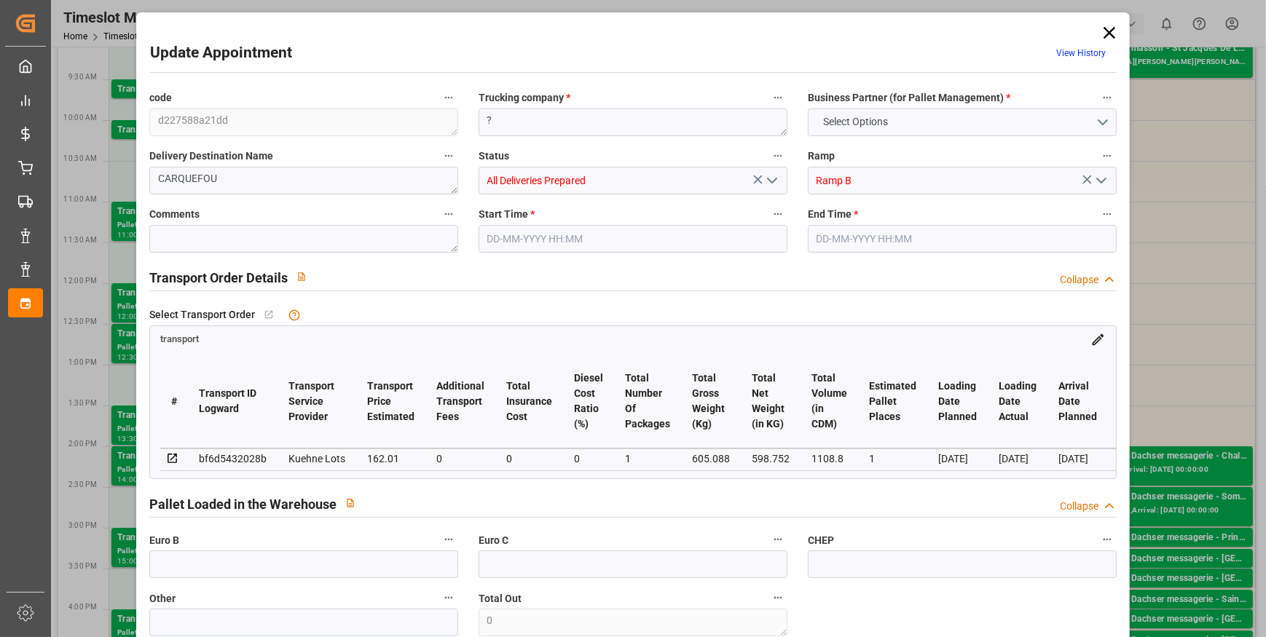
type input "1"
type input "162.01"
type input "0"
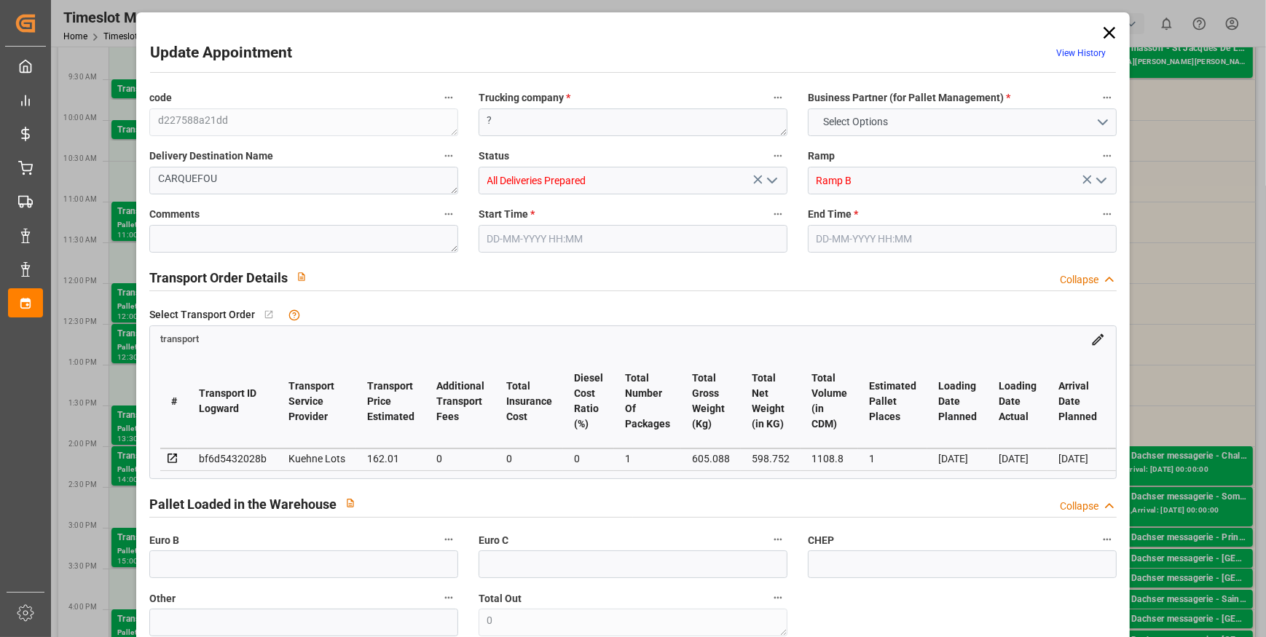
type input "162.01"
type input "0"
type input "1"
type input "598.752"
type input "656"
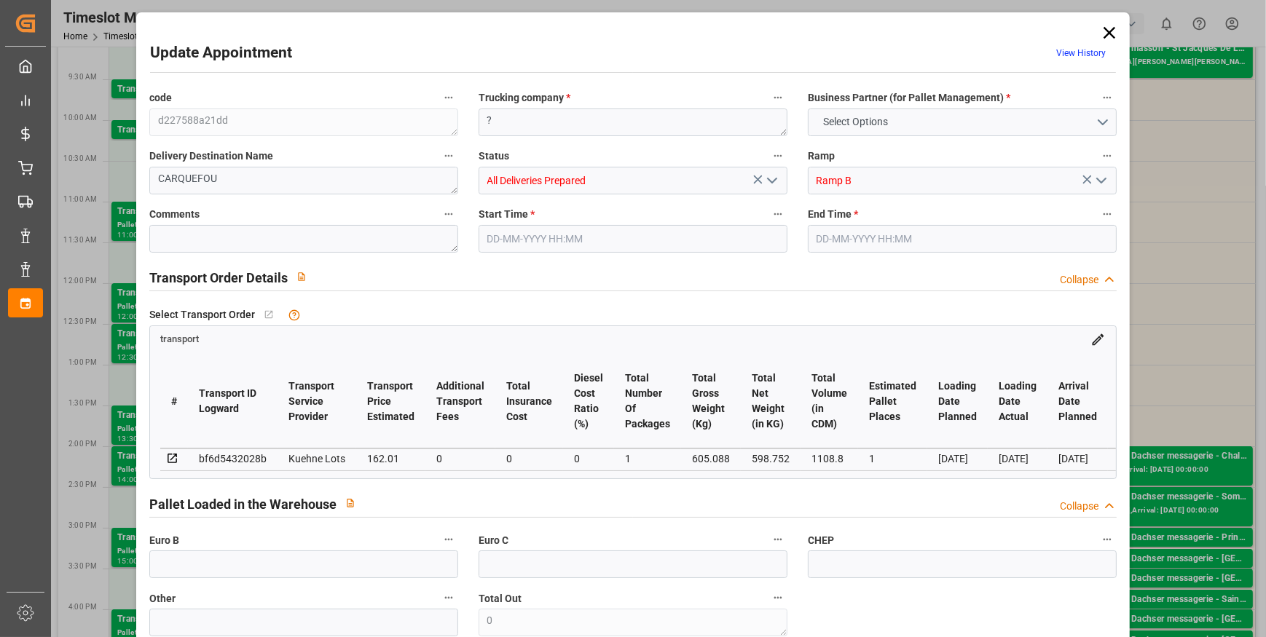
type input "1108.8"
type input "44"
type input "1"
type input "0"
type input "1"
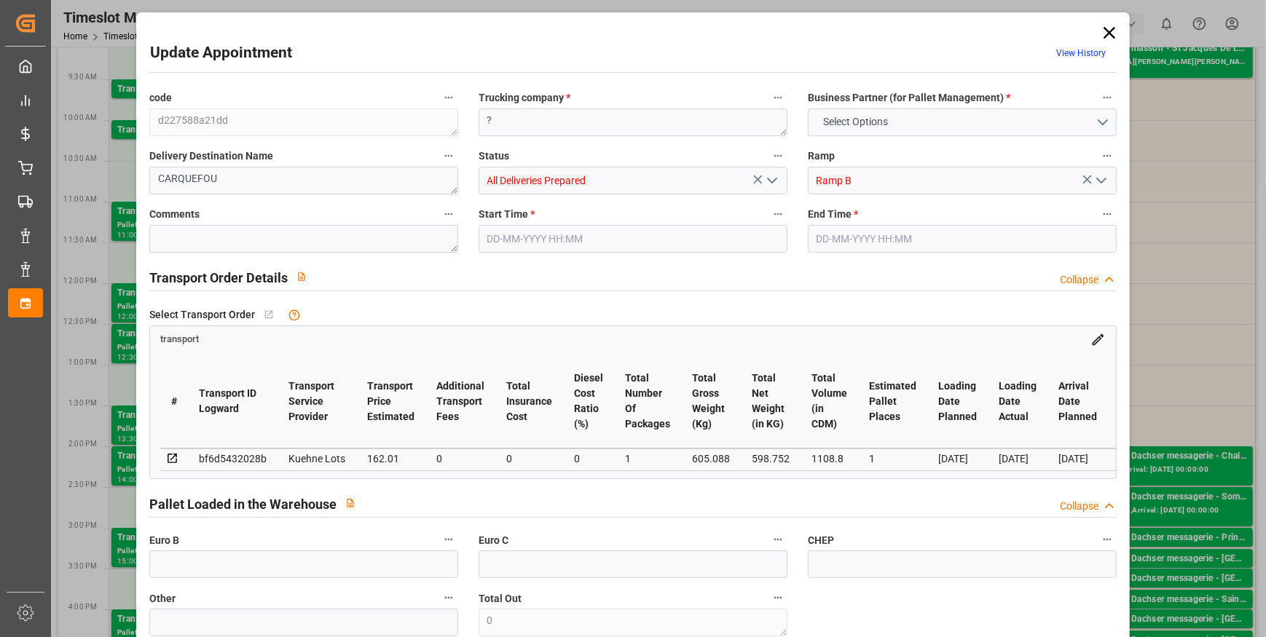
type input "101"
type input "605.088"
type input "0"
type input "4710.8598"
type input "0"
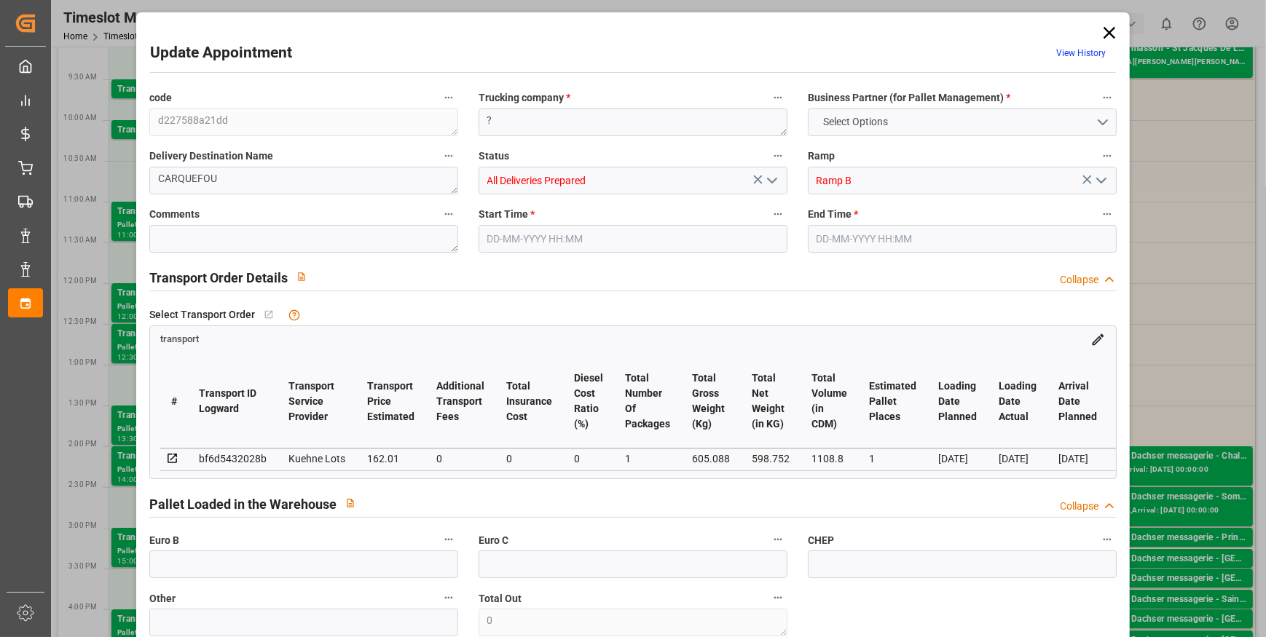
type input "0"
type input "21"
type input "35"
type input "19-09-2025 13:30"
type input "19-09-2025 13:45"
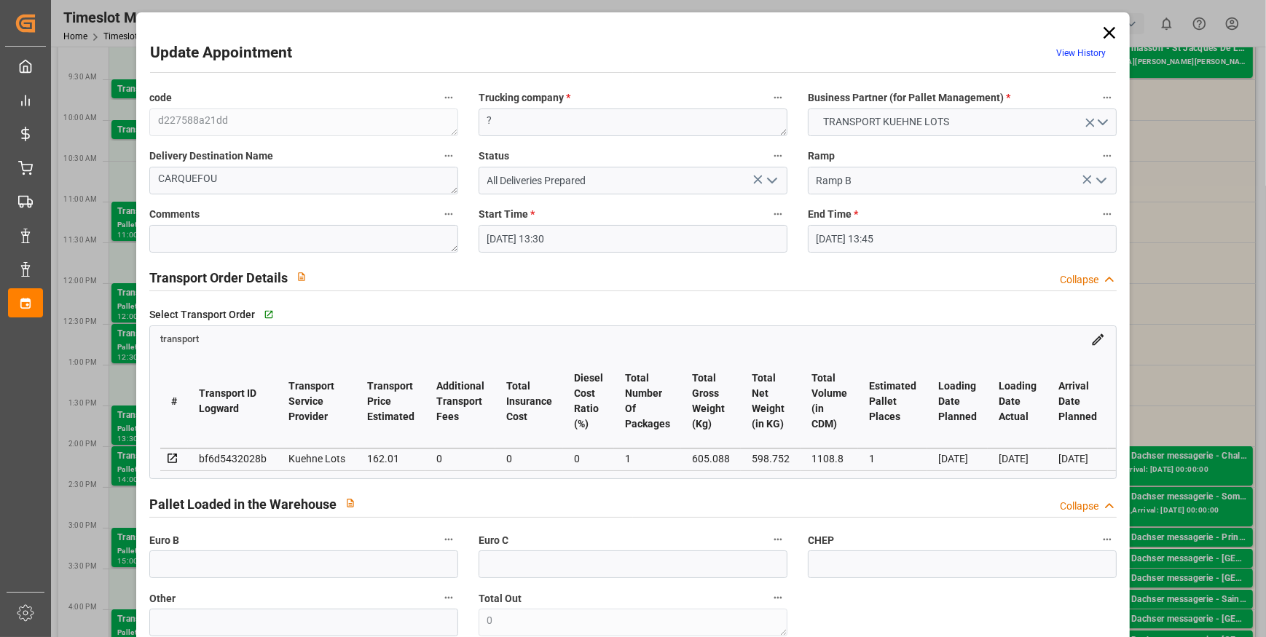
type input "17-09-2025 13:14"
type input "17-09-2025 11:26"
type input "[DATE]"
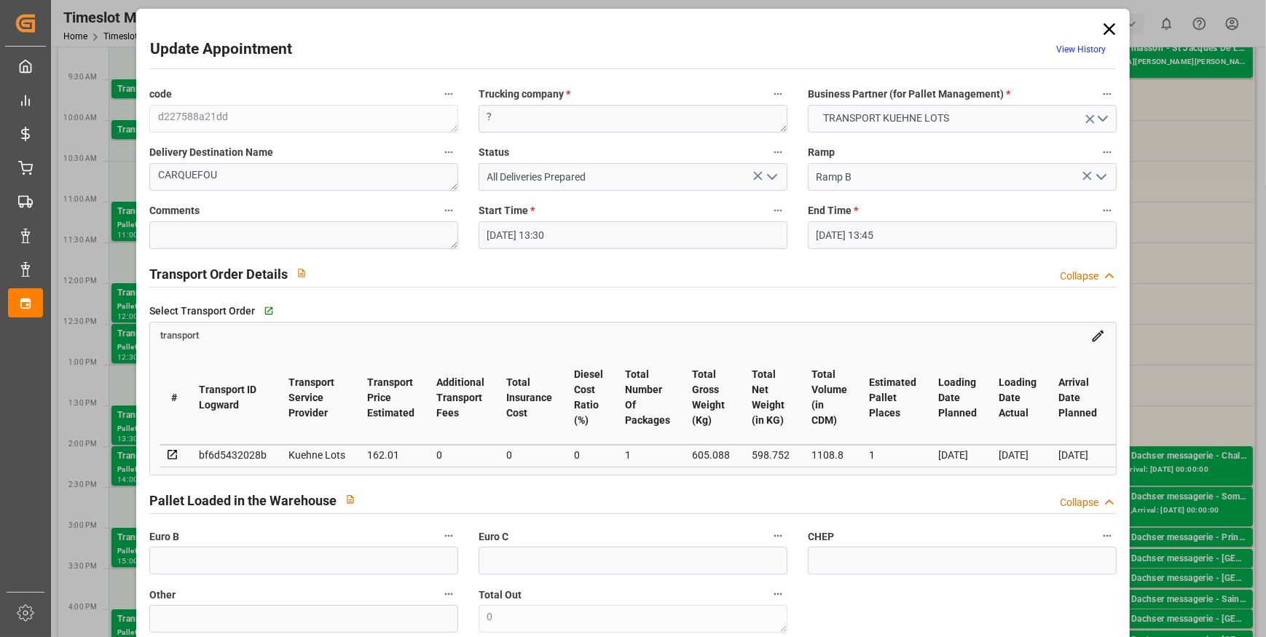
scroll to position [0, 0]
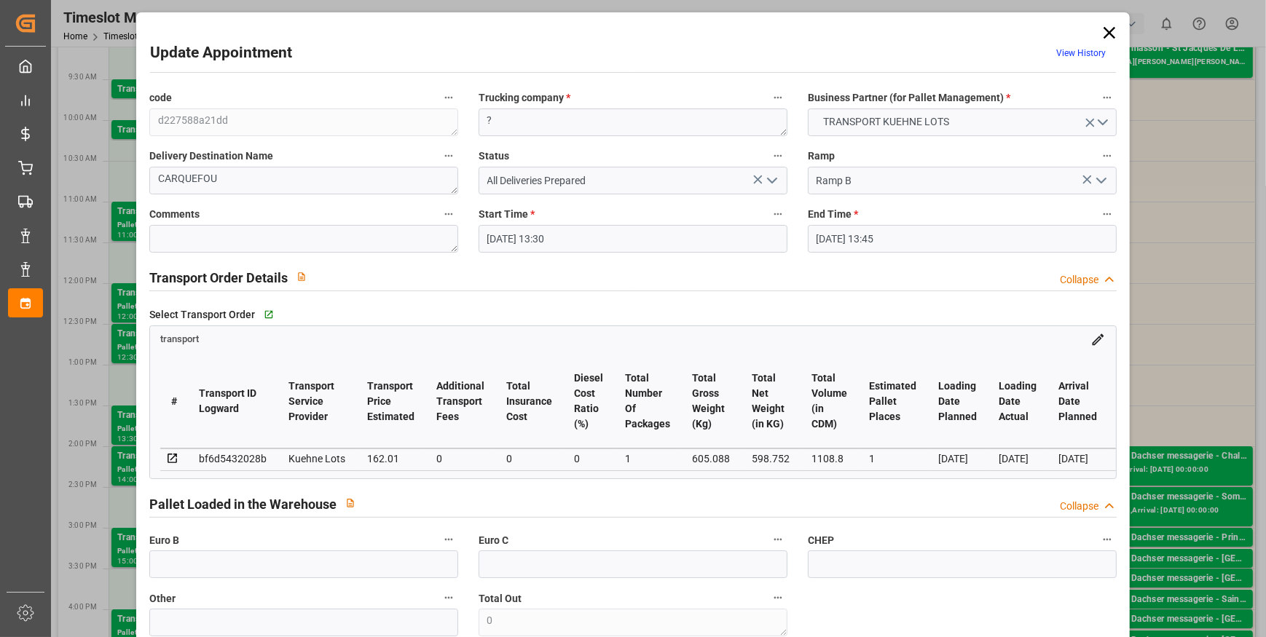
click at [1105, 35] on icon at bounding box center [1109, 33] width 20 height 20
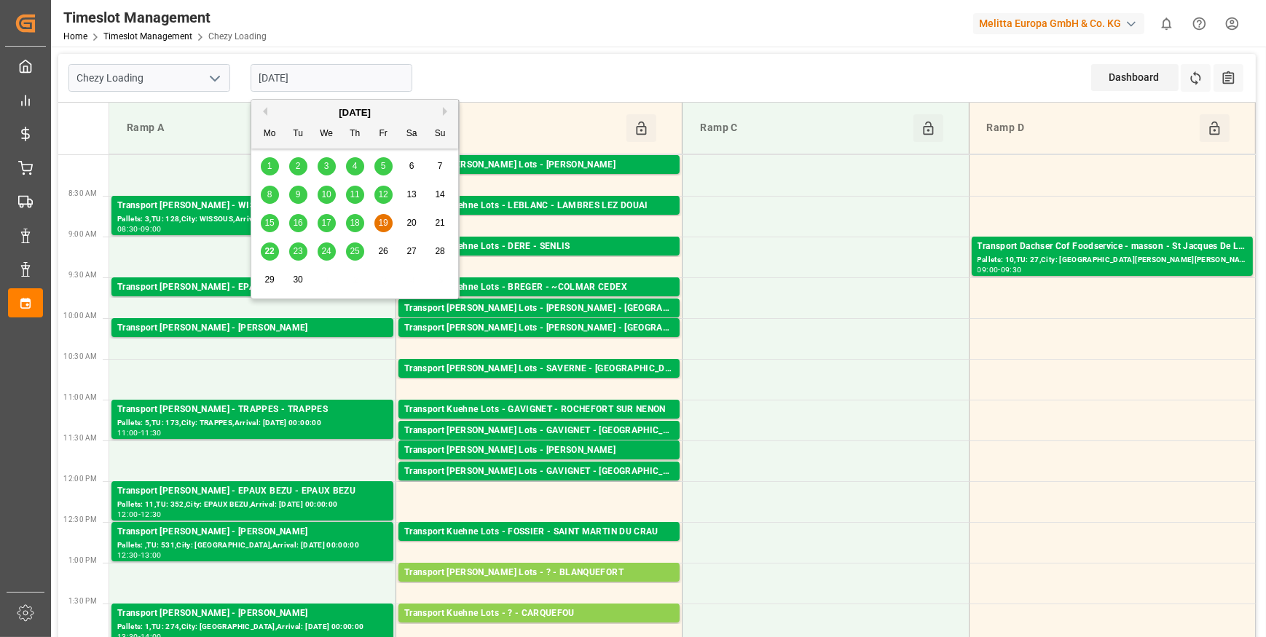
click at [324, 78] on input "[DATE]" at bounding box center [332, 78] width 162 height 28
click at [262, 254] on div "22" at bounding box center [270, 251] width 18 height 17
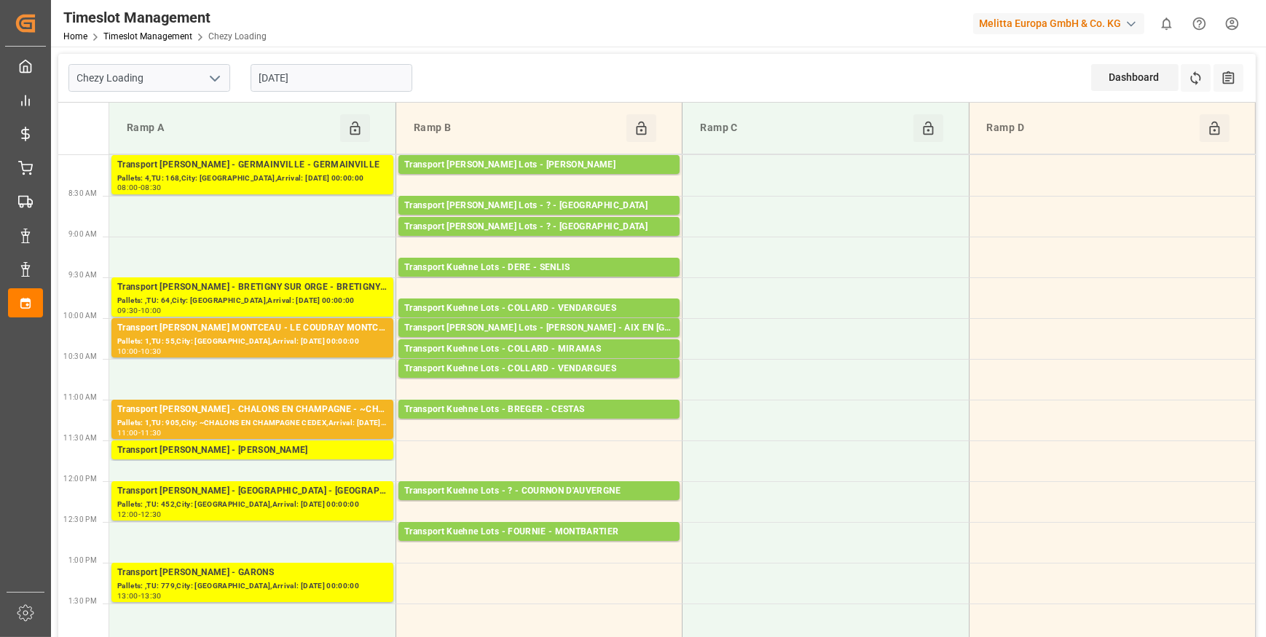
click at [334, 80] on input "[DATE]" at bounding box center [332, 78] width 162 height 28
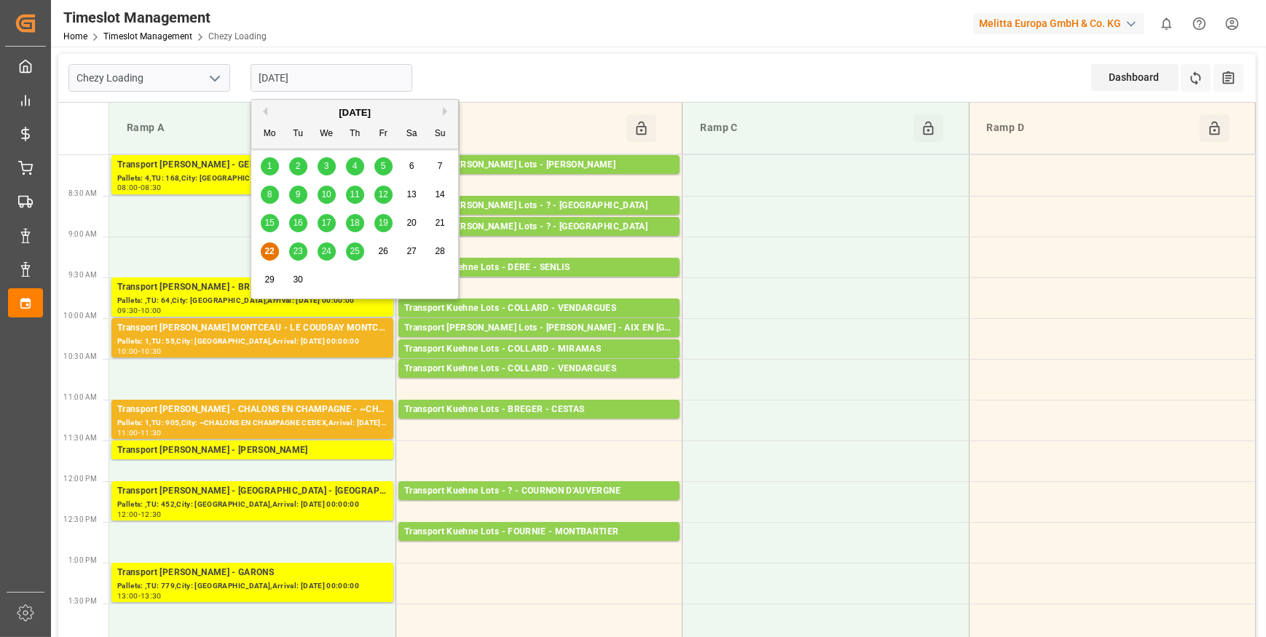
click at [298, 251] on span "23" at bounding box center [297, 251] width 9 height 10
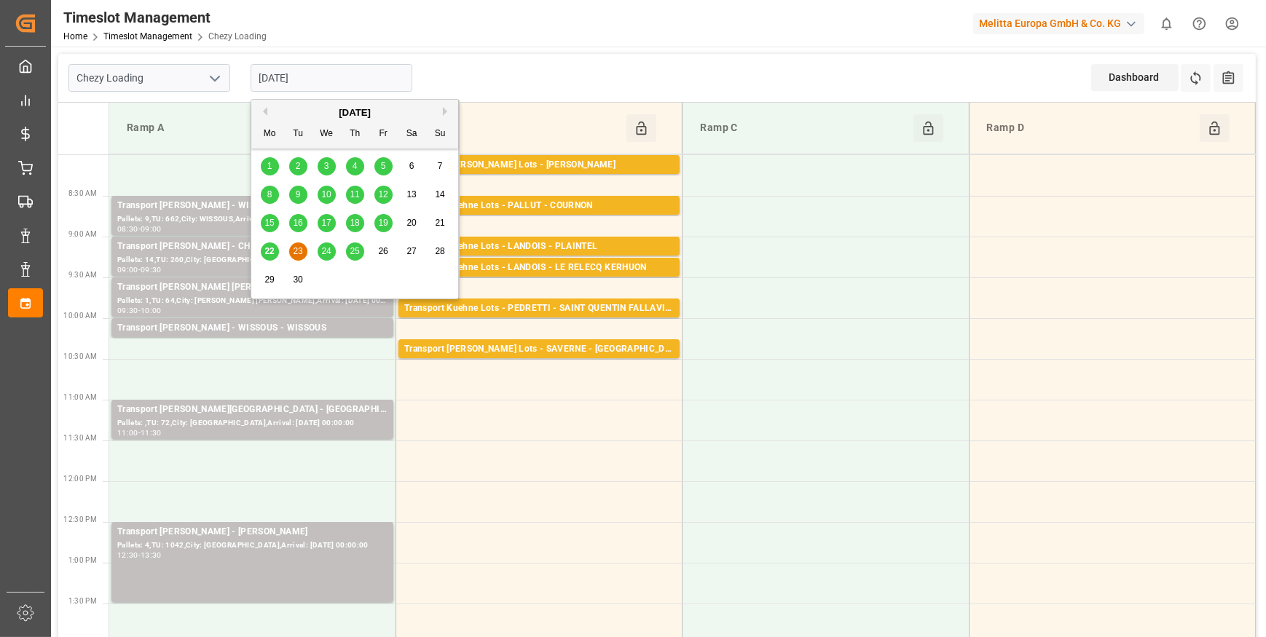
click at [320, 74] on input "[DATE]" at bounding box center [332, 78] width 162 height 28
click at [384, 224] on span "19" at bounding box center [382, 223] width 9 height 10
type input "[DATE]"
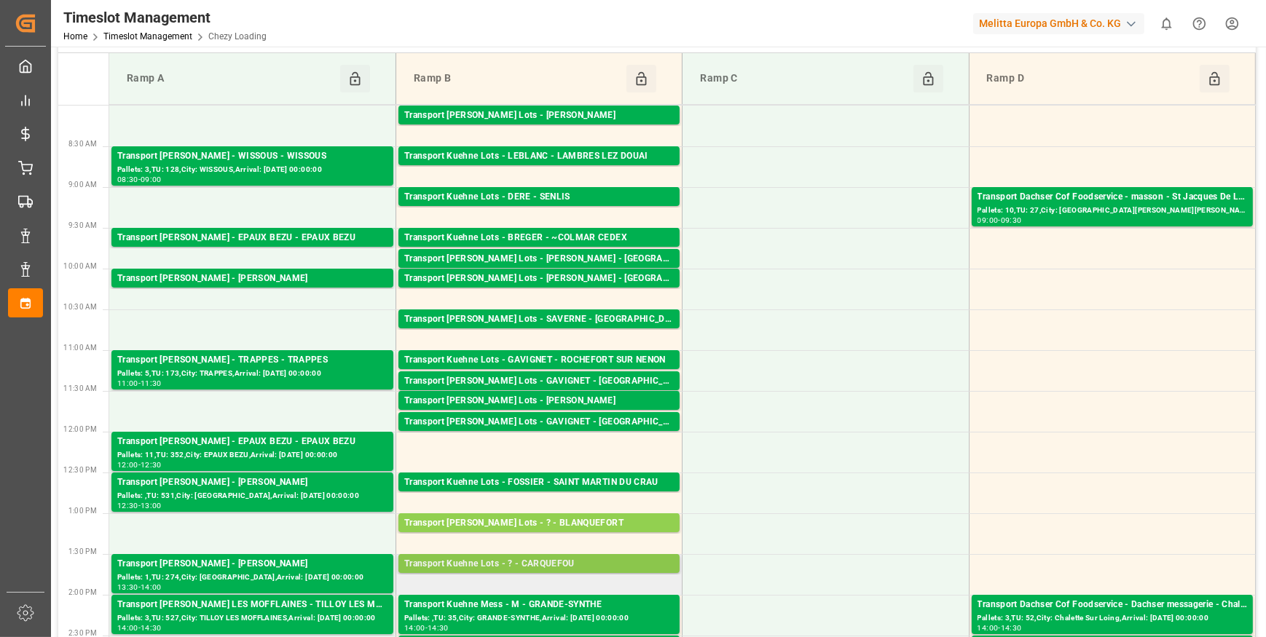
scroll to position [132, 0]
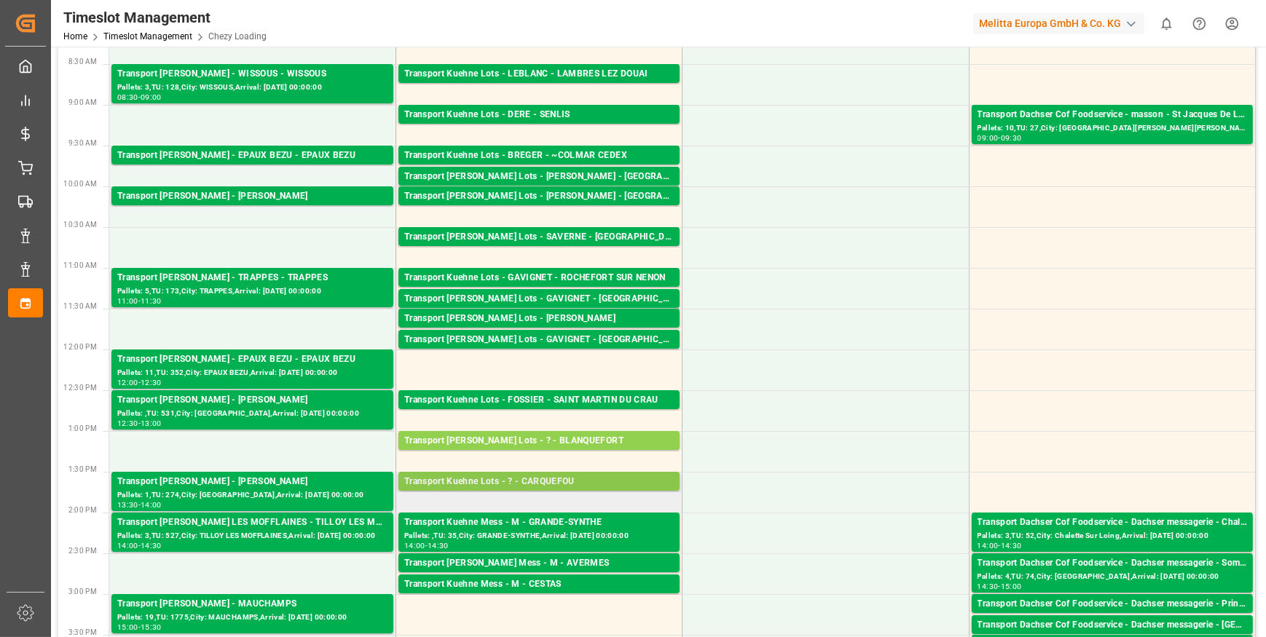
click at [548, 477] on div "Transport Kuehne Lots - ? - CARQUEFOU" at bounding box center [538, 482] width 269 height 15
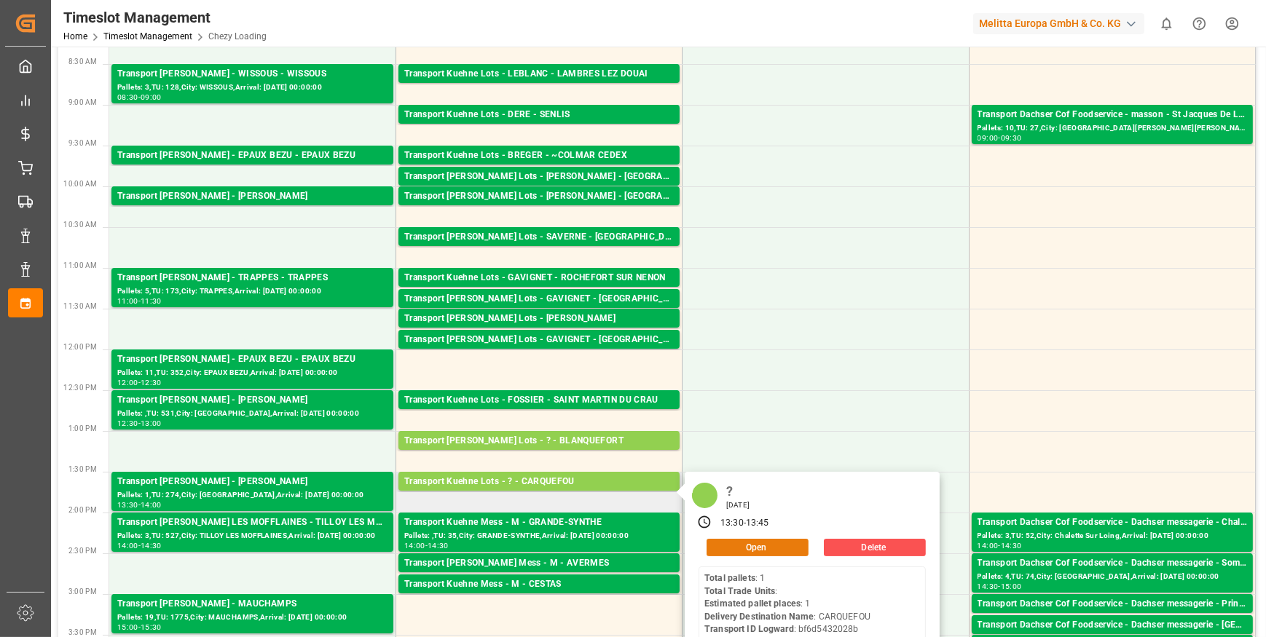
click at [735, 540] on button "Open" at bounding box center [757, 547] width 102 height 17
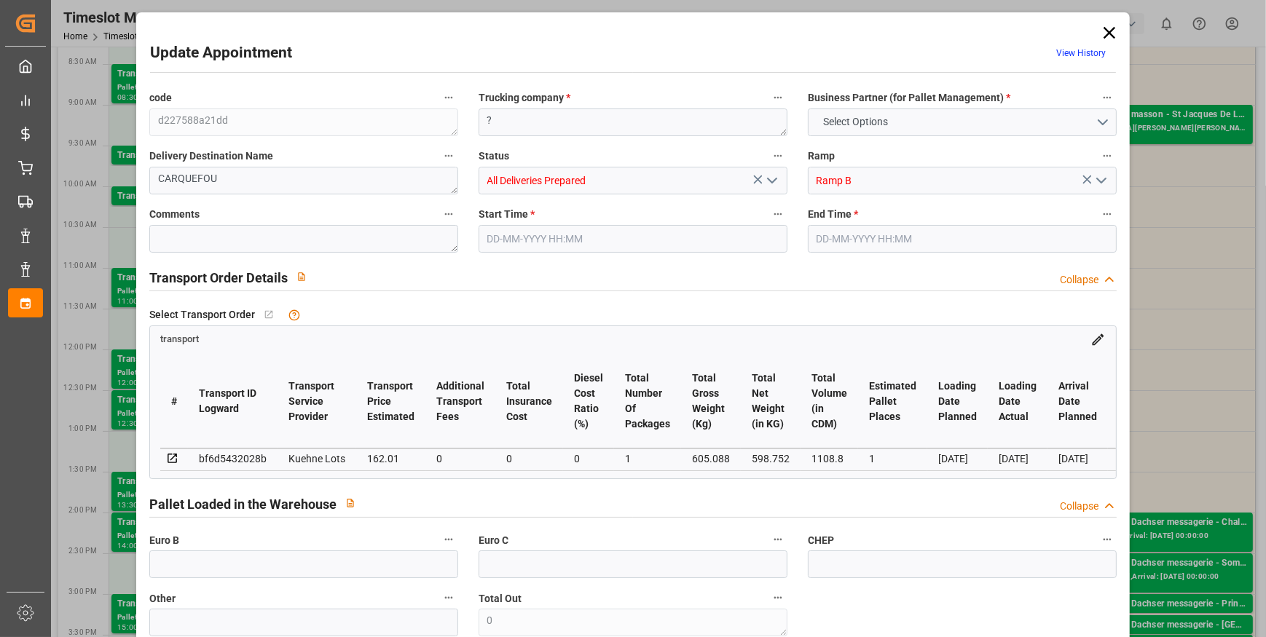
type input "1"
type input "162.01"
type input "0"
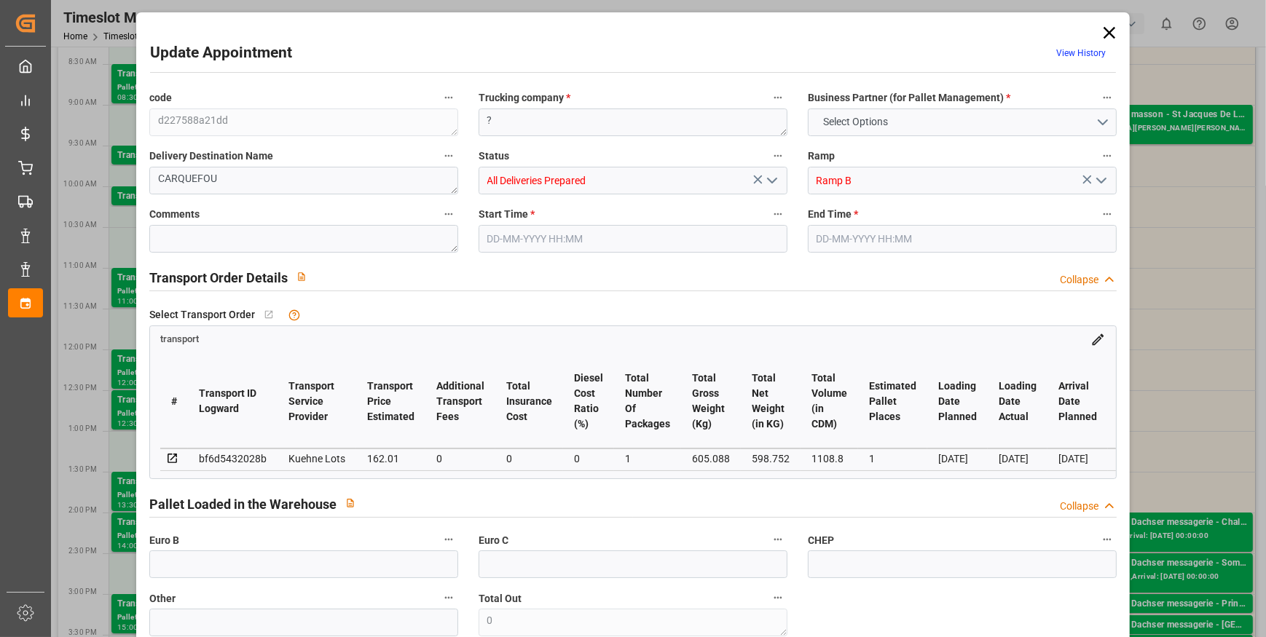
type input "162.01"
type input "0"
type input "1"
type input "598.752"
type input "656"
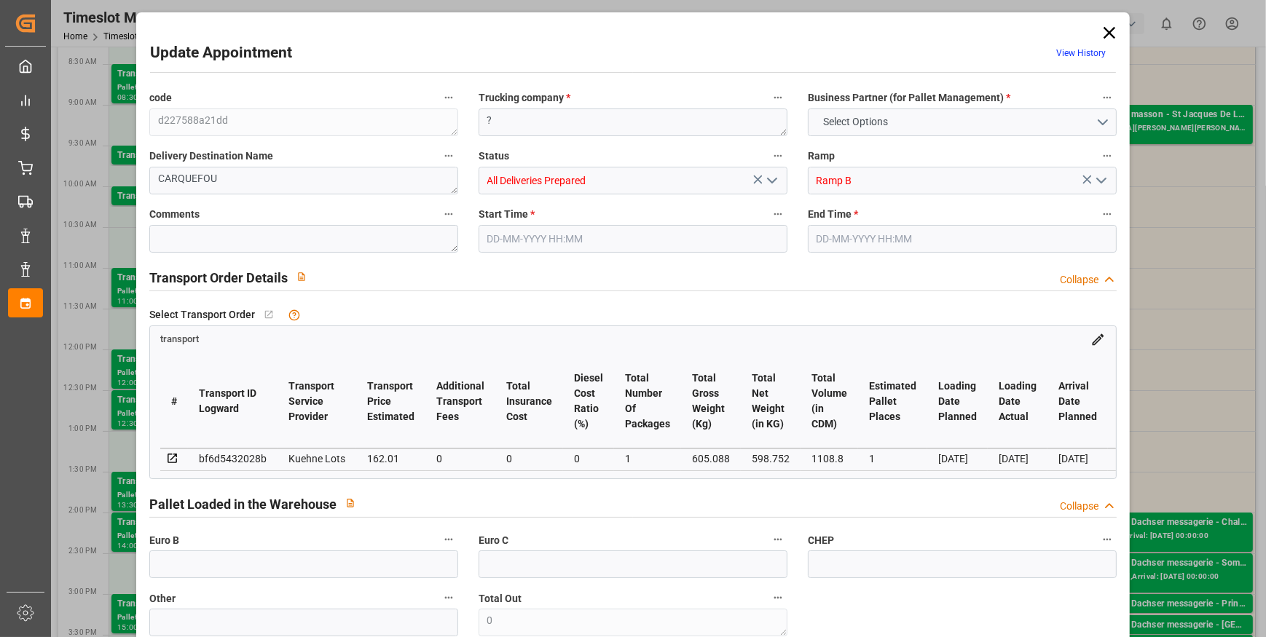
type input "1108.8"
type input "44"
type input "1"
type input "0"
type input "1"
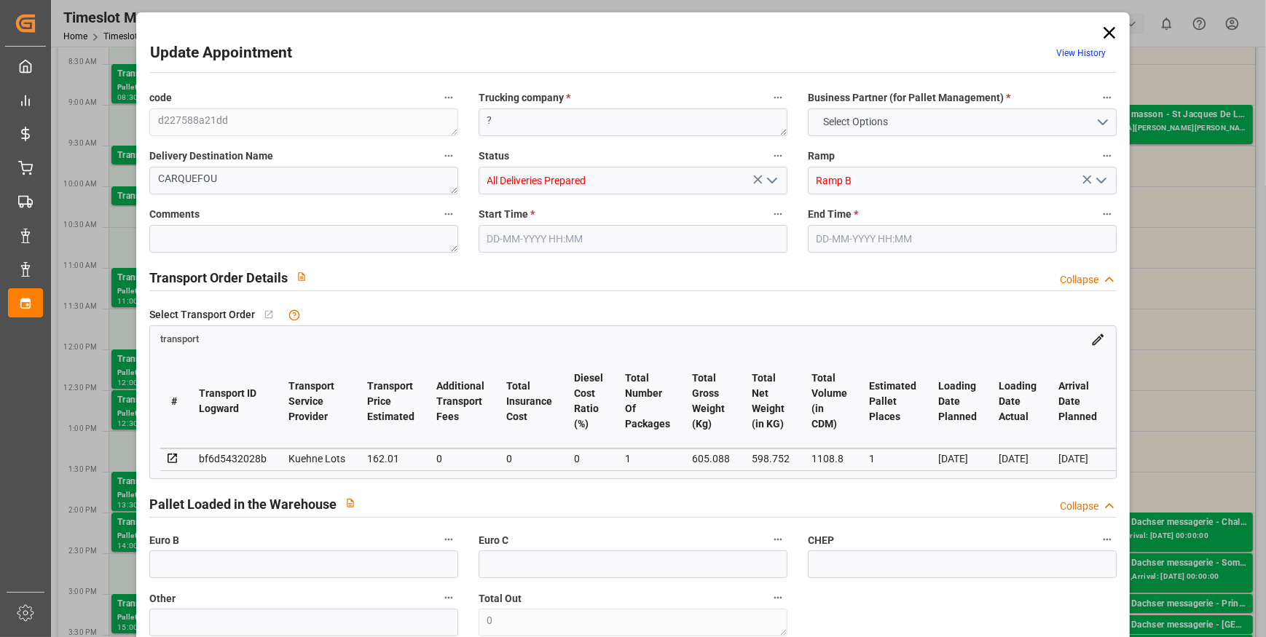
type input "101"
type input "605.088"
type input "0"
type input "4710.8598"
type input "0"
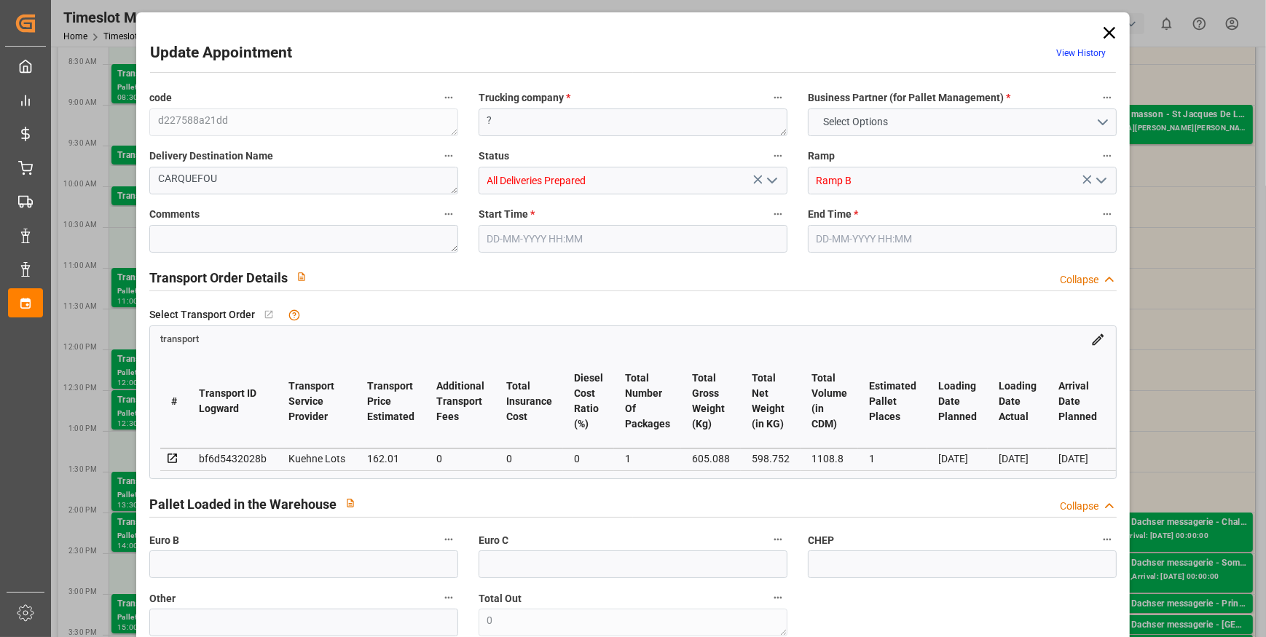
type input "0"
type input "21"
type input "35"
type input "19-09-2025 13:30"
type input "19-09-2025 13:45"
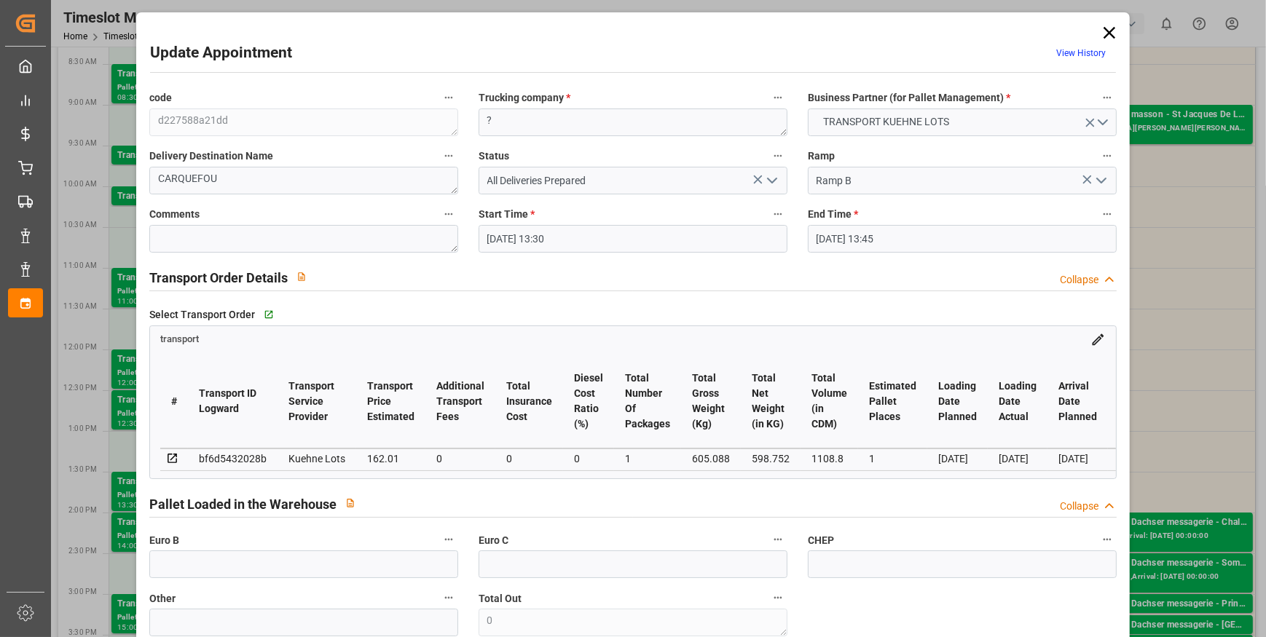
type input "17-09-2025 13:14"
type input "17-09-2025 11:26"
type input "[DATE]"
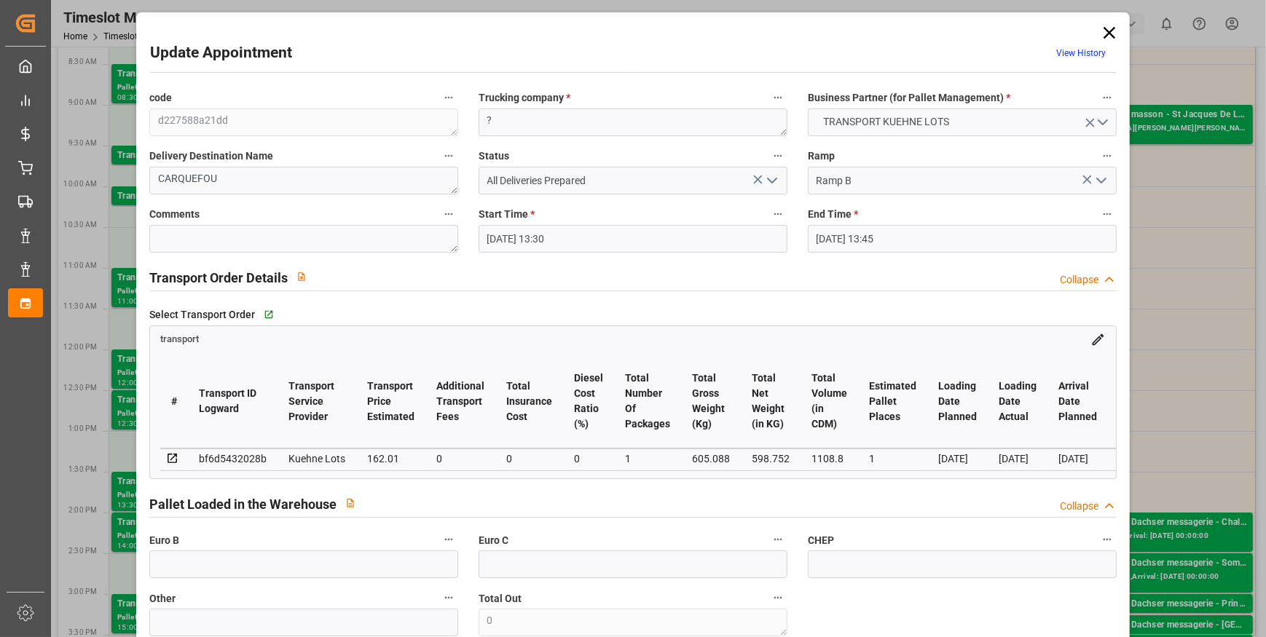
click at [770, 181] on polyline "open menu" at bounding box center [772, 180] width 9 height 4
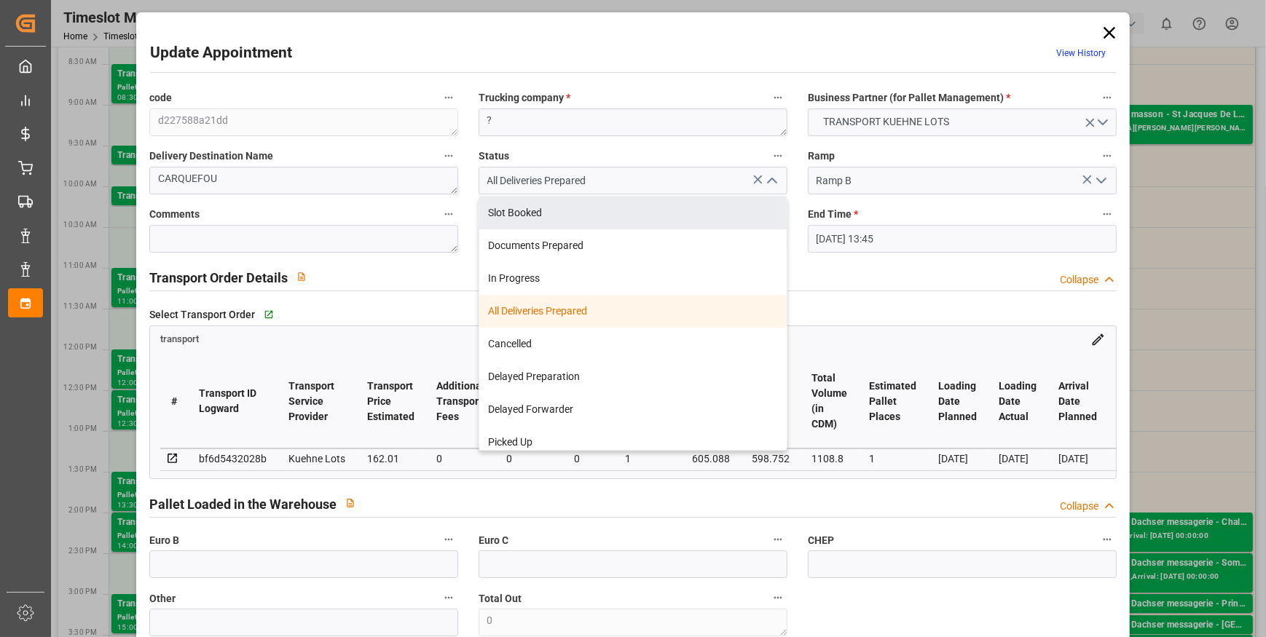
click at [687, 42] on div "Update Appointment View History" at bounding box center [633, 56] width 966 height 28
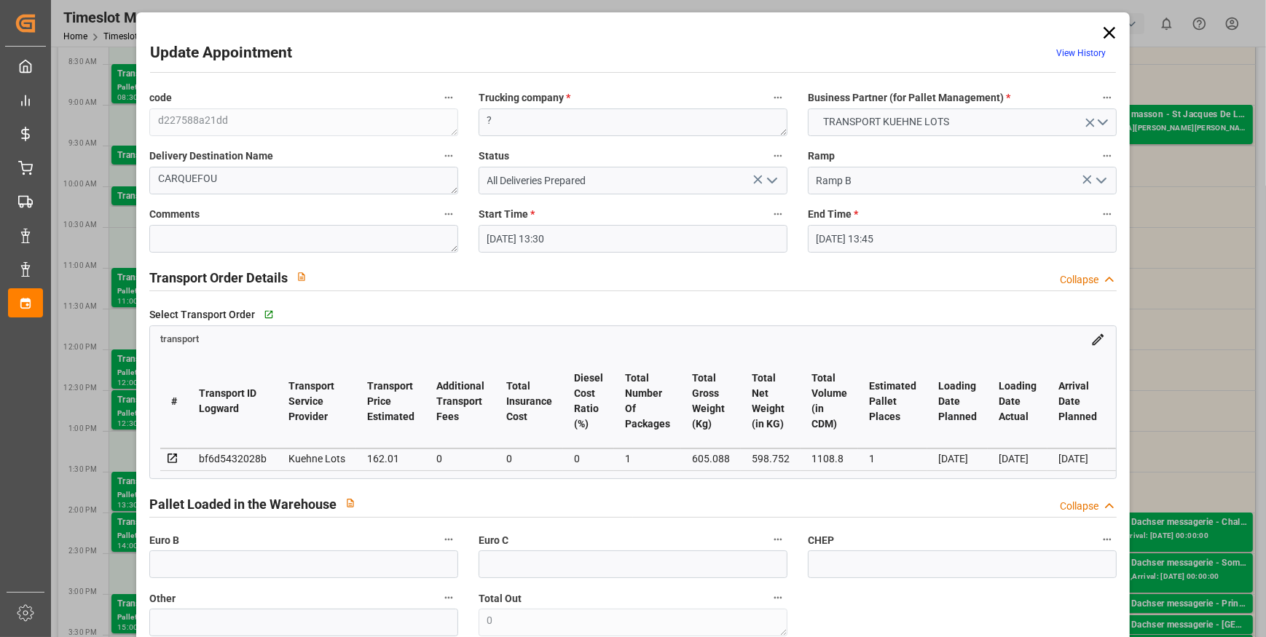
click at [623, 237] on input "19-09-2025 13:30" at bounding box center [632, 239] width 309 height 28
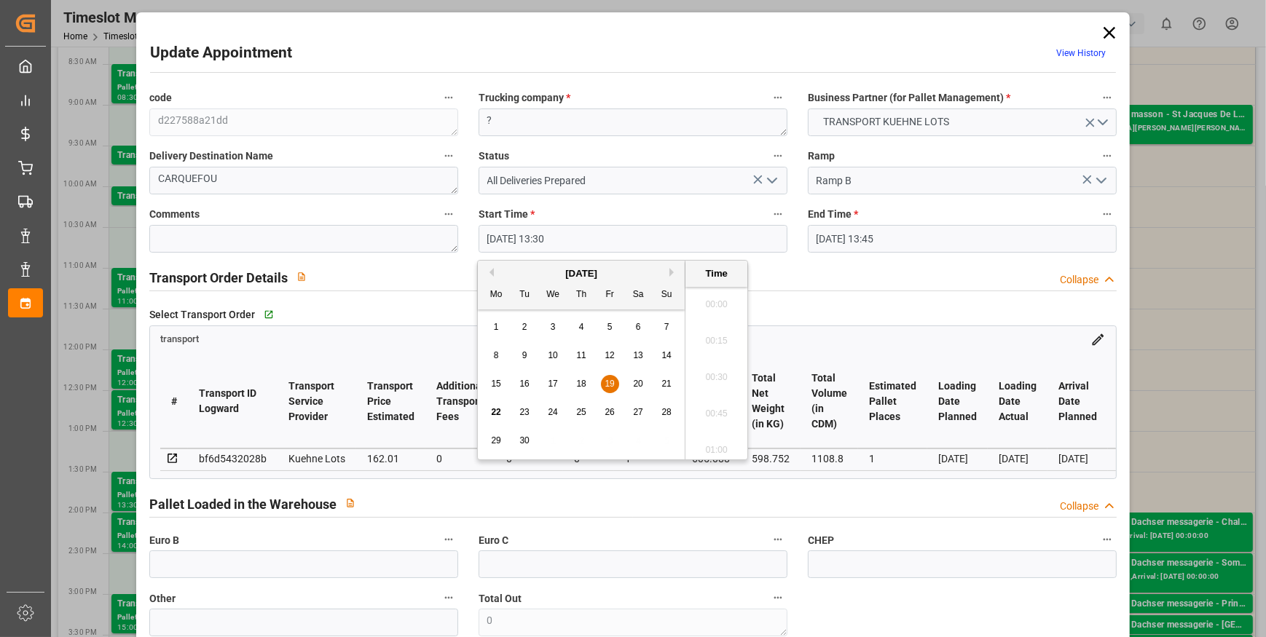
scroll to position [1898, 0]
click at [497, 412] on span "22" at bounding box center [495, 412] width 9 height 10
click at [715, 293] on li "13:00" at bounding box center [716, 301] width 62 height 36
type input "22-09-2025 13:00"
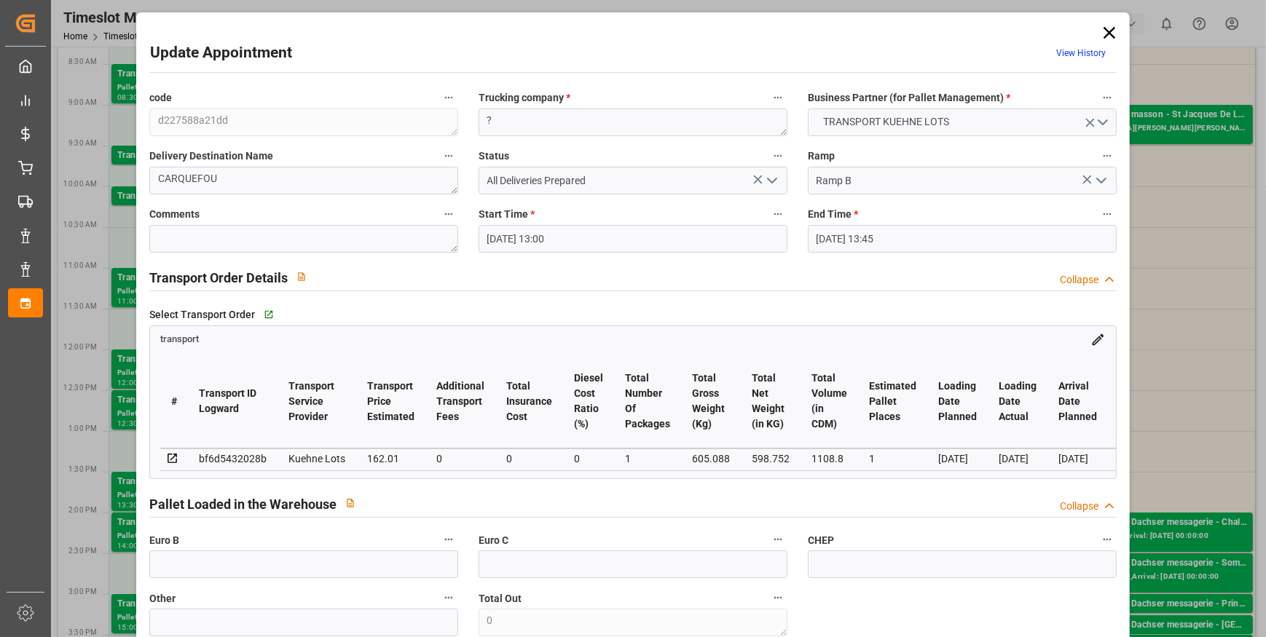
click at [956, 237] on input "19-09-2025 13:45" at bounding box center [962, 239] width 309 height 28
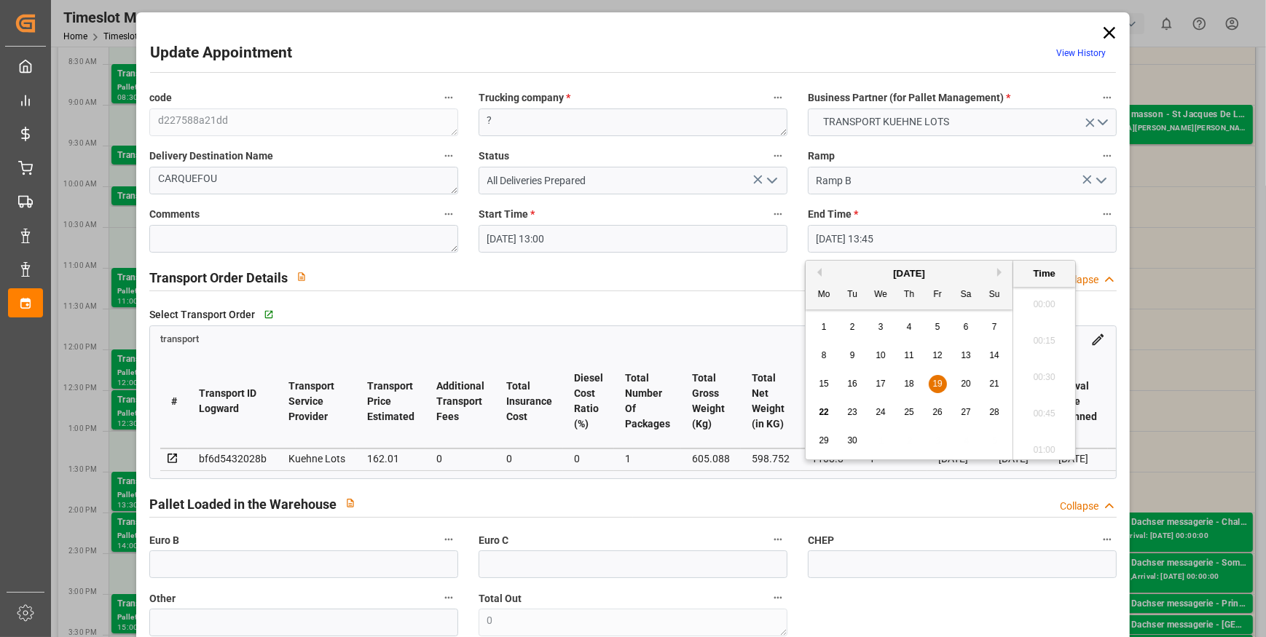
scroll to position [1934, 0]
click at [816, 409] on div "22" at bounding box center [824, 412] width 18 height 17
click at [1047, 339] on li "13:30" at bounding box center [1044, 337] width 62 height 36
type input "22-09-2025 13:30"
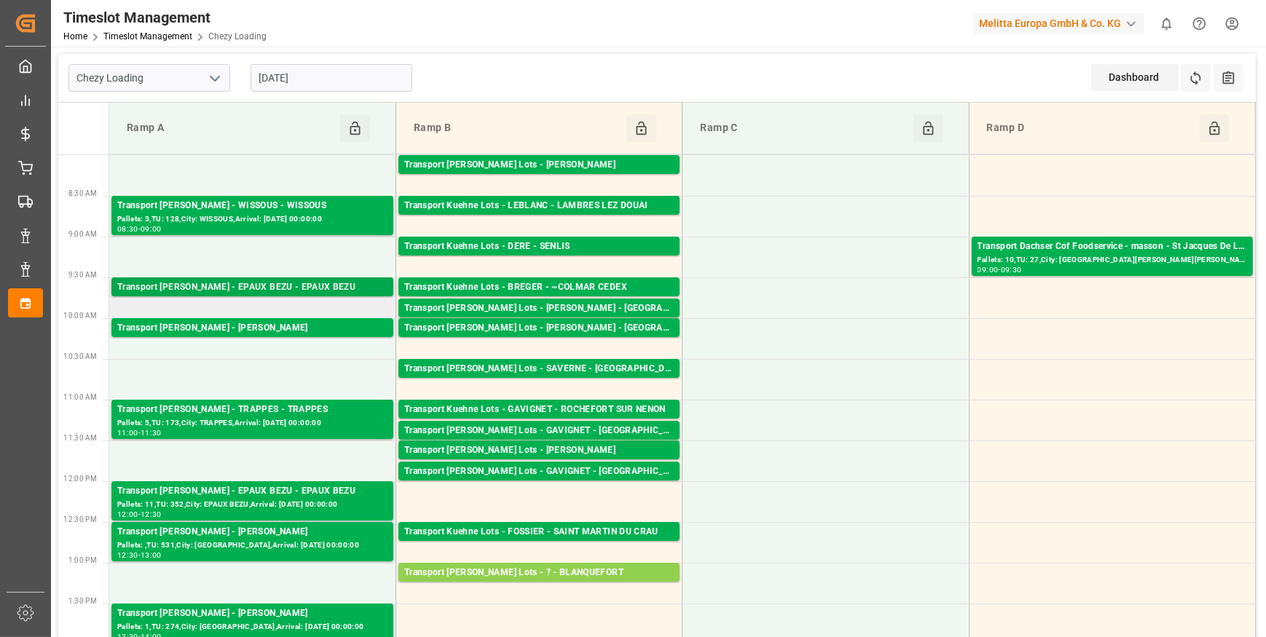
scroll to position [0, 0]
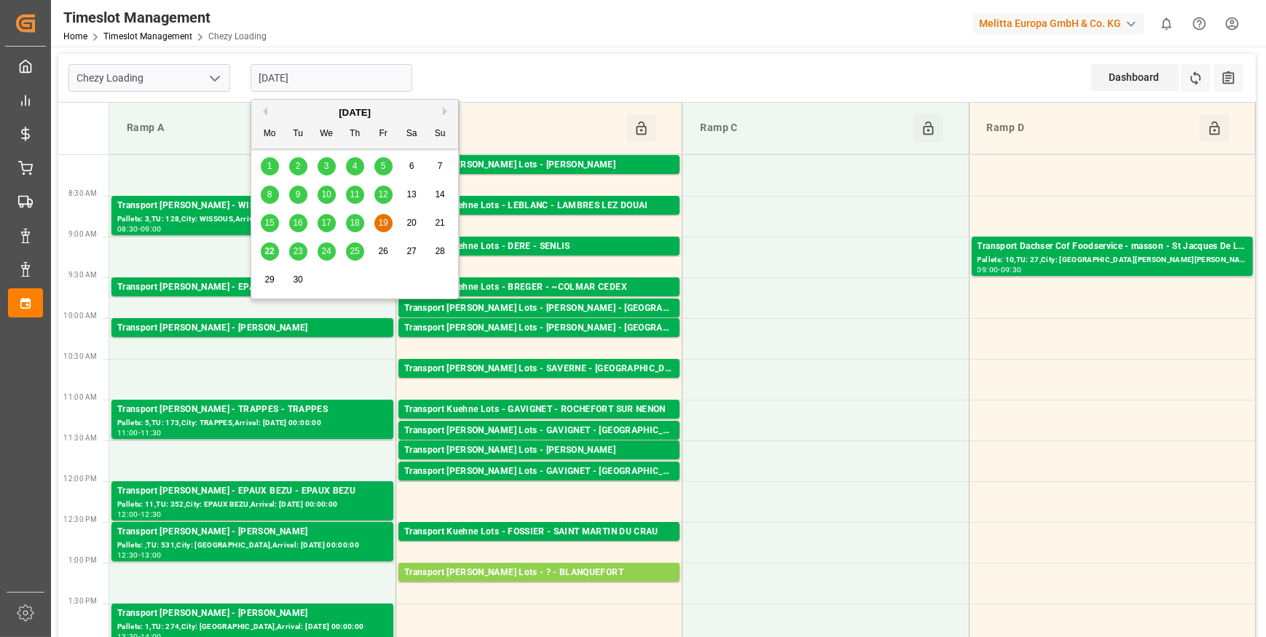
click at [326, 69] on input "[DATE]" at bounding box center [332, 78] width 162 height 28
click at [268, 254] on span "22" at bounding box center [268, 251] width 9 height 10
type input "[DATE]"
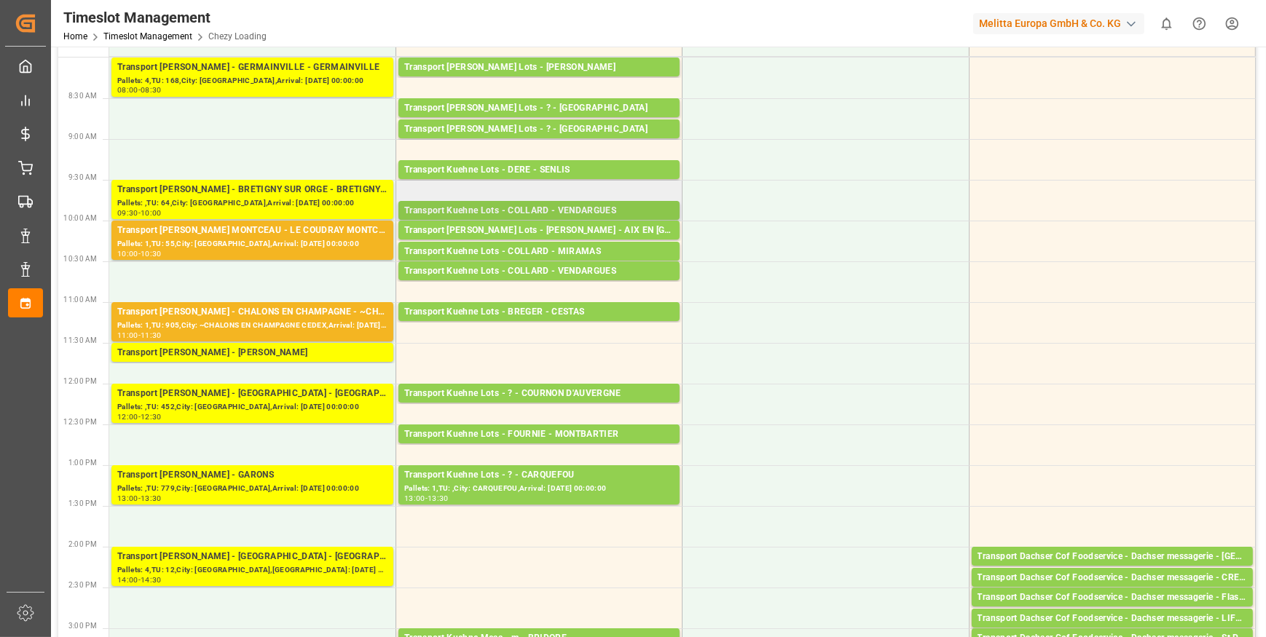
scroll to position [66, 0]
